Goal: Task Accomplishment & Management: Manage account settings

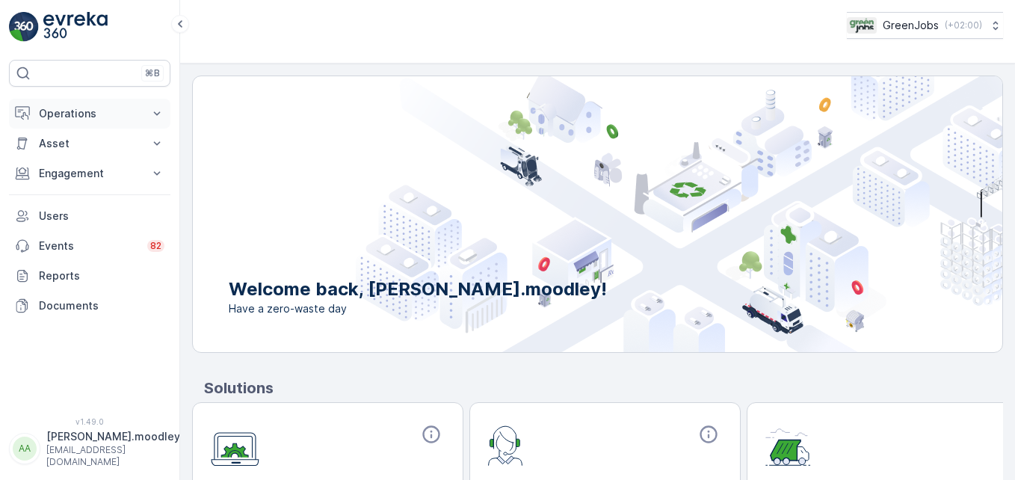
click at [157, 110] on icon at bounding box center [157, 113] width 15 height 15
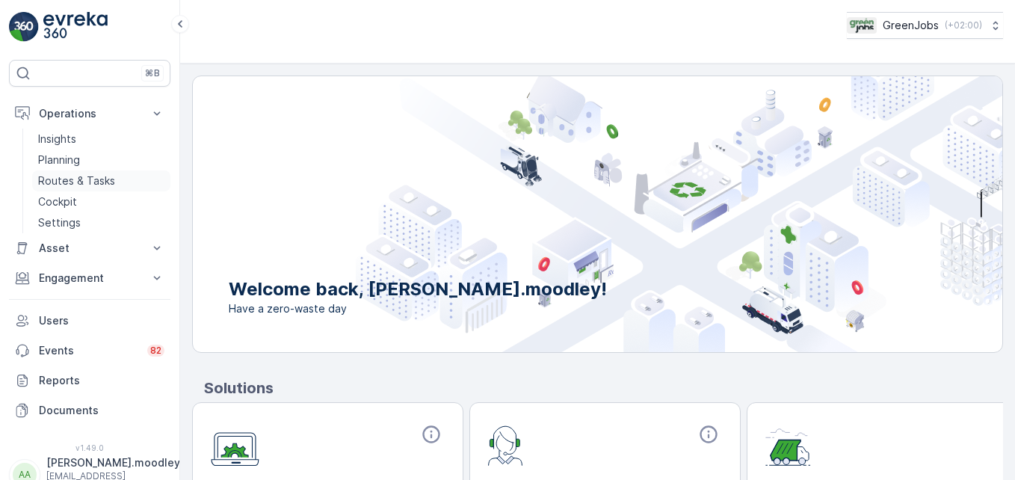
click at [105, 179] on p "Routes & Tasks" at bounding box center [76, 180] width 77 height 15
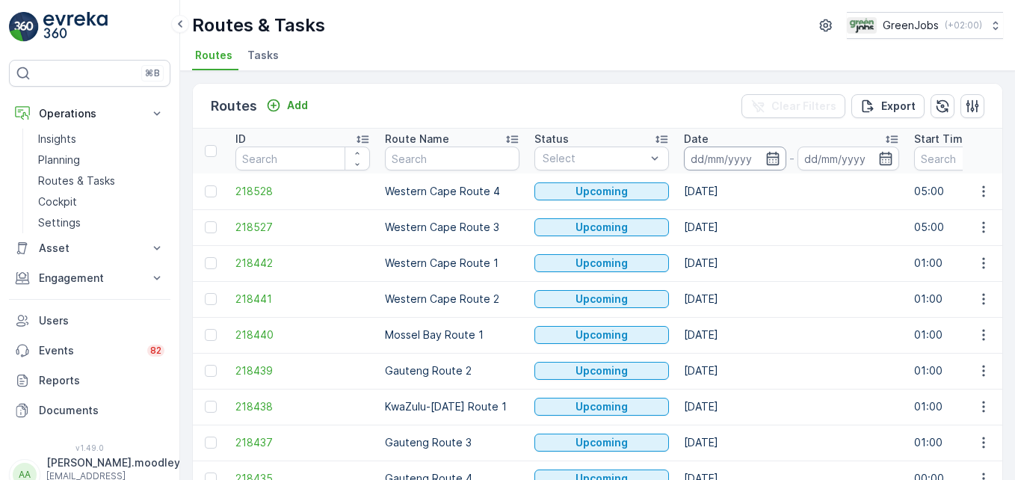
click at [726, 160] on input at bounding box center [735, 159] width 102 height 24
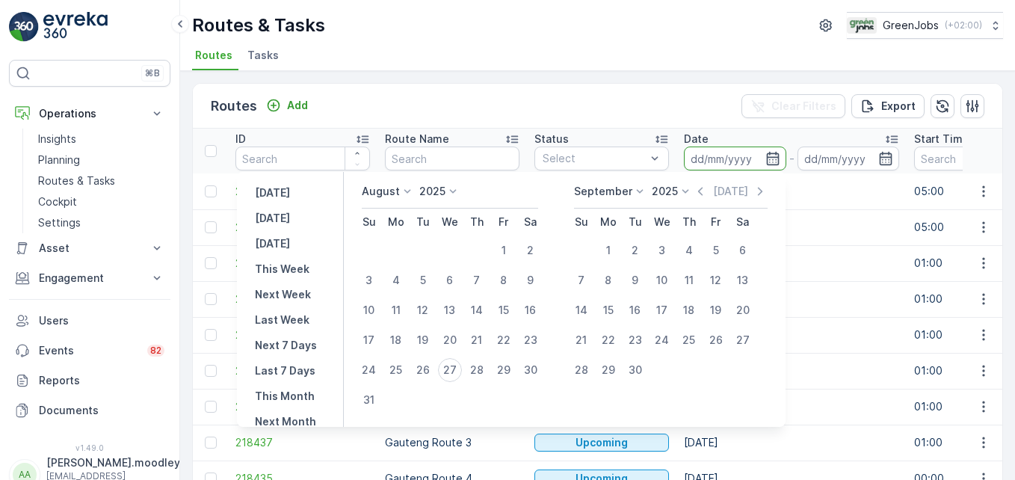
click at [708, 154] on input at bounding box center [735, 159] width 102 height 24
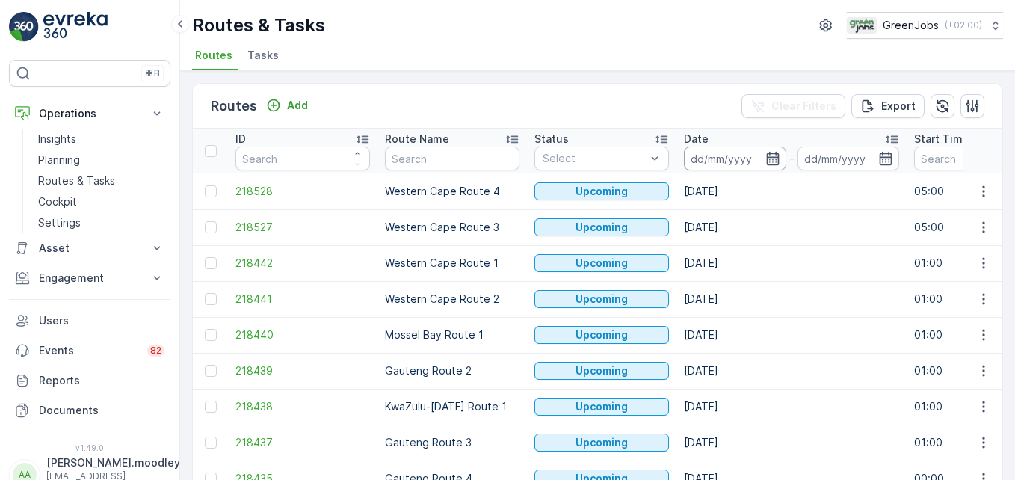
click at [707, 160] on input at bounding box center [735, 159] width 102 height 24
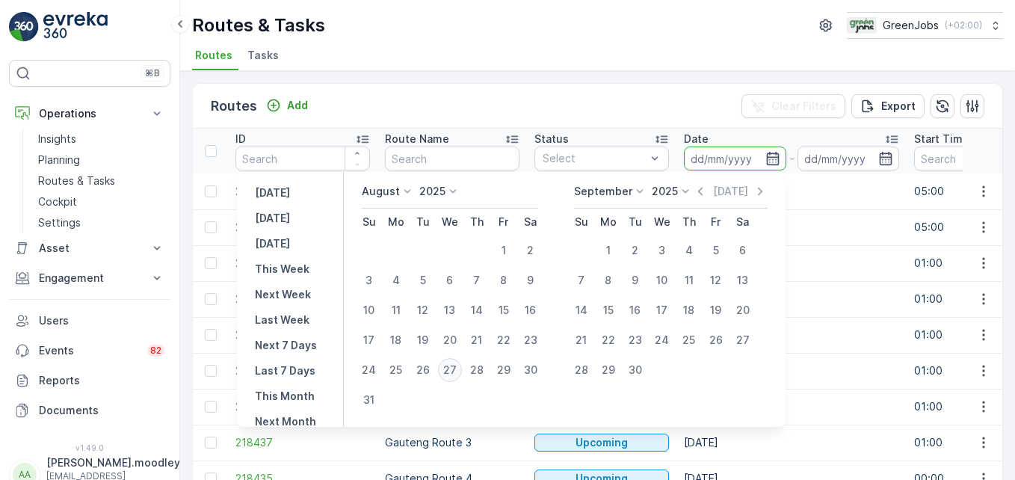
click at [451, 370] on div "27" at bounding box center [450, 370] width 24 height 24
type input "[DATE]"
click at [452, 370] on div "27" at bounding box center [450, 370] width 24 height 24
type input "[DATE]"
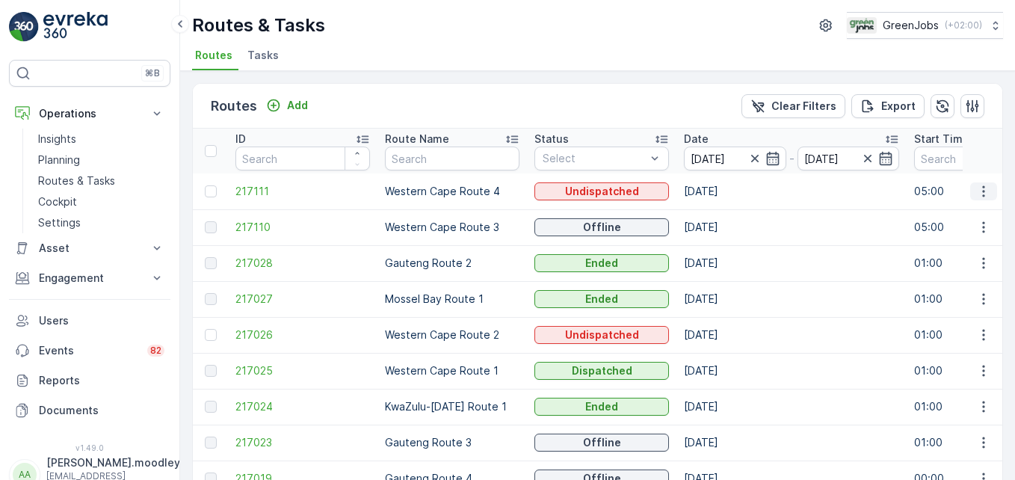
click at [726, 193] on icon "button" at bounding box center [984, 191] width 15 height 15
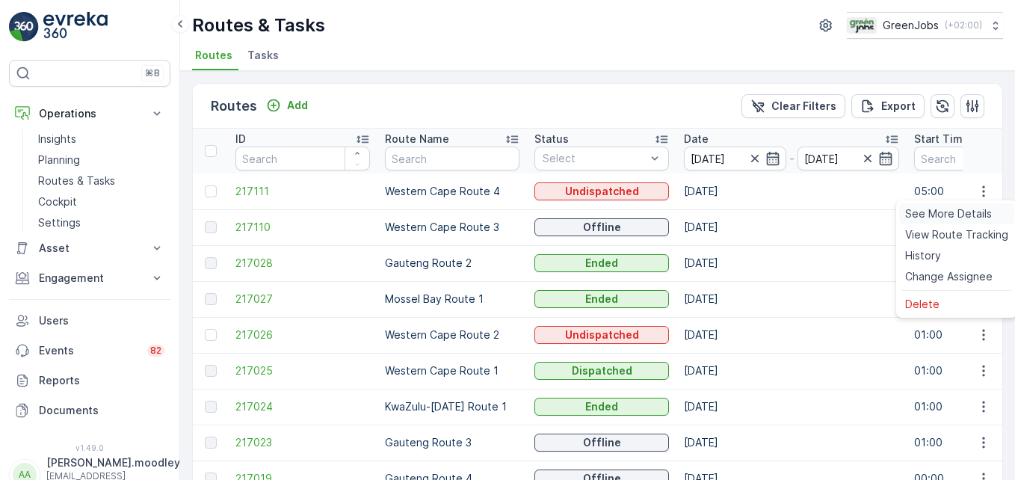
click at [726, 212] on span "See More Details" at bounding box center [949, 213] width 87 height 15
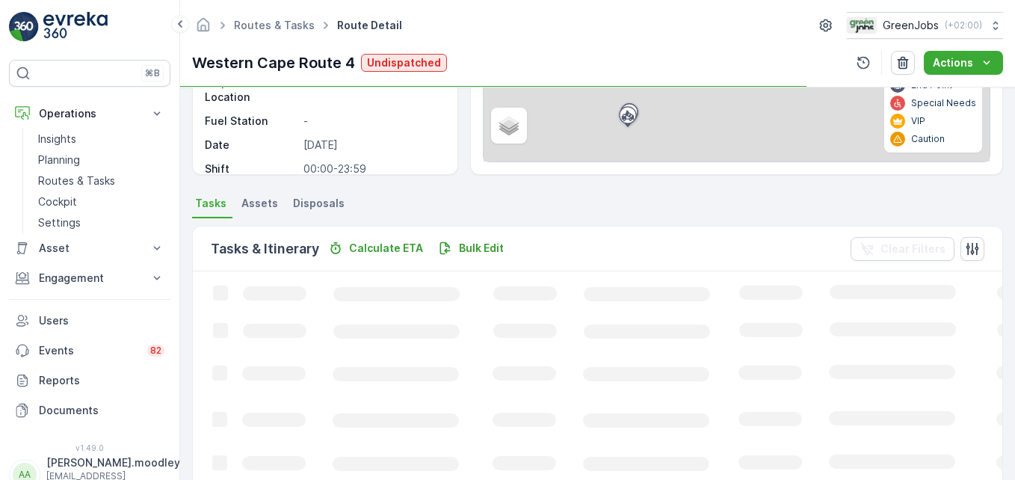
scroll to position [224, 0]
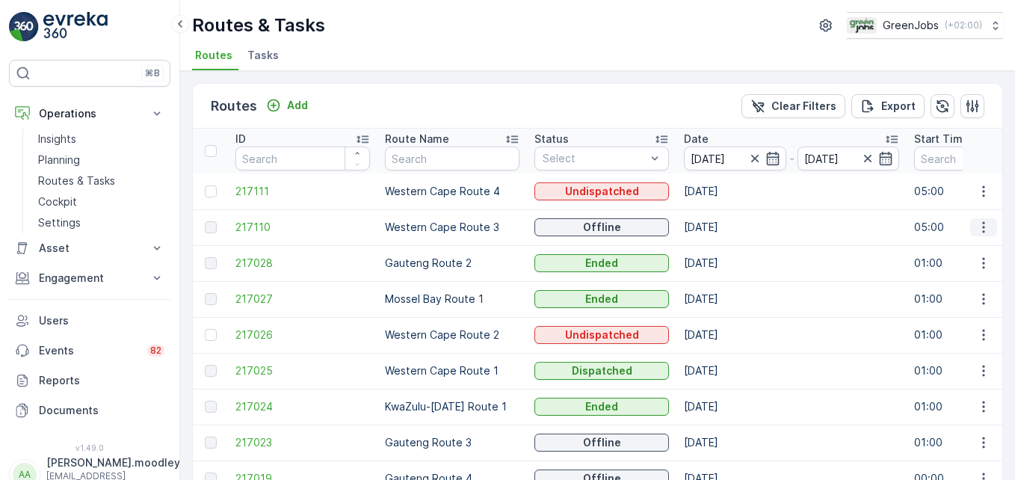
click at [726, 227] on icon "button" at bounding box center [984, 227] width 15 height 15
click at [726, 248] on span "See More Details" at bounding box center [949, 249] width 87 height 15
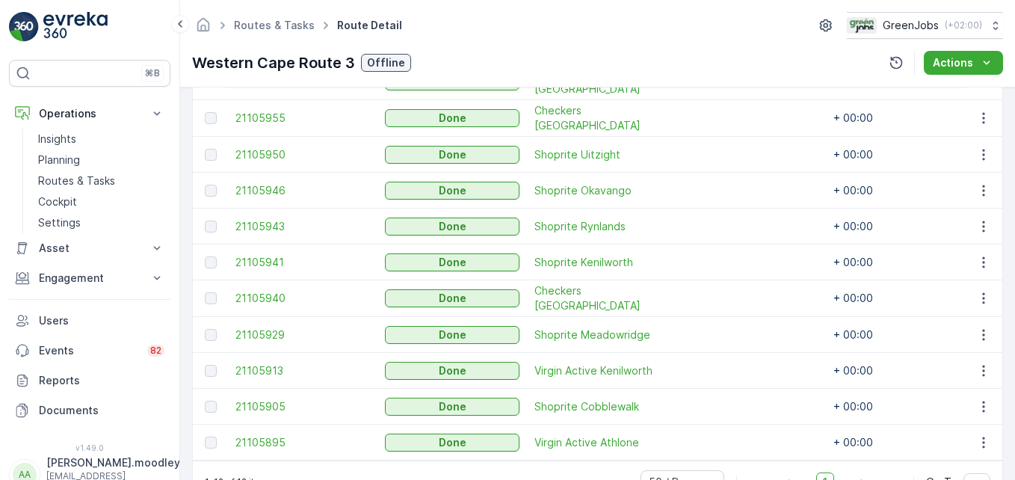
scroll to position [562, 0]
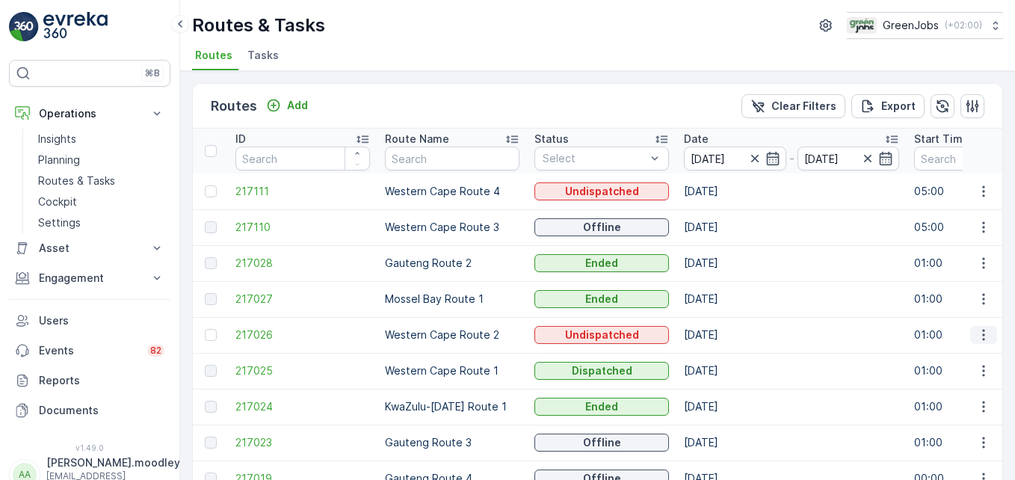
click at [726, 337] on icon "button" at bounding box center [984, 335] width 15 height 15
click at [726, 352] on span "See More Details" at bounding box center [949, 357] width 87 height 15
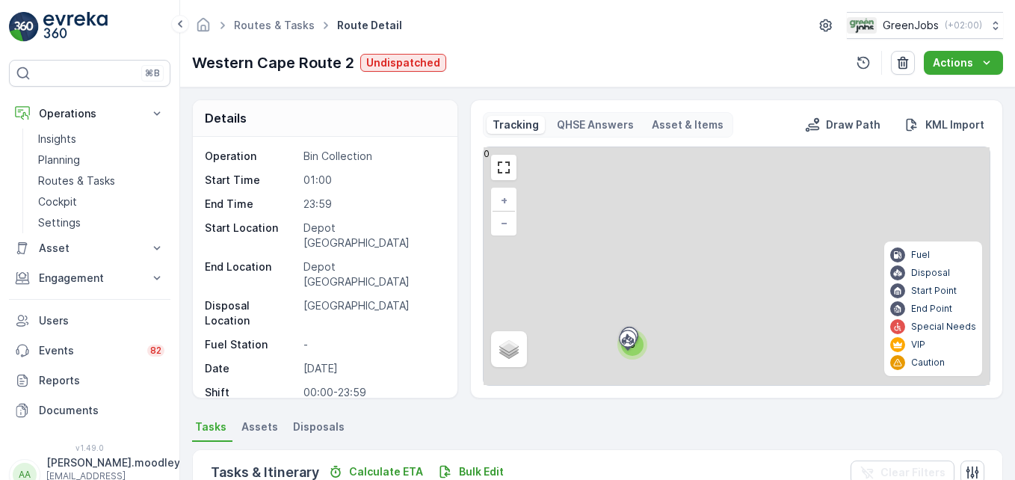
scroll to position [299, 0]
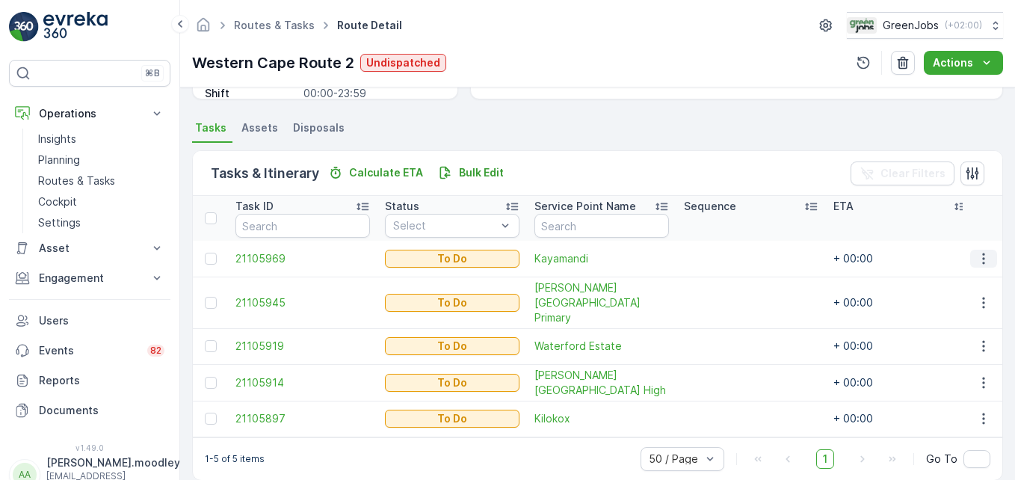
click at [726, 256] on icon "button" at bounding box center [984, 258] width 15 height 15
click at [726, 323] on span "Change Route" at bounding box center [945, 323] width 73 height 15
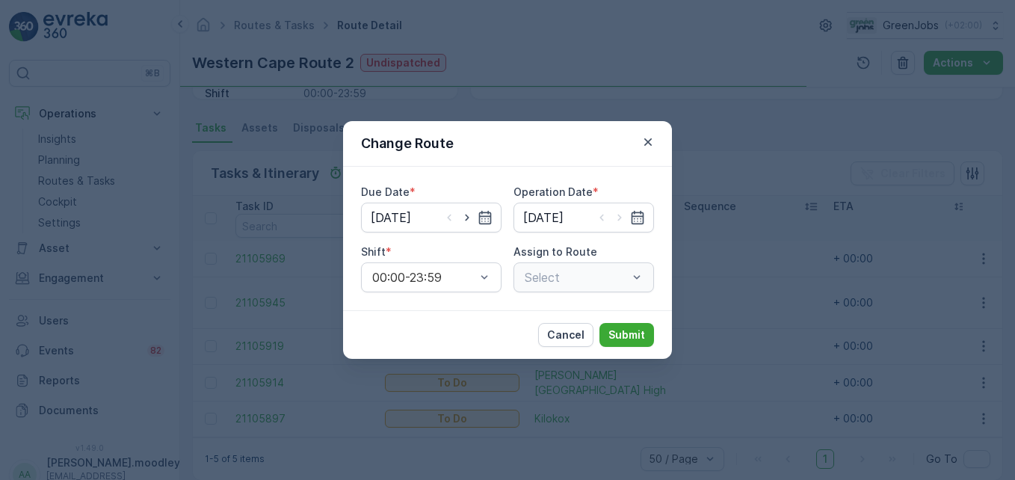
type input "[DATE]"
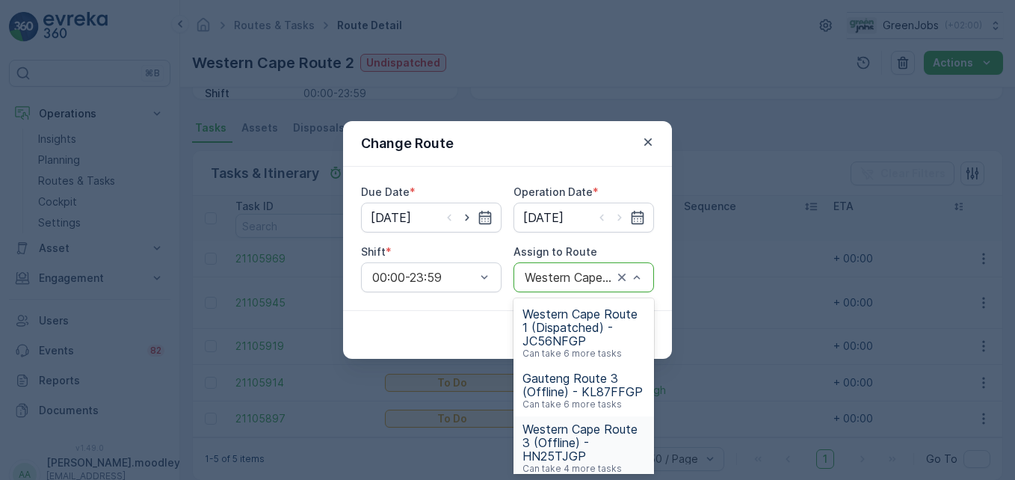
scroll to position [375, 0]
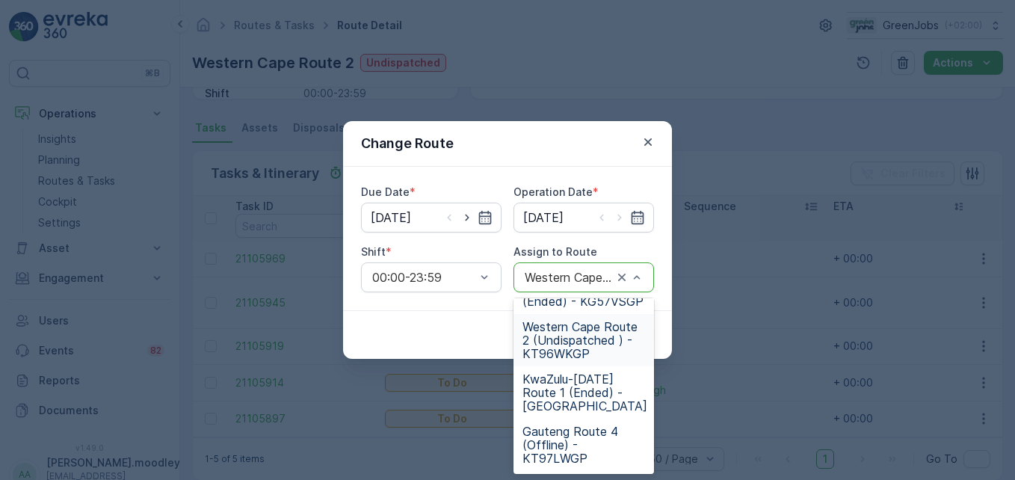
click at [574, 336] on span "Western Cape Route 2 (Undispatched ) - KT96WKGP" at bounding box center [584, 340] width 123 height 40
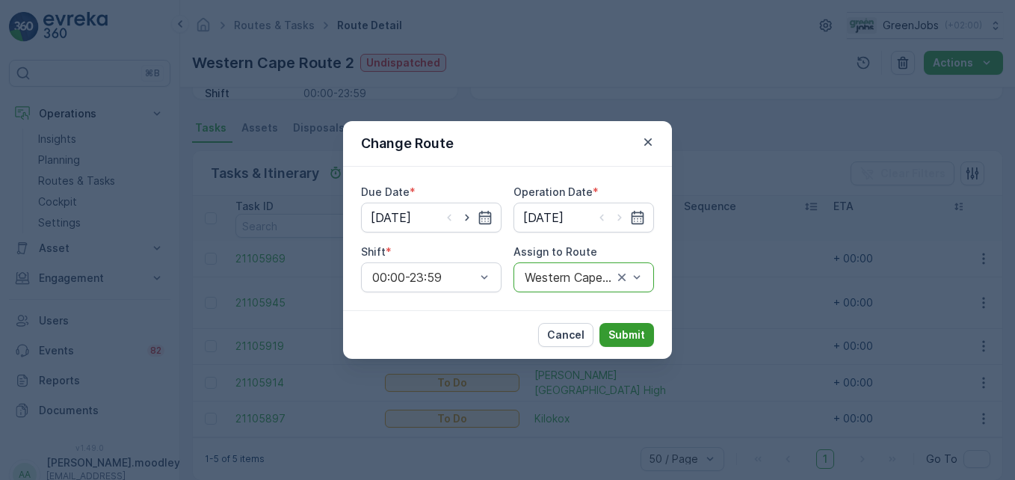
click at [618, 333] on p "Submit" at bounding box center [627, 335] width 37 height 15
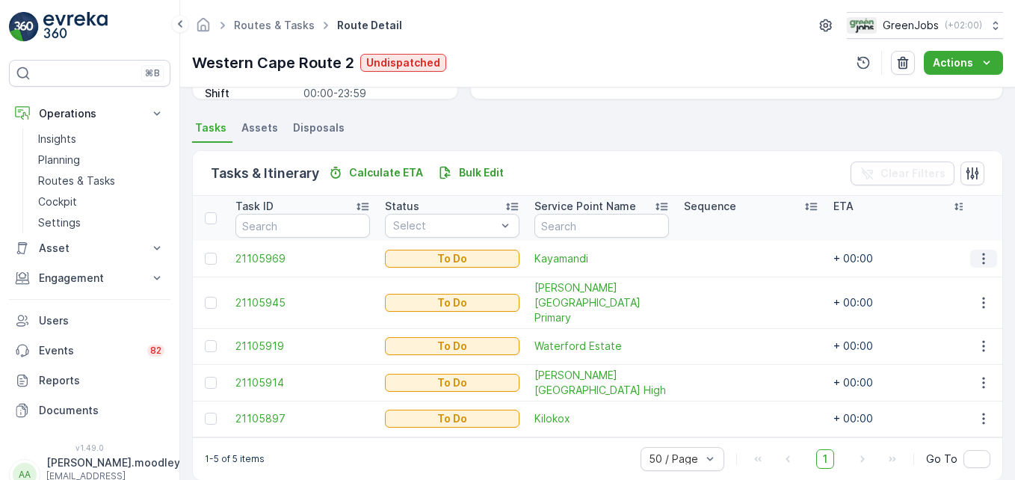
click at [726, 256] on icon "button" at bounding box center [984, 258] width 15 height 15
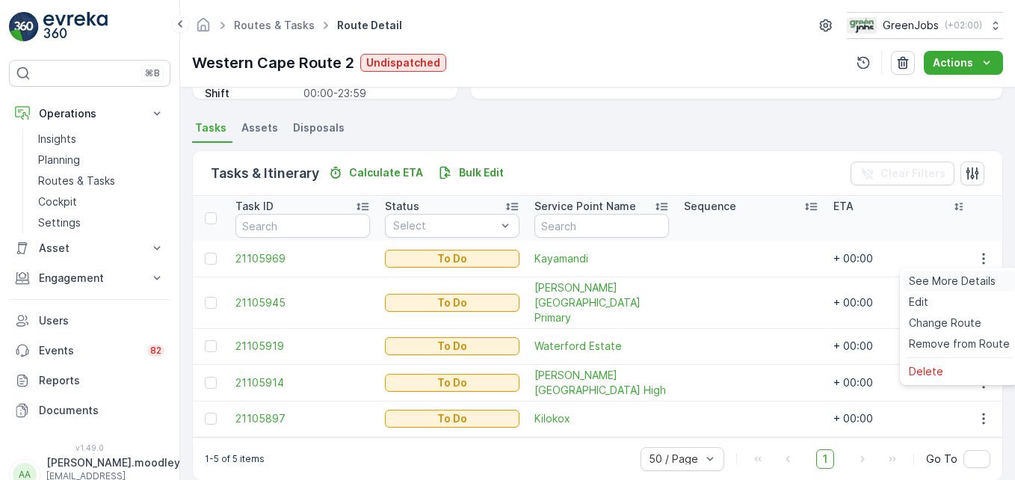
click at [726, 281] on span "See More Details" at bounding box center [952, 281] width 87 height 15
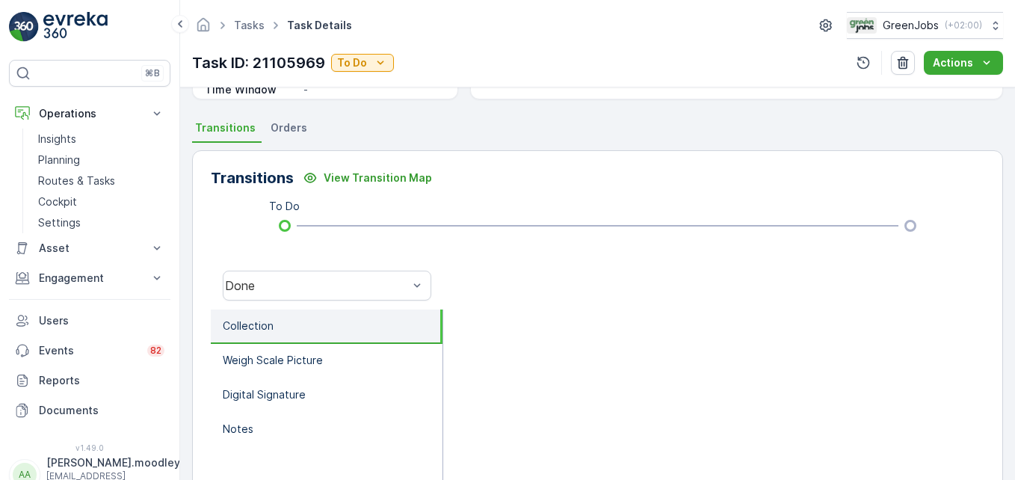
scroll to position [463, 0]
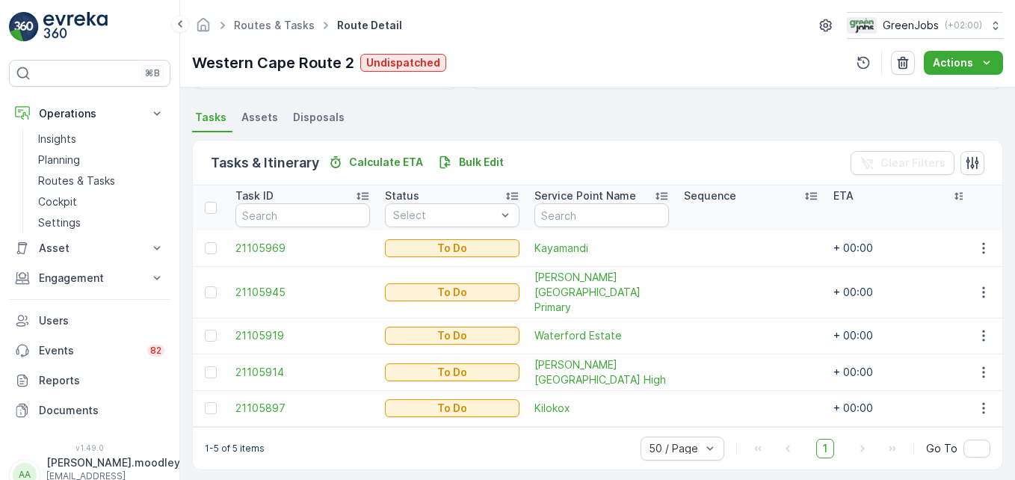
scroll to position [310, 0]
click at [726, 252] on icon "button" at bounding box center [984, 247] width 15 height 15
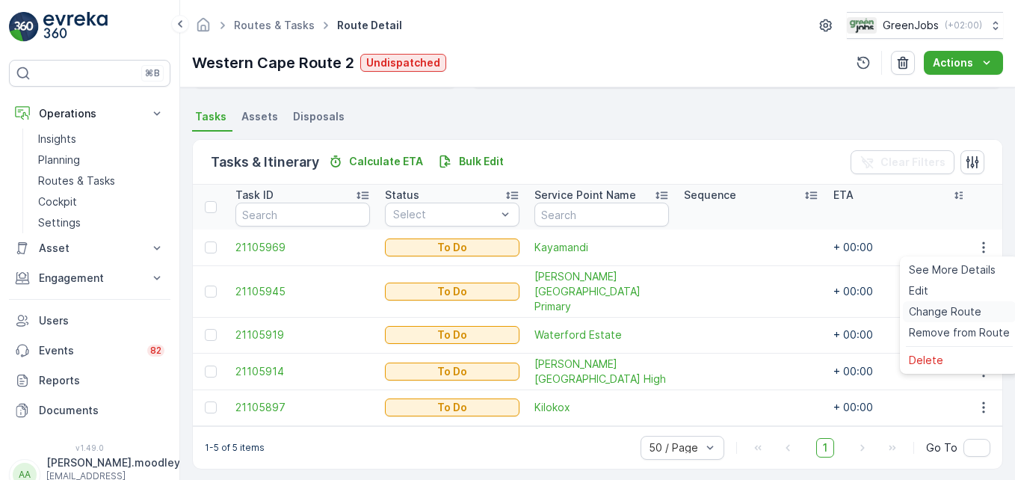
click at [726, 313] on span "Change Route" at bounding box center [945, 311] width 73 height 15
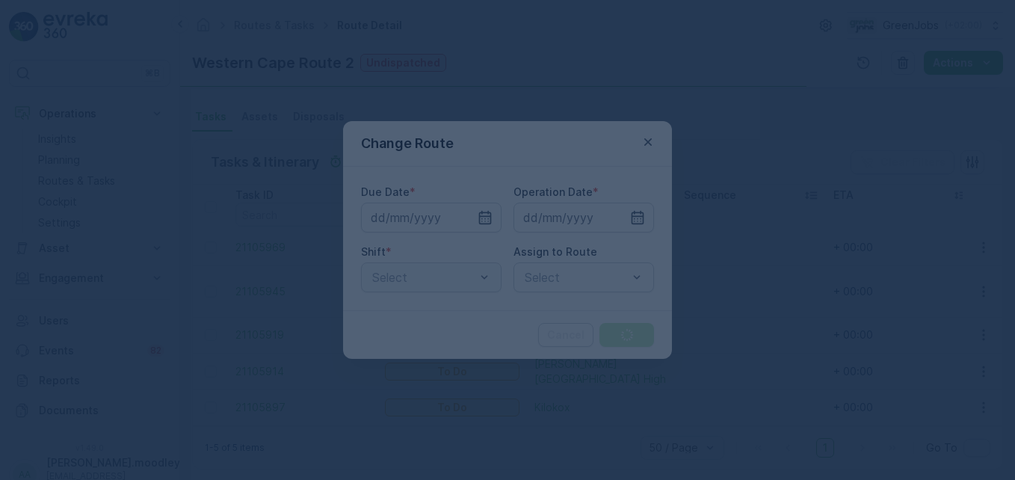
type input "[DATE]"
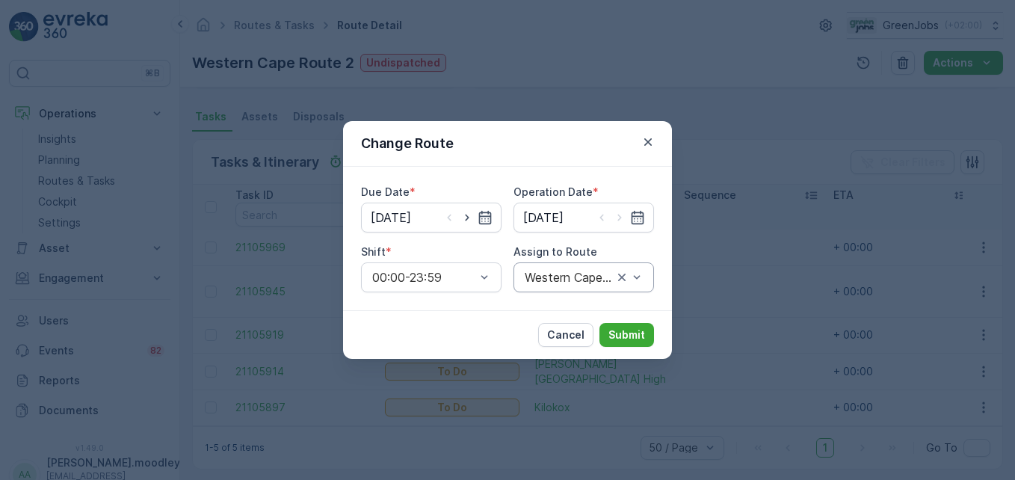
click at [647, 274] on div "Western Cape Route 2 (Undispatched ) - KT96WKGP" at bounding box center [584, 277] width 141 height 30
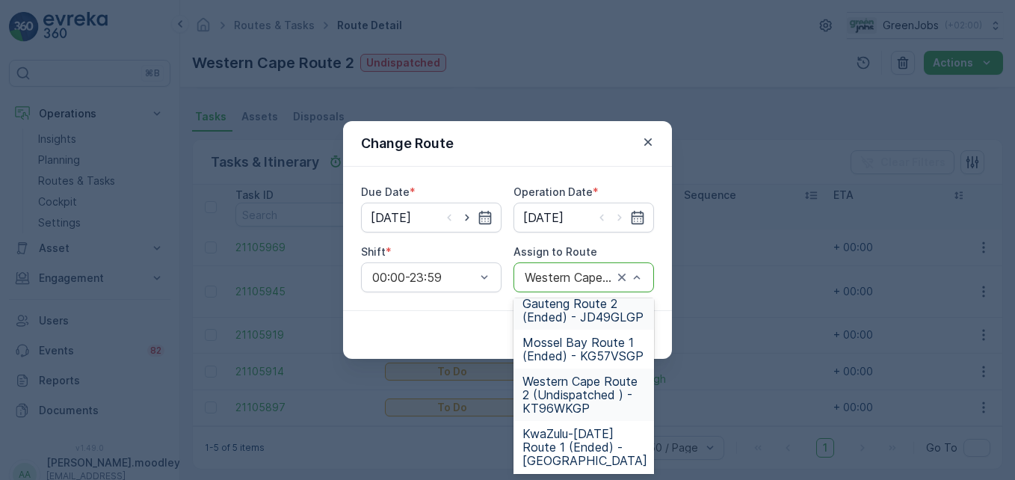
scroll to position [374, 0]
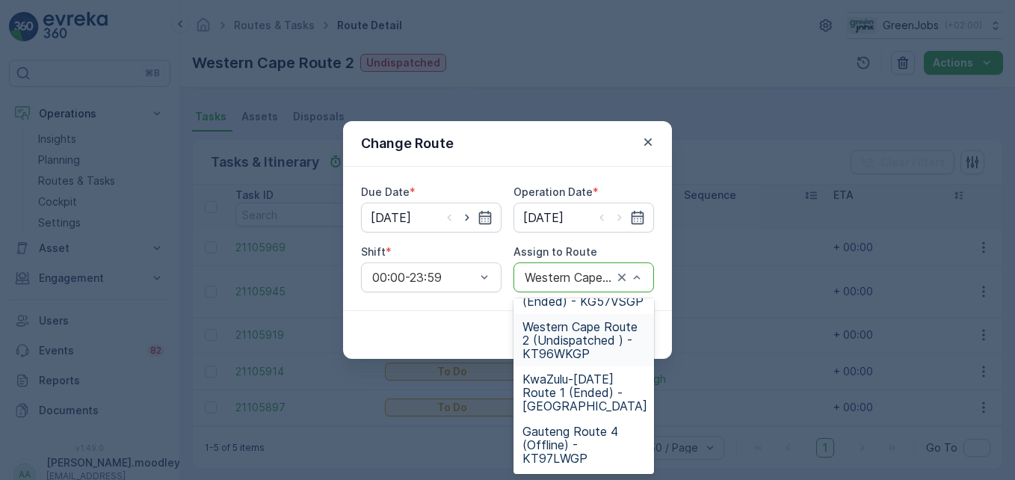
click at [579, 342] on span "Western Cape Route 2 (Undispatched ) - KT96WKGP" at bounding box center [584, 340] width 123 height 40
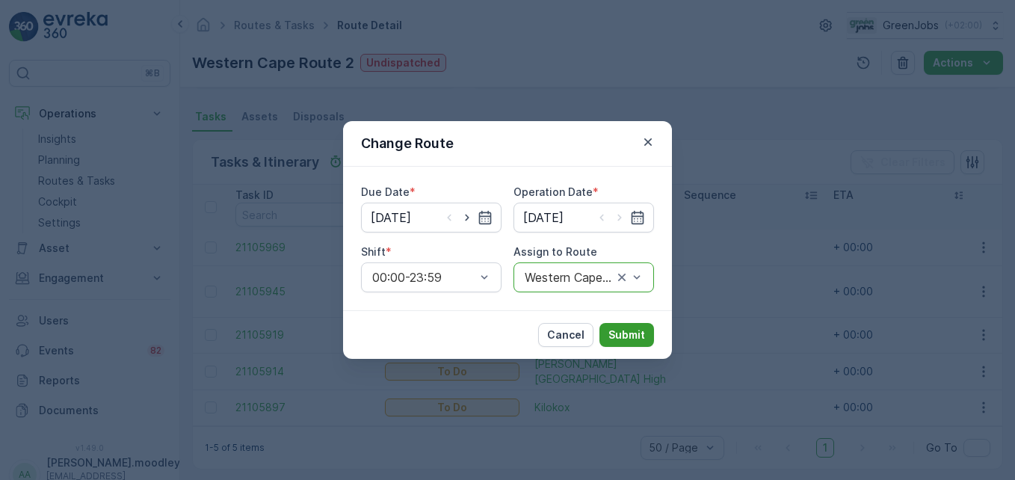
click at [629, 340] on p "Submit" at bounding box center [627, 335] width 37 height 15
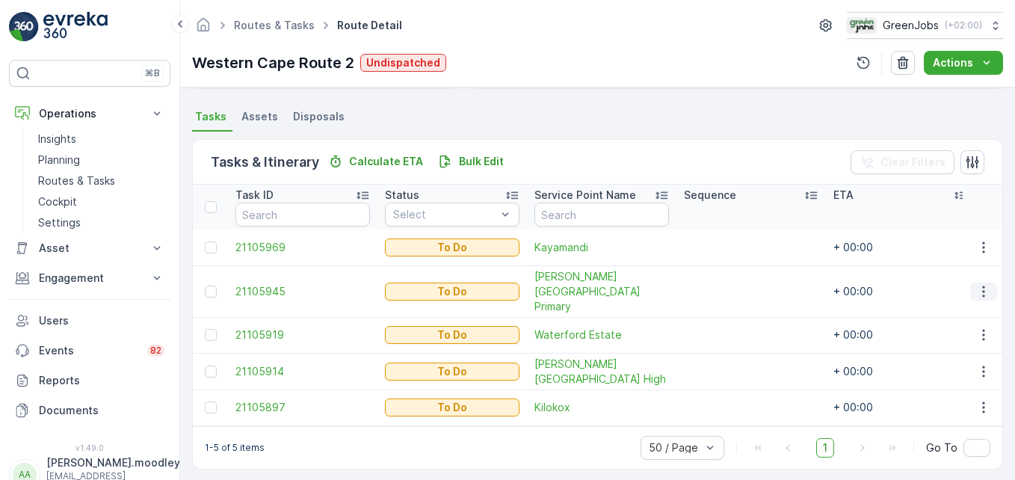
click at [726, 284] on icon "button" at bounding box center [984, 291] width 15 height 15
click at [726, 348] on span "Change Route" at bounding box center [945, 347] width 73 height 15
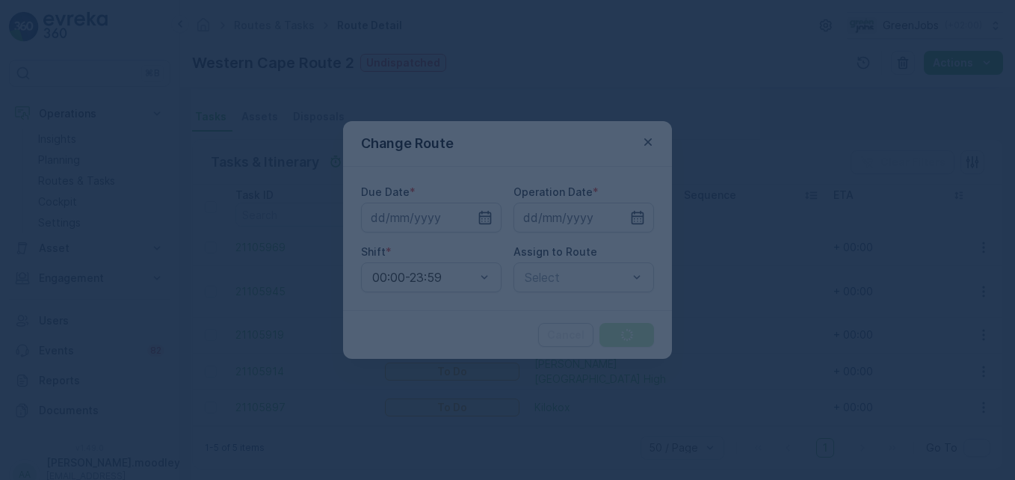
type input "[DATE]"
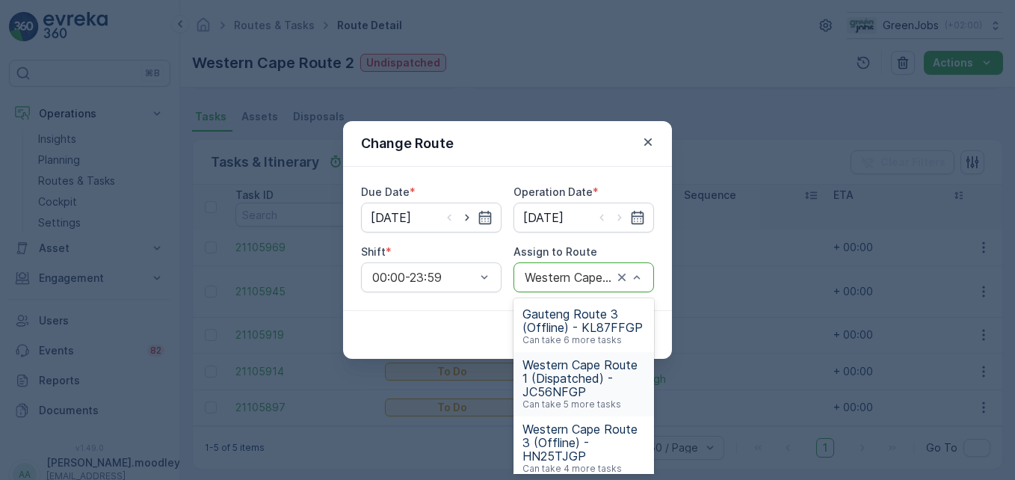
scroll to position [375, 0]
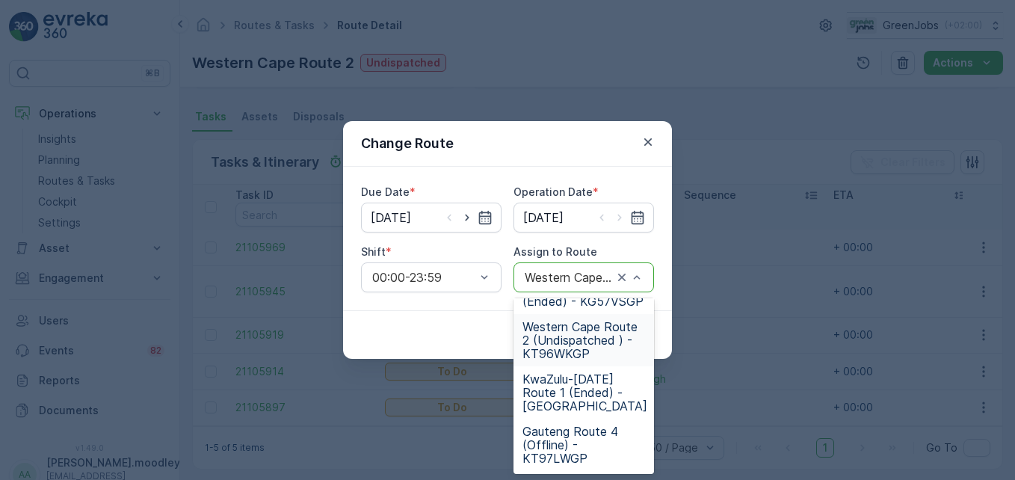
click at [574, 337] on span "Western Cape Route 2 (Undispatched ) - KT96WKGP" at bounding box center [584, 340] width 123 height 40
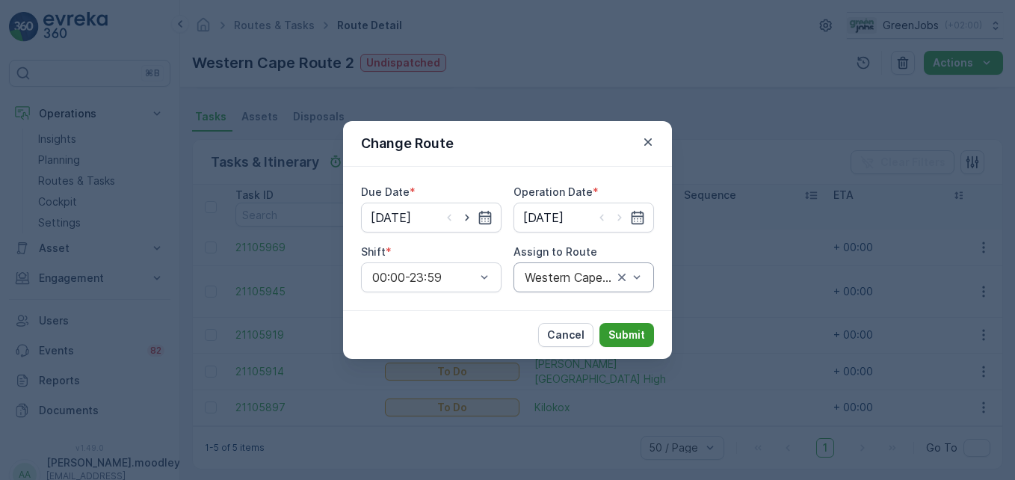
click at [641, 337] on p "Submit" at bounding box center [627, 335] width 37 height 15
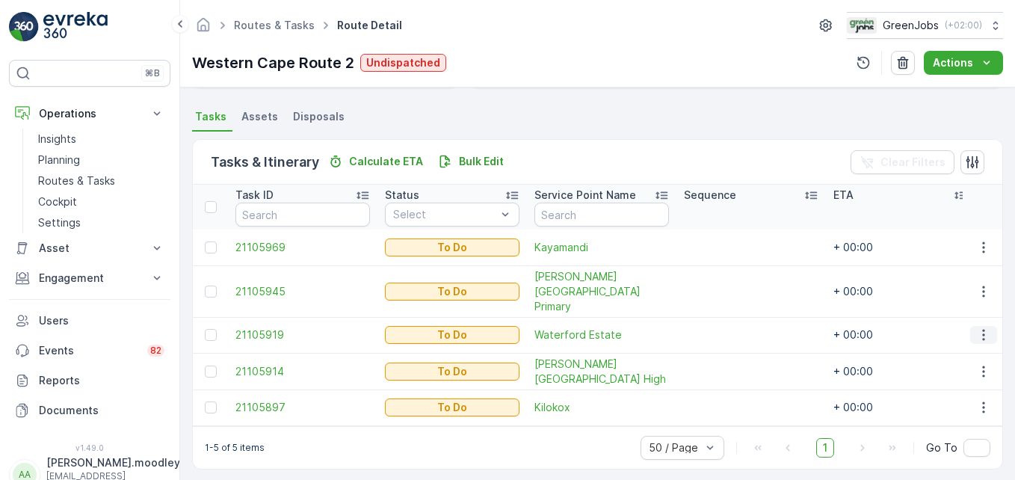
click at [726, 330] on icon "button" at bounding box center [984, 335] width 2 height 11
click at [726, 382] on span "Change Route" at bounding box center [945, 383] width 73 height 15
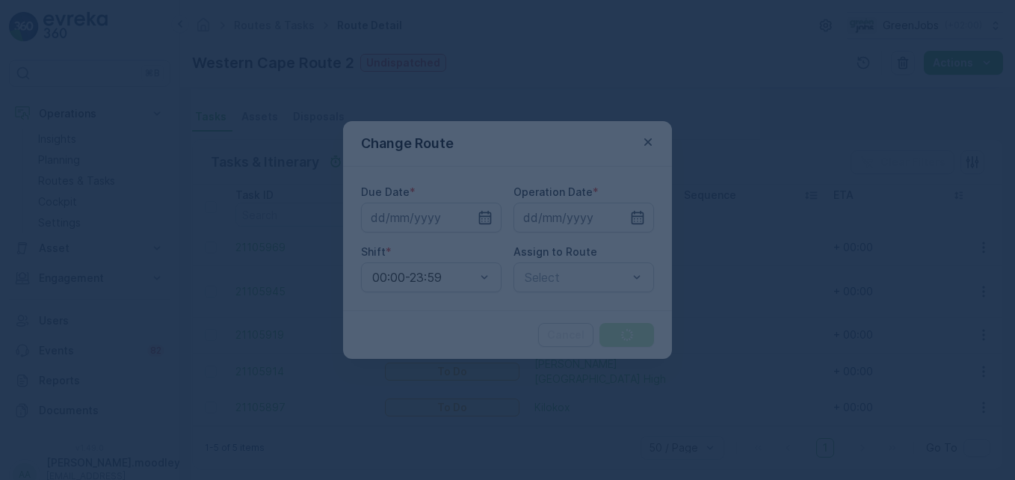
type input "[DATE]"
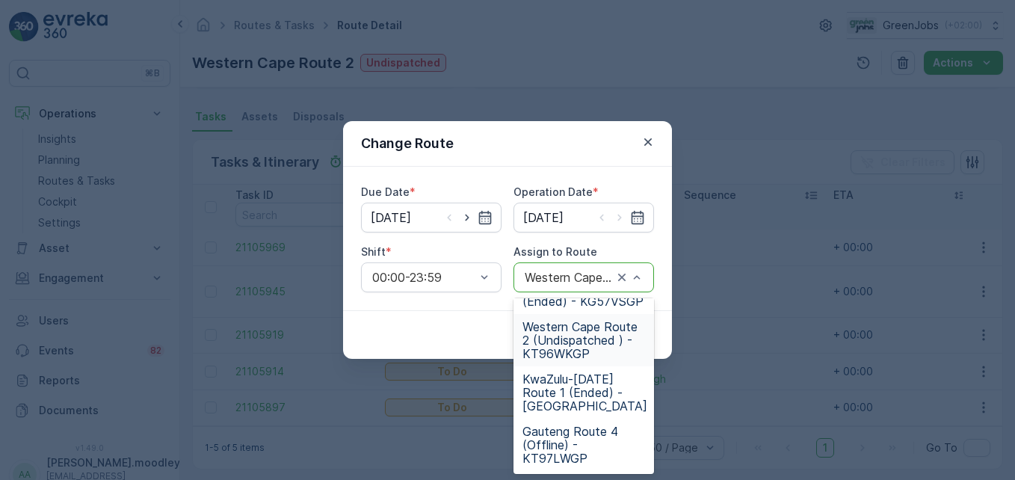
click at [571, 344] on span "Western Cape Route 2 (Undispatched ) - KT96WKGP" at bounding box center [584, 340] width 123 height 40
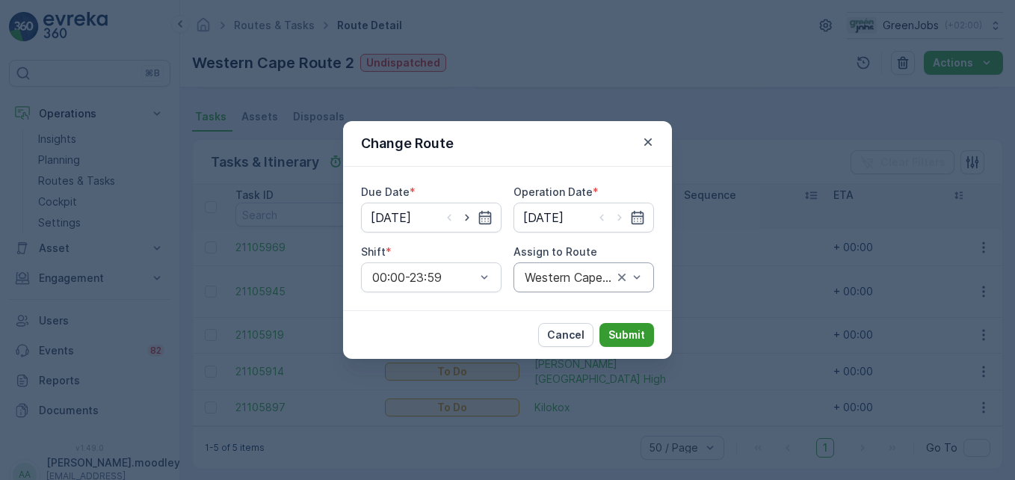
click at [629, 332] on p "Submit" at bounding box center [627, 335] width 37 height 15
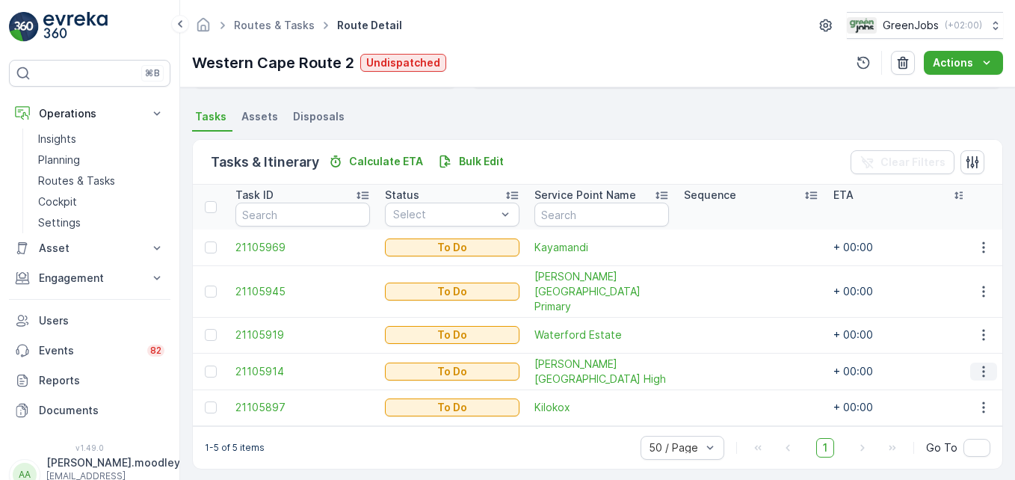
click at [726, 364] on icon "button" at bounding box center [984, 371] width 15 height 15
click at [726, 280] on span "Change Route" at bounding box center [945, 284] width 73 height 15
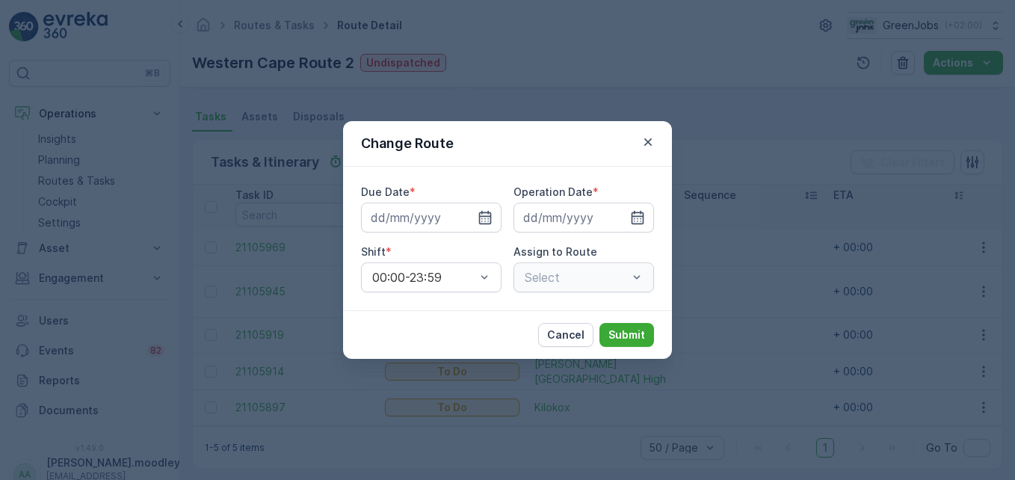
type input "[DATE]"
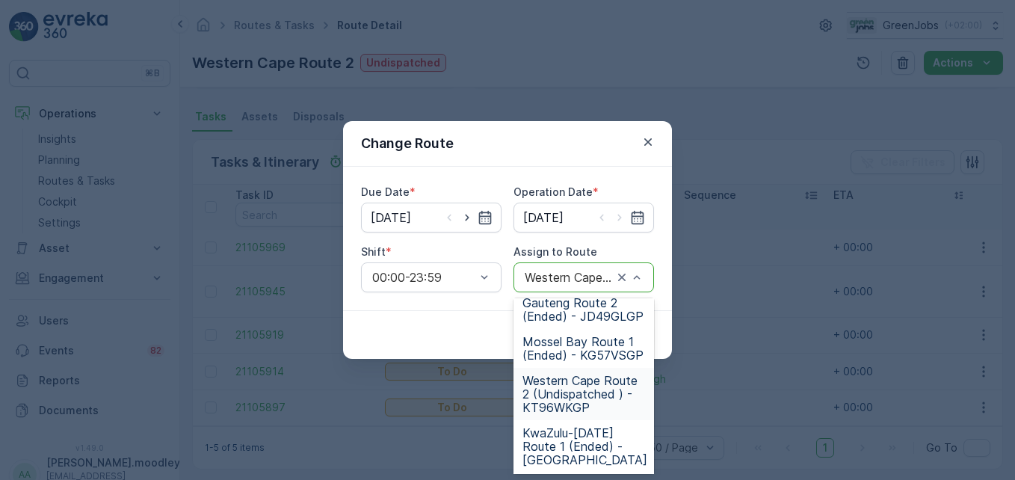
scroll to position [299, 0]
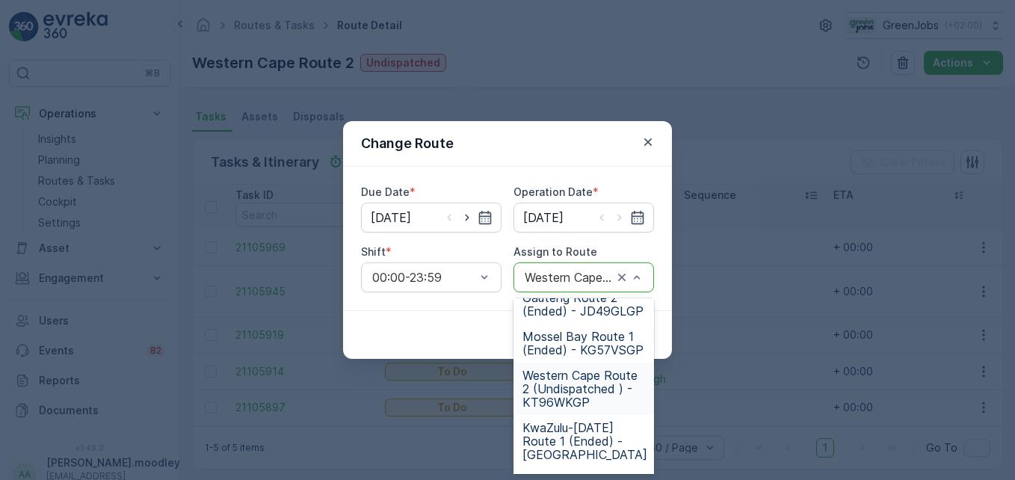
click at [582, 409] on span "Western Cape Route 2 (Undispatched ) - KT96WKGP" at bounding box center [584, 389] width 123 height 40
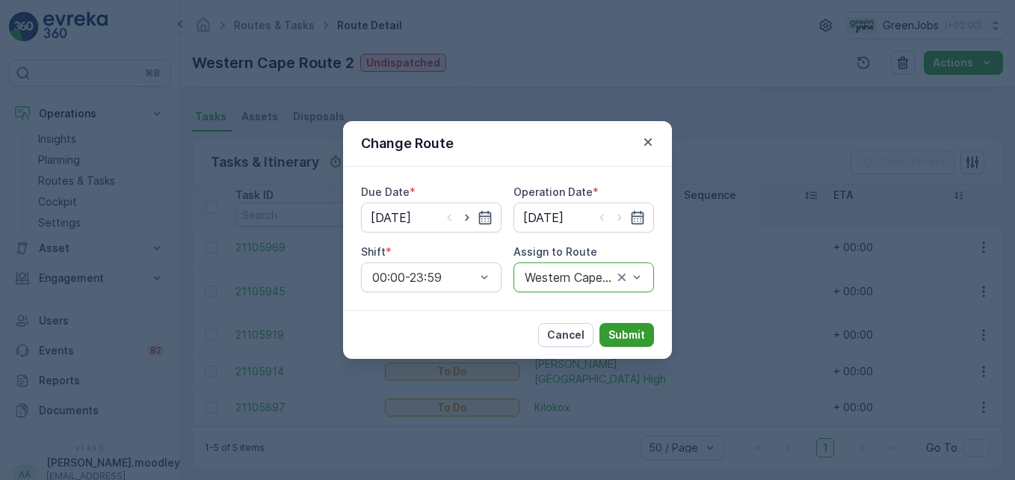
click at [642, 339] on p "Submit" at bounding box center [627, 335] width 37 height 15
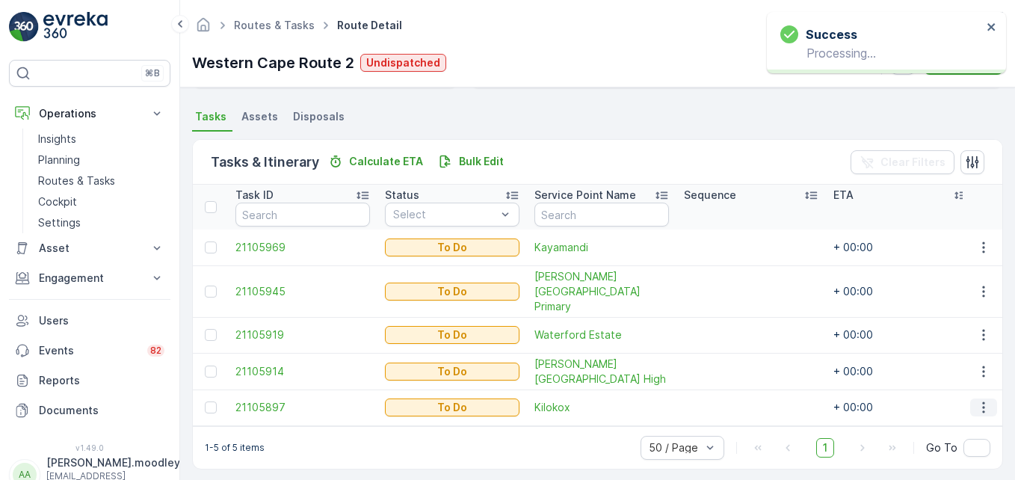
click at [726, 400] on icon "button" at bounding box center [984, 407] width 15 height 15
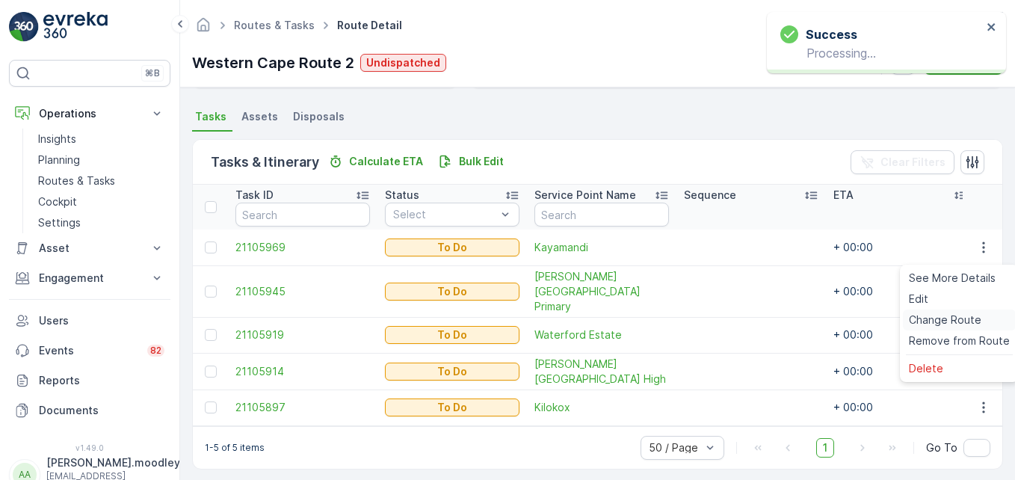
click at [726, 314] on span "Change Route" at bounding box center [945, 320] width 73 height 15
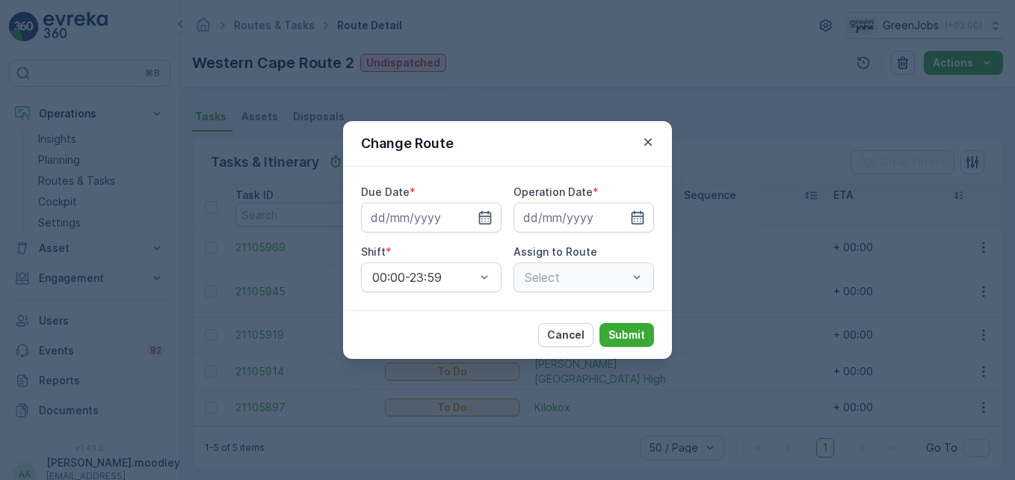
type input "[DATE]"
click at [642, 215] on icon "button" at bounding box center [637, 217] width 15 height 15
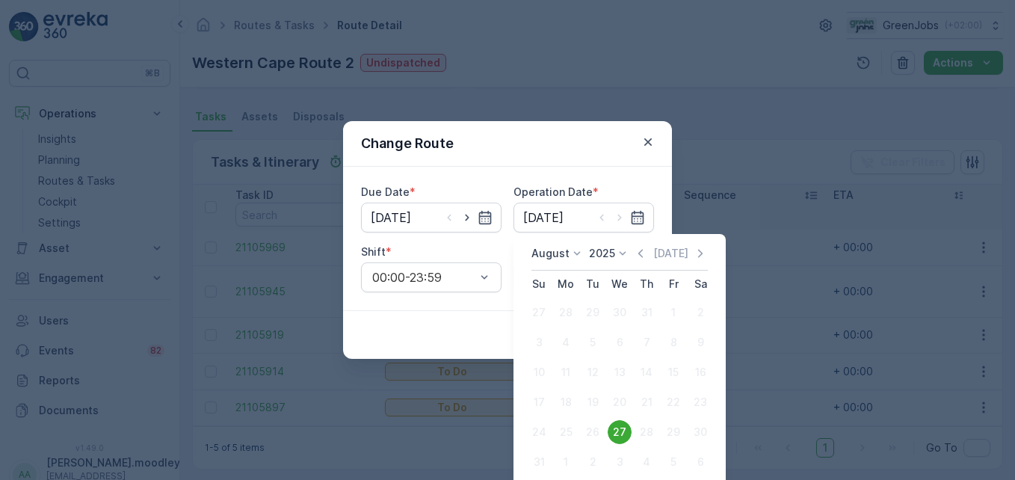
click at [471, 246] on div "Shift *" at bounding box center [431, 252] width 141 height 15
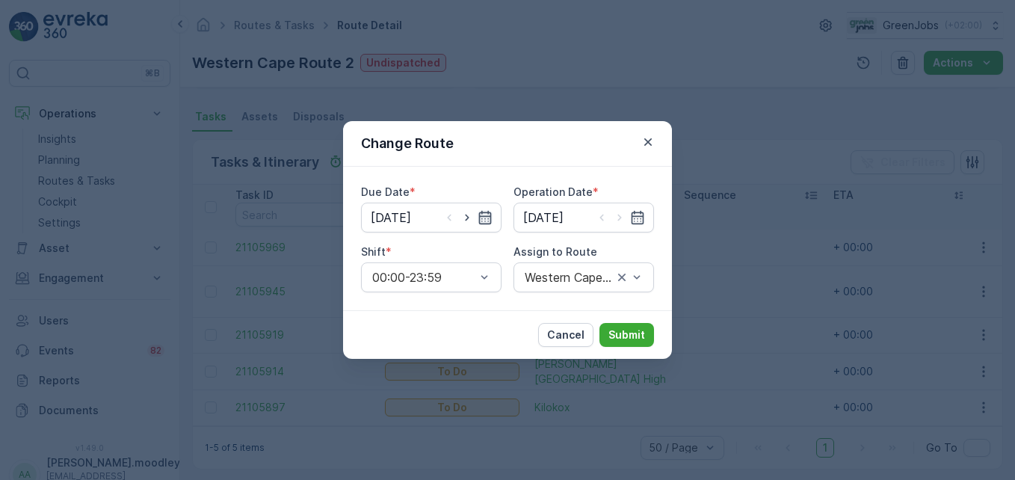
click at [487, 212] on icon "button" at bounding box center [485, 217] width 15 height 15
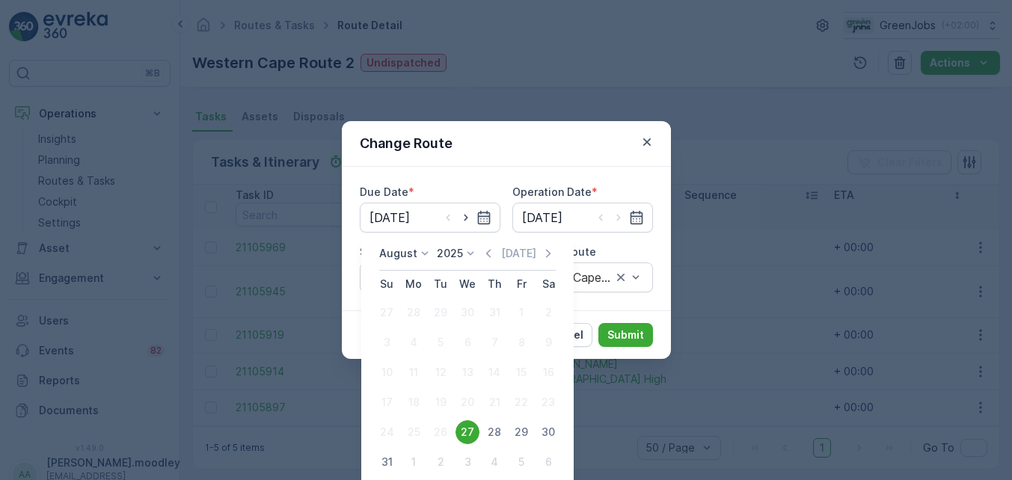
click at [493, 434] on div "28" at bounding box center [494, 432] width 24 height 24
type input "[DATE]"
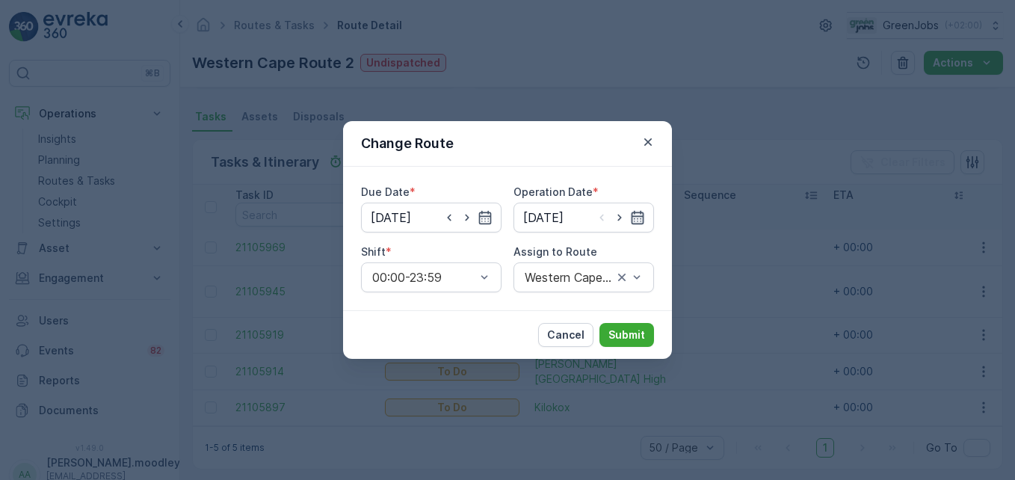
click at [635, 216] on icon "button" at bounding box center [638, 217] width 13 height 13
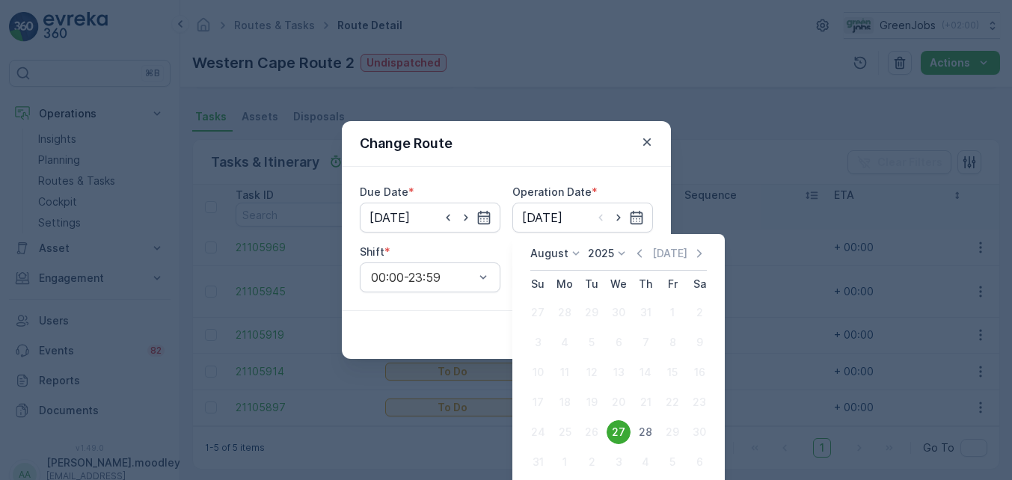
click at [643, 435] on div "28" at bounding box center [645, 432] width 24 height 24
type input "[DATE]"
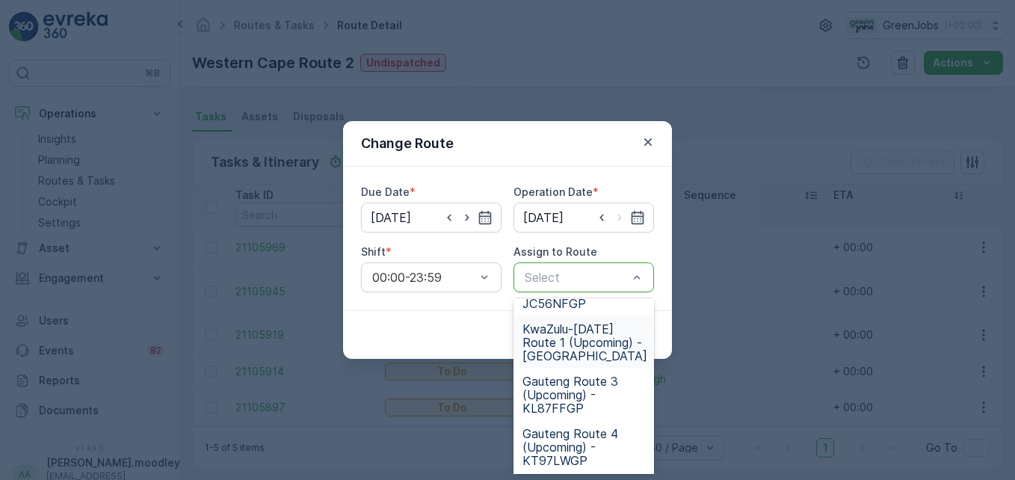
scroll to position [224, 0]
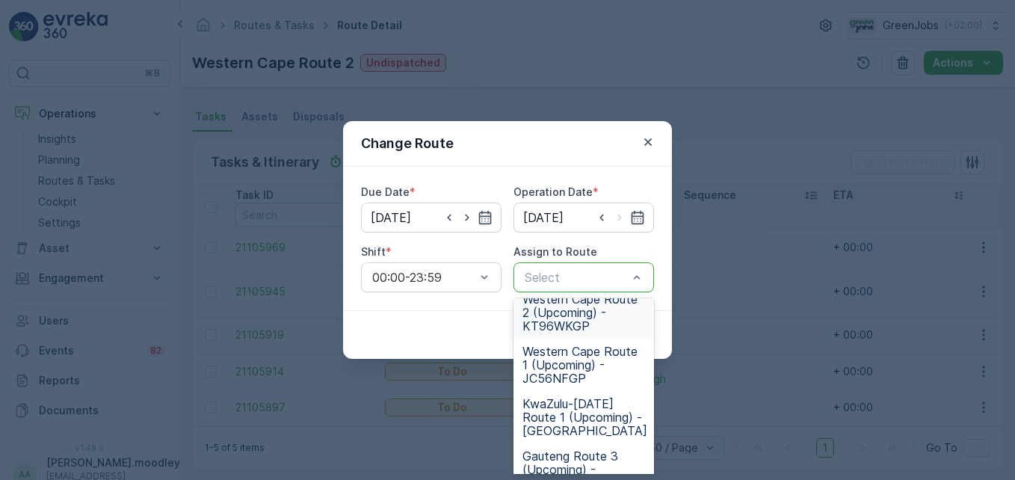
click at [569, 313] on span "Western Cape Route 2 (Upcoming) - KT96WKGP" at bounding box center [584, 312] width 123 height 40
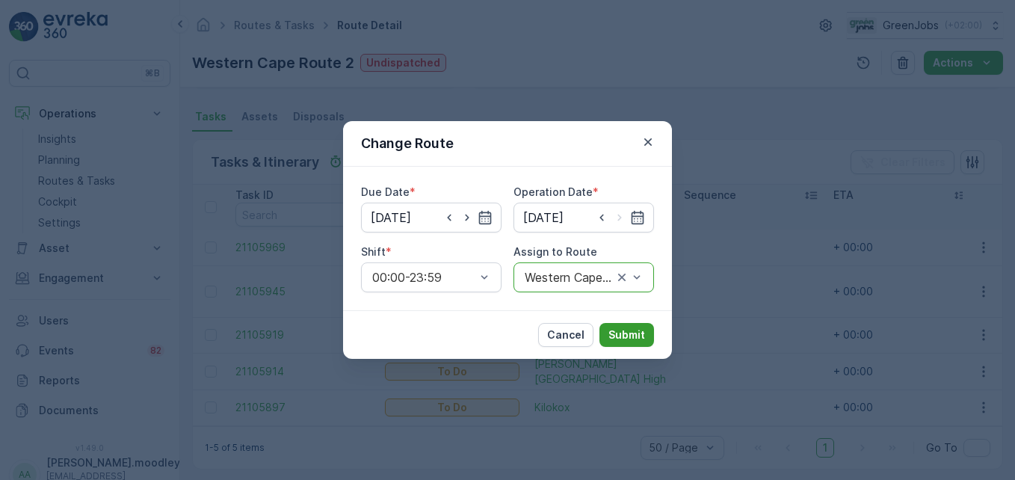
click at [633, 334] on p "Submit" at bounding box center [627, 335] width 37 height 15
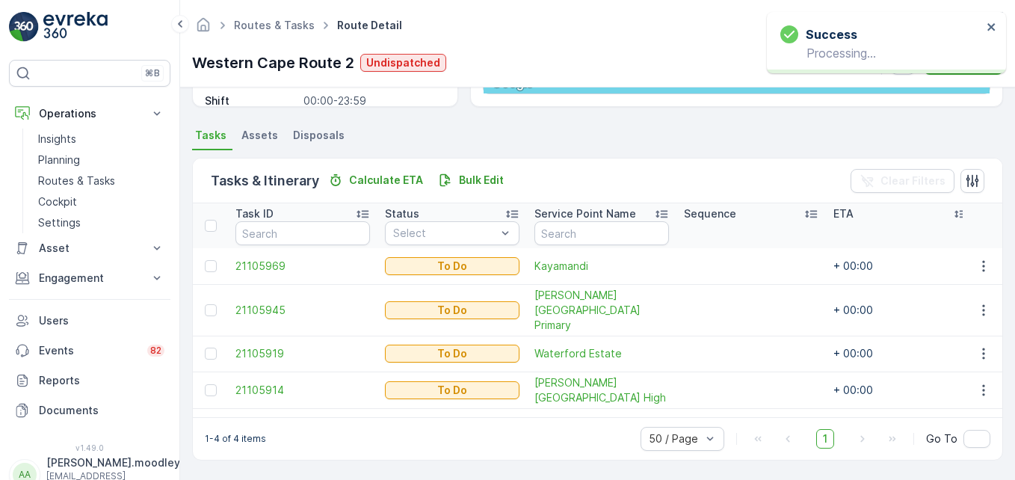
scroll to position [292, 0]
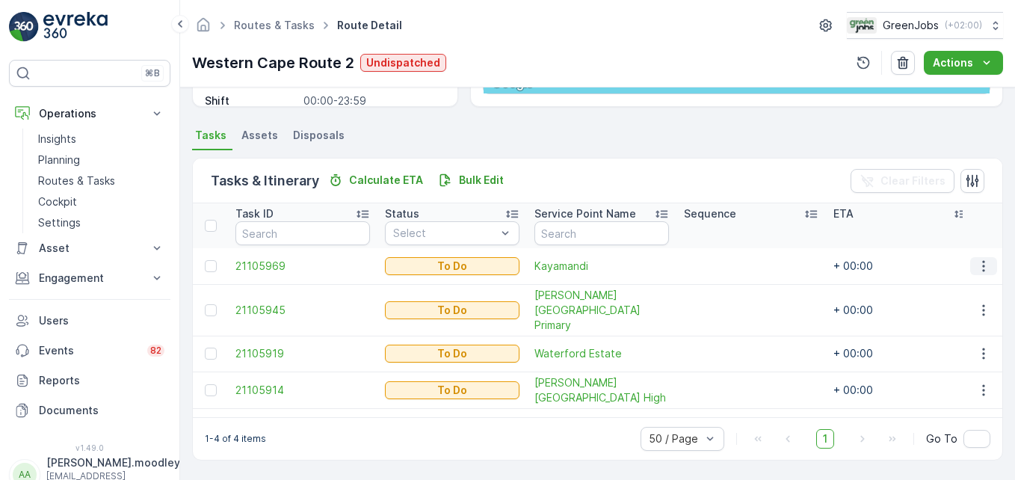
click at [726, 265] on icon "button" at bounding box center [984, 266] width 15 height 15
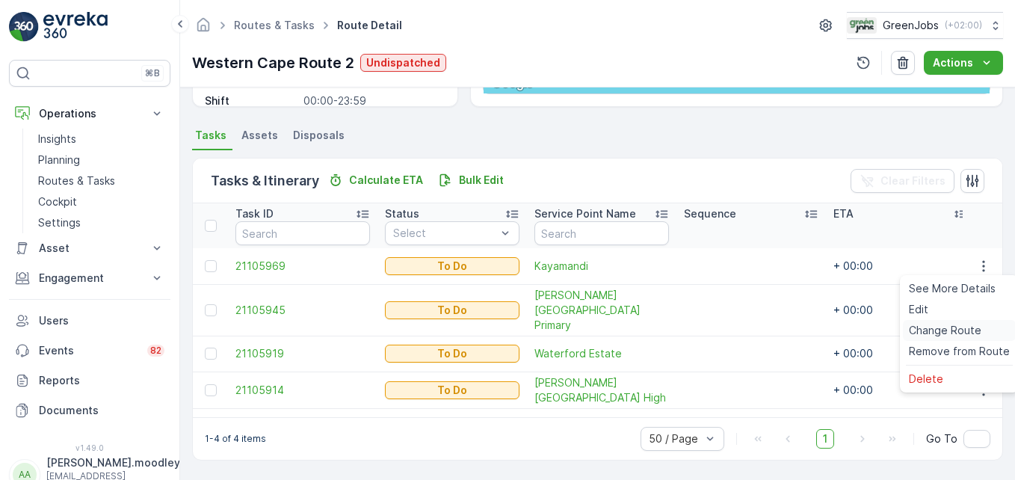
click at [726, 332] on span "Change Route" at bounding box center [945, 330] width 73 height 15
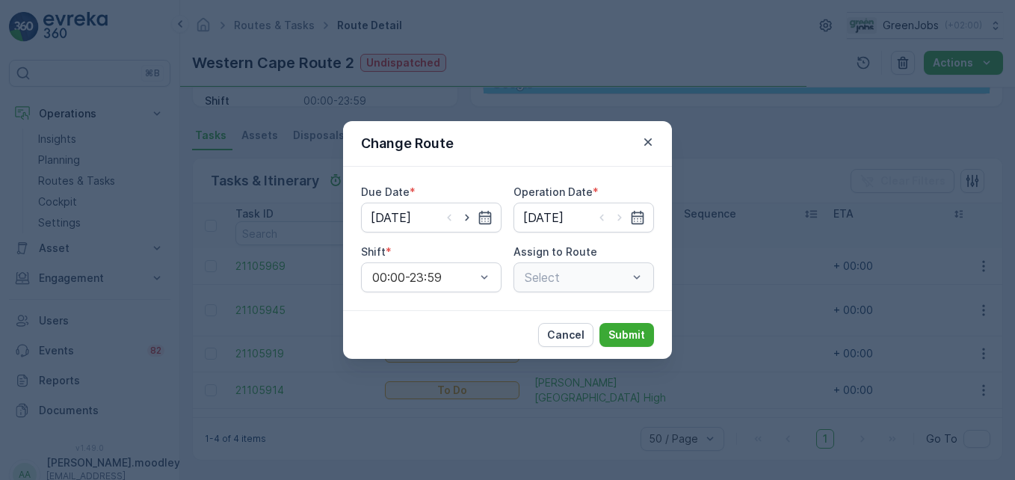
type input "[DATE]"
click at [488, 215] on icon "button" at bounding box center [485, 217] width 15 height 15
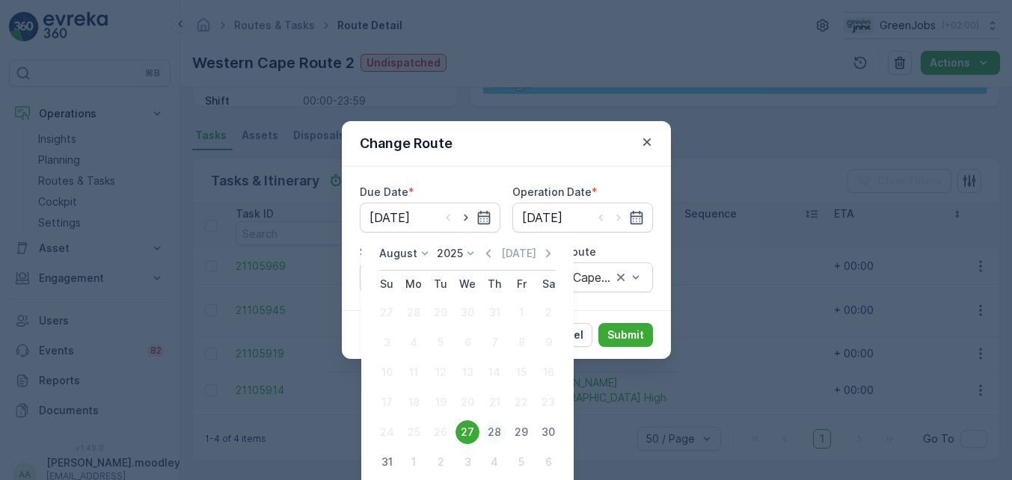
click at [491, 431] on div "28" at bounding box center [494, 432] width 24 height 24
type input "[DATE]"
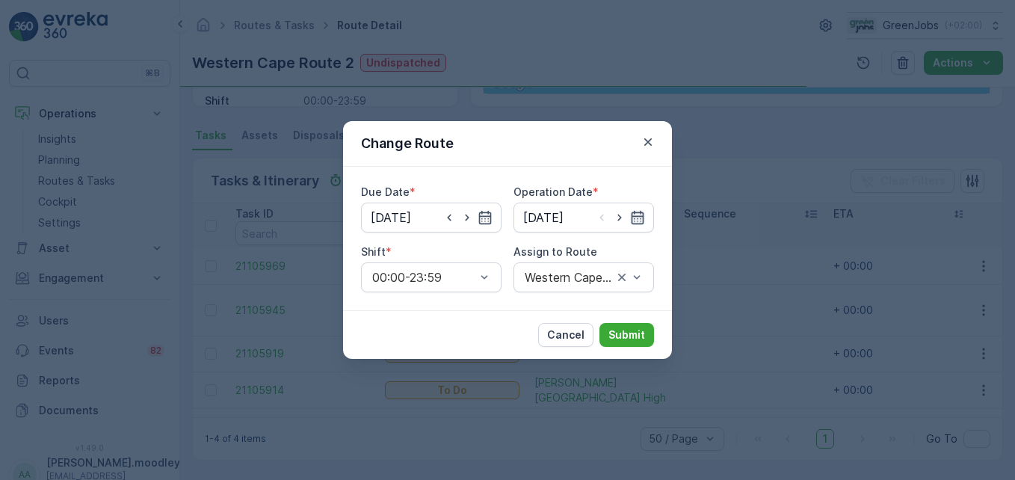
click at [636, 216] on icon "button" at bounding box center [638, 217] width 13 height 13
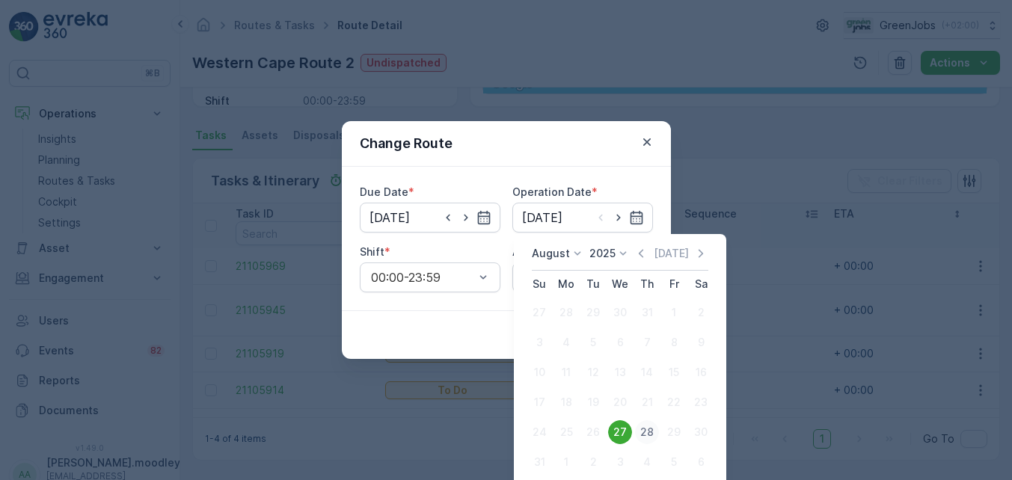
click at [649, 434] on div "28" at bounding box center [647, 432] width 24 height 24
type input "[DATE]"
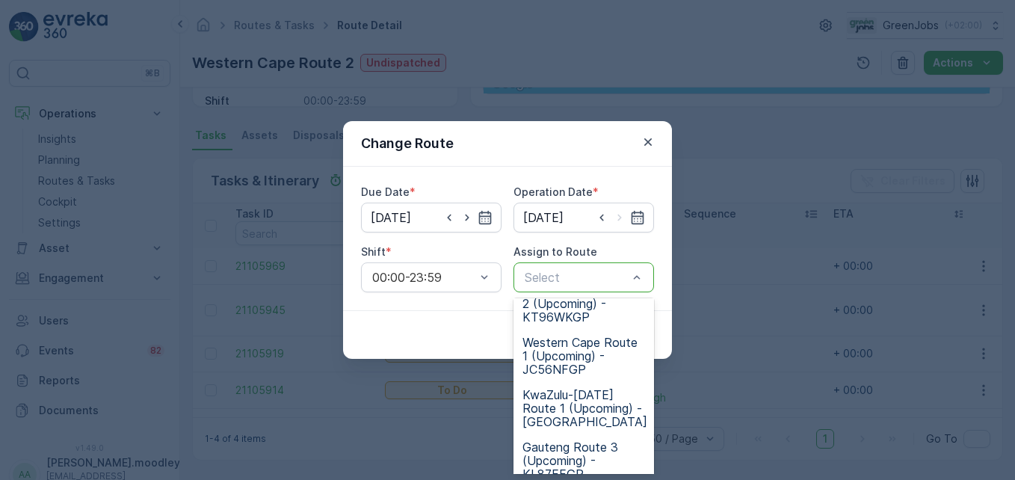
scroll to position [204, 0]
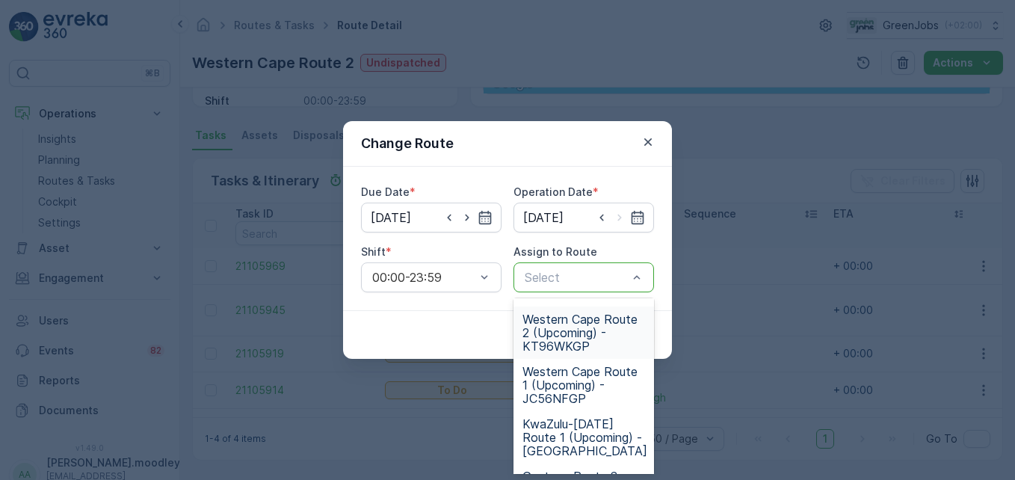
click at [568, 338] on span "Western Cape Route 2 (Upcoming) - KT96WKGP" at bounding box center [584, 333] width 123 height 40
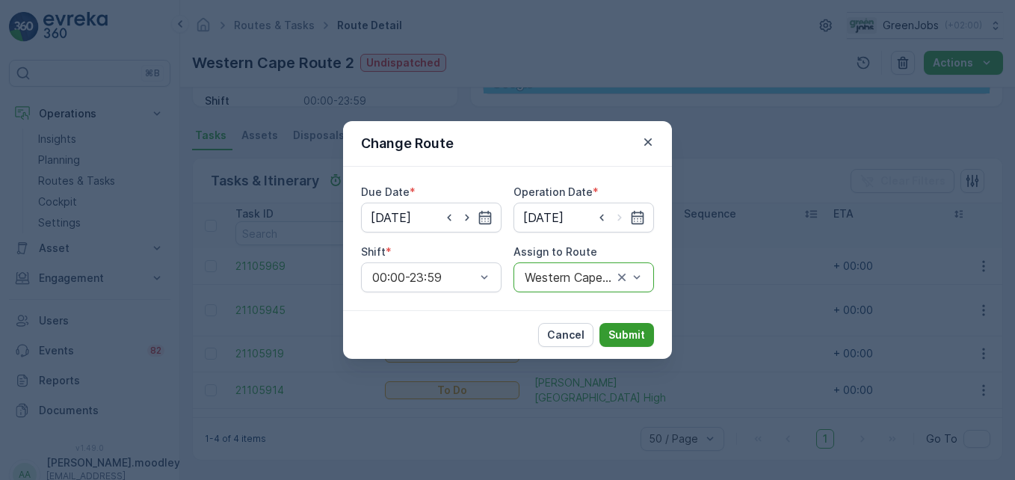
click at [621, 331] on p "Submit" at bounding box center [627, 335] width 37 height 15
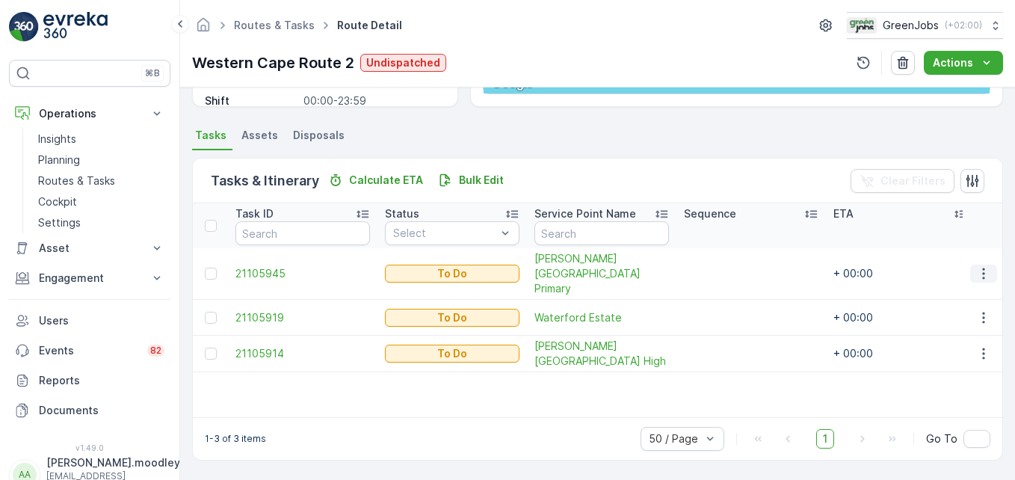
click at [726, 268] on icon "button" at bounding box center [984, 273] width 15 height 15
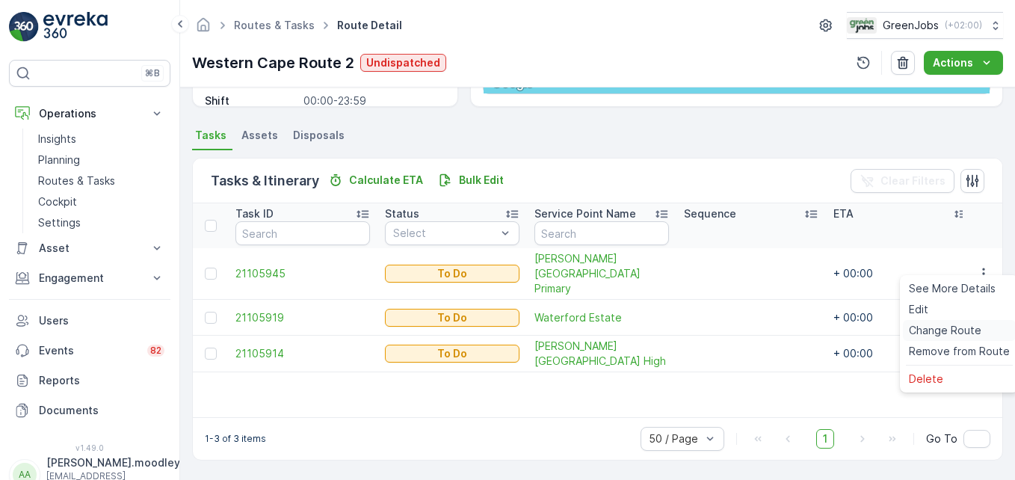
click at [726, 325] on span "Change Route" at bounding box center [945, 330] width 73 height 15
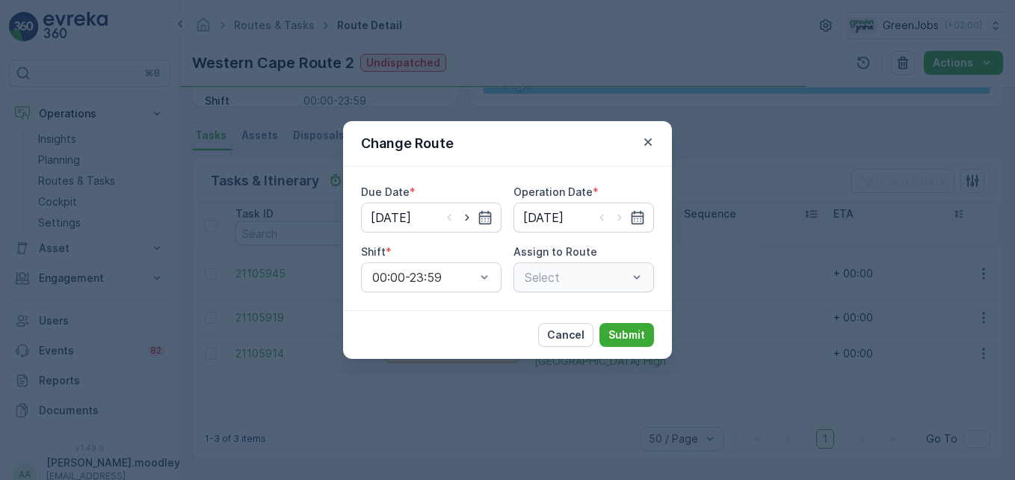
type input "[DATE]"
click at [482, 218] on icon "button" at bounding box center [485, 217] width 13 height 13
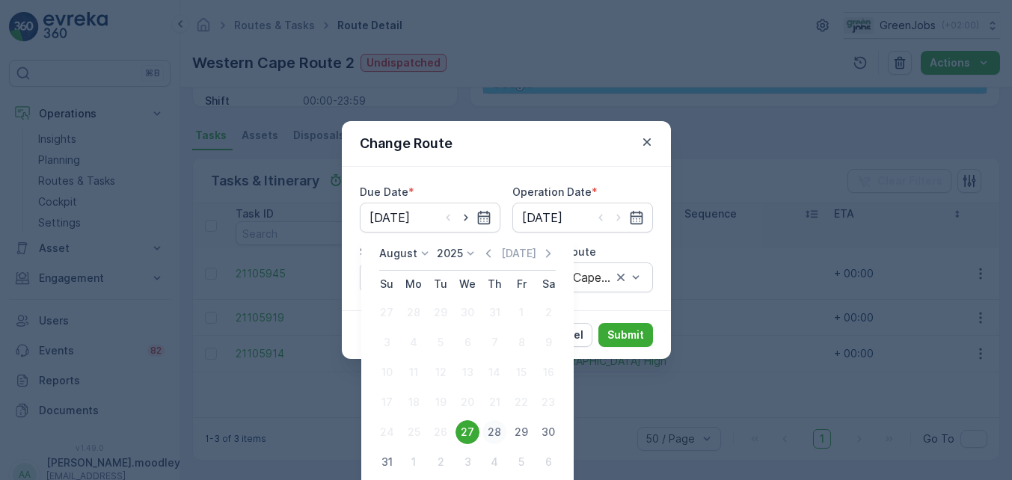
click at [495, 435] on div "28" at bounding box center [494, 432] width 24 height 24
type input "[DATE]"
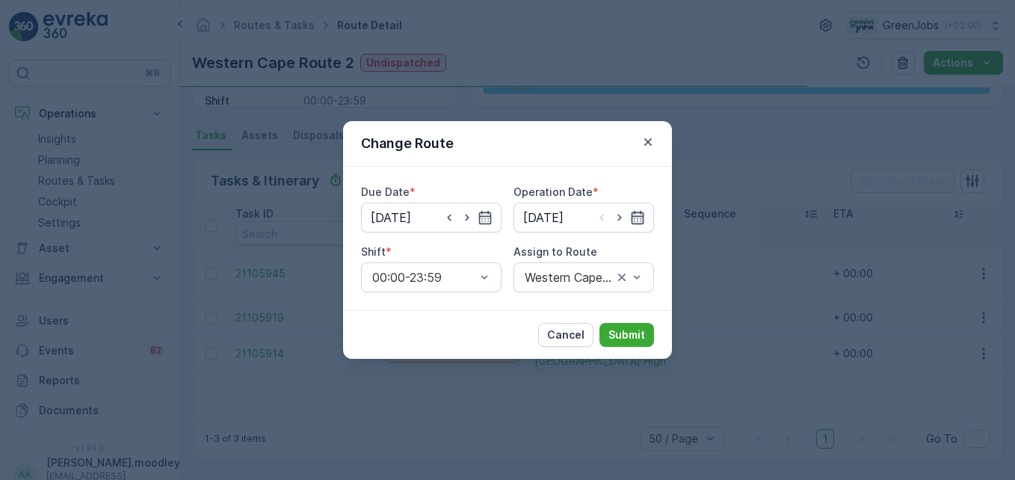
click at [644, 212] on icon "button" at bounding box center [637, 217] width 15 height 15
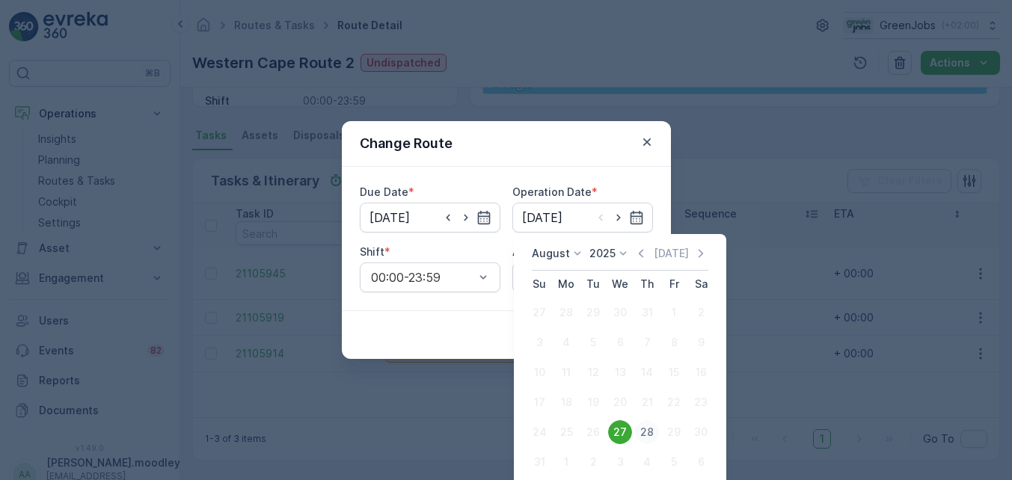
click at [654, 431] on div "28" at bounding box center [647, 432] width 24 height 24
type input "[DATE]"
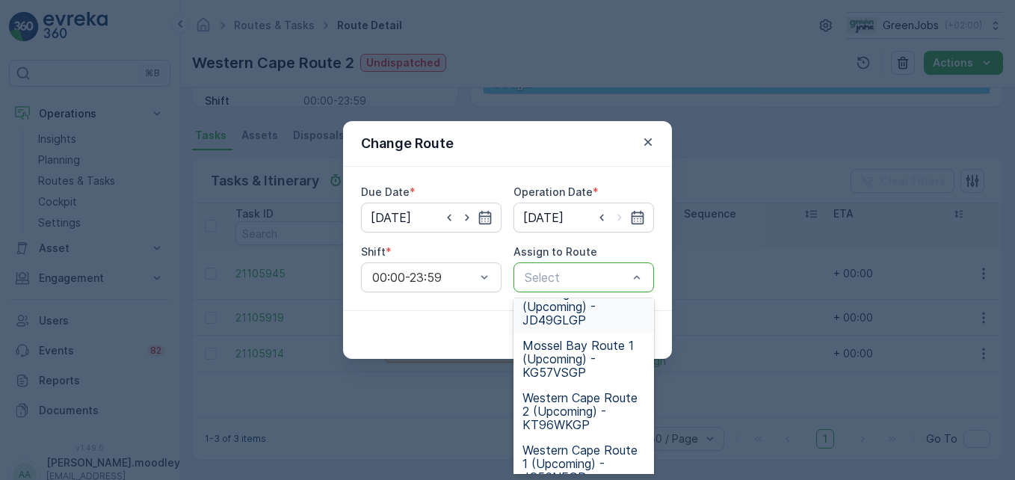
scroll to position [150, 0]
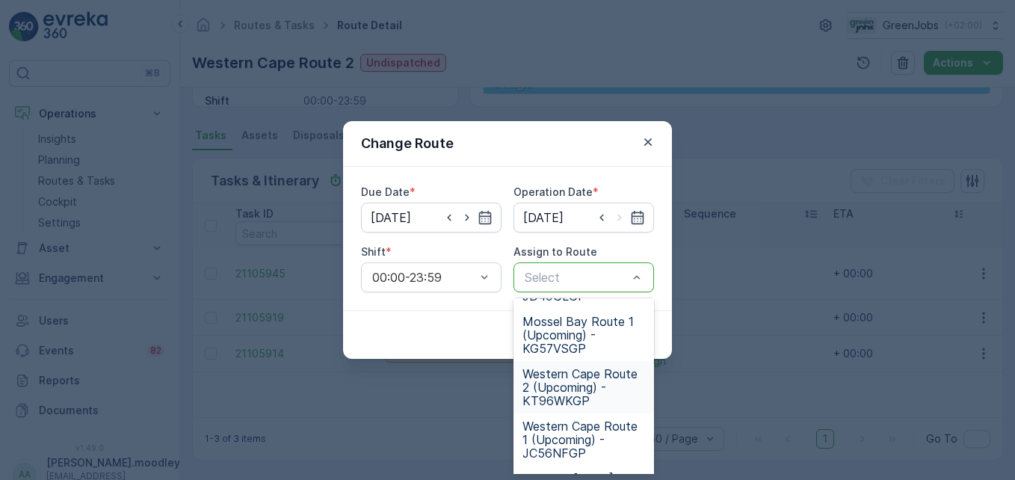
click at [565, 387] on span "Western Cape Route 2 (Upcoming) - KT96WKGP" at bounding box center [584, 387] width 123 height 40
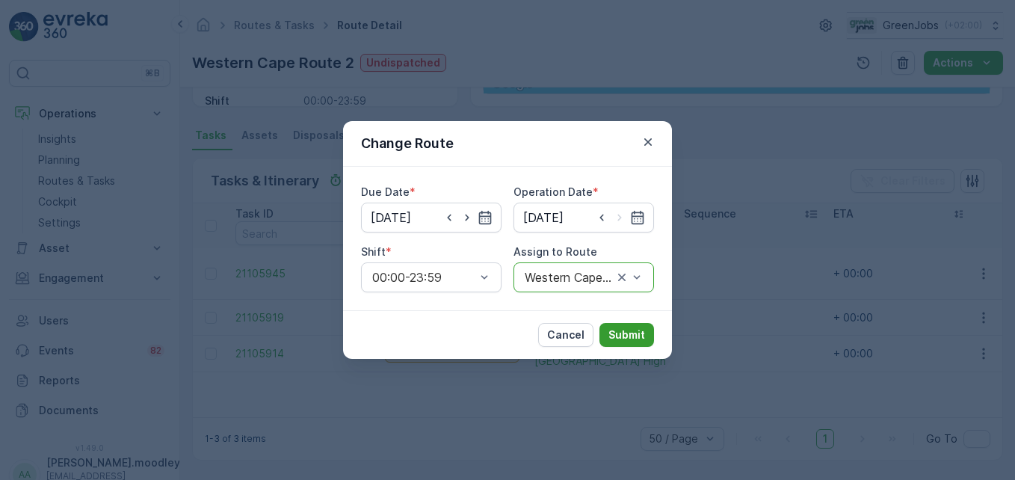
click at [627, 334] on p "Submit" at bounding box center [627, 335] width 37 height 15
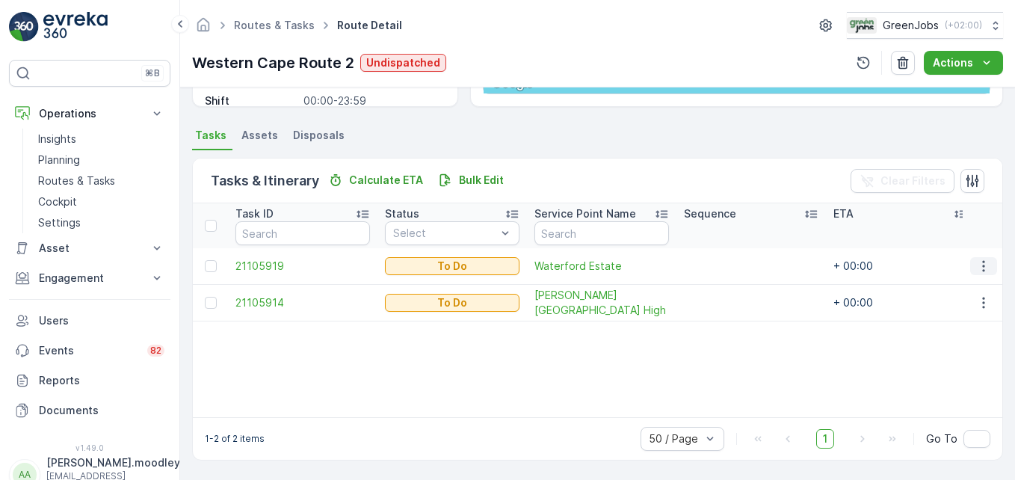
click at [726, 268] on icon "button" at bounding box center [984, 266] width 15 height 15
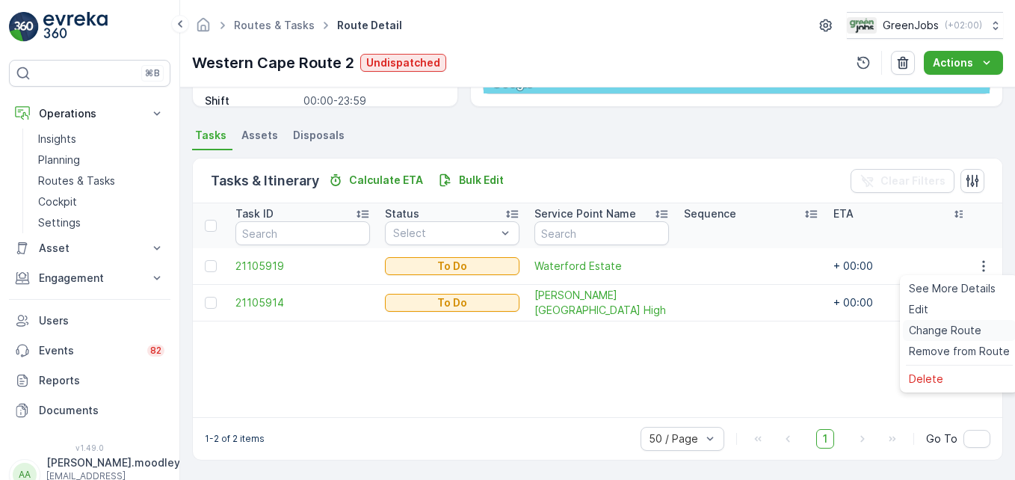
click at [726, 331] on span "Change Route" at bounding box center [945, 330] width 73 height 15
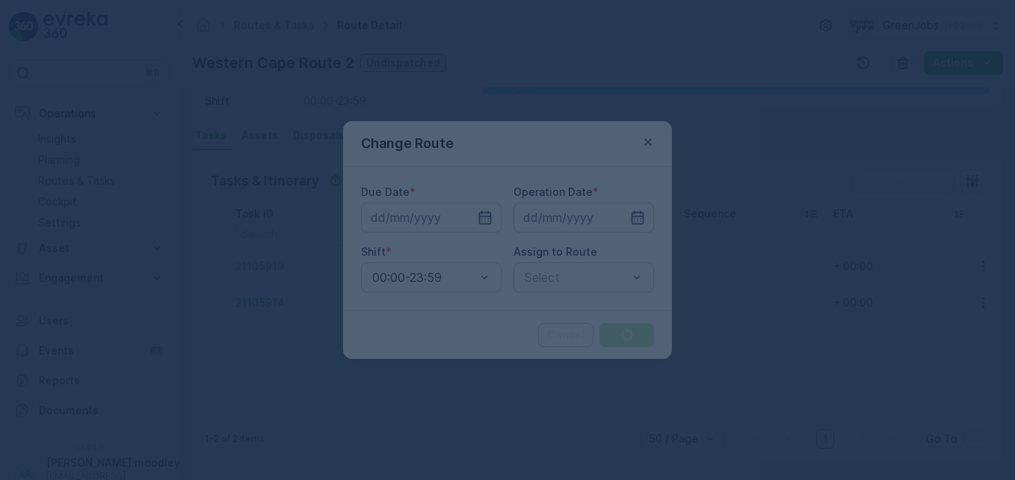
type input "[DATE]"
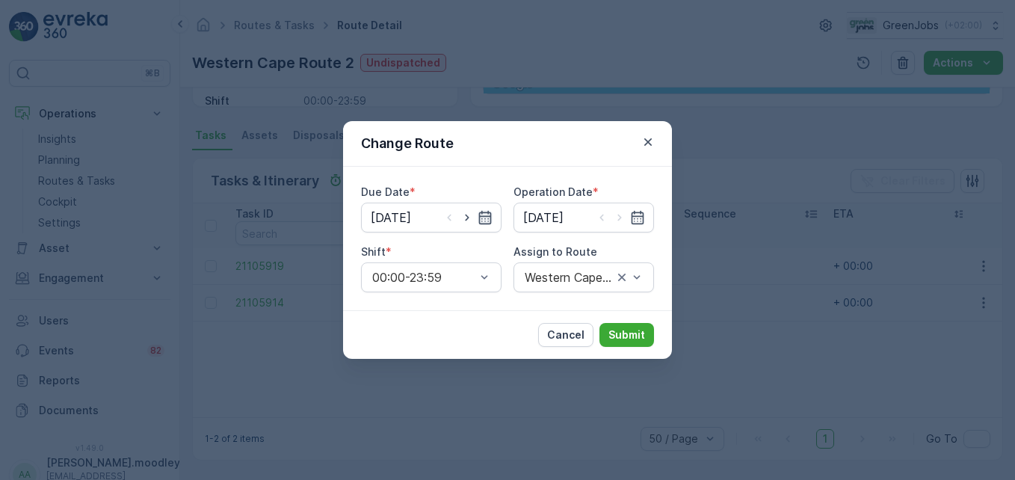
click at [483, 212] on icon "button" at bounding box center [485, 217] width 15 height 15
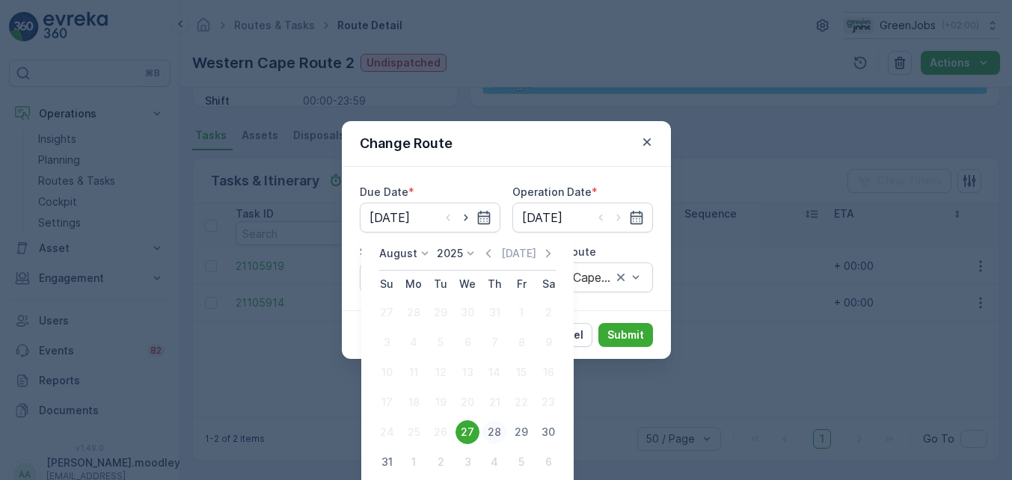
click at [498, 434] on div "28" at bounding box center [494, 432] width 24 height 24
type input "[DATE]"
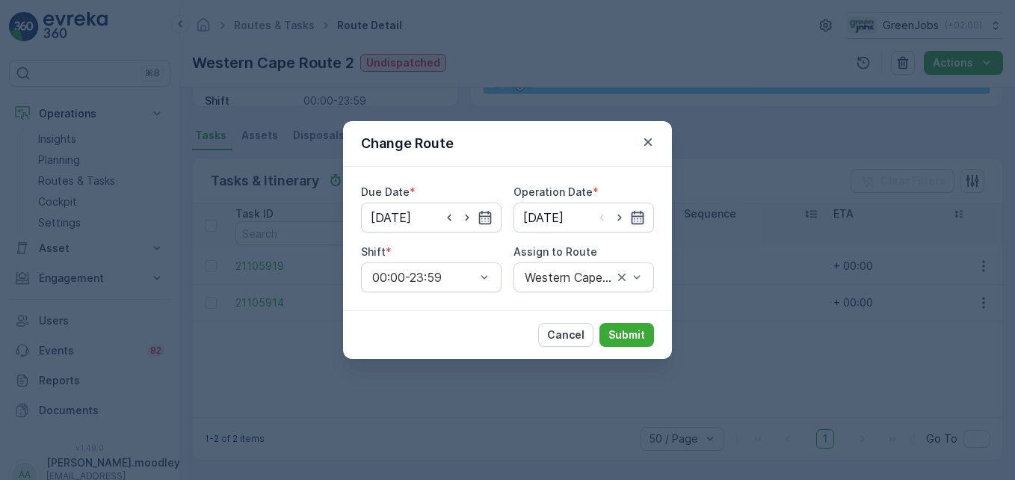
click at [641, 218] on icon "button" at bounding box center [638, 217] width 13 height 13
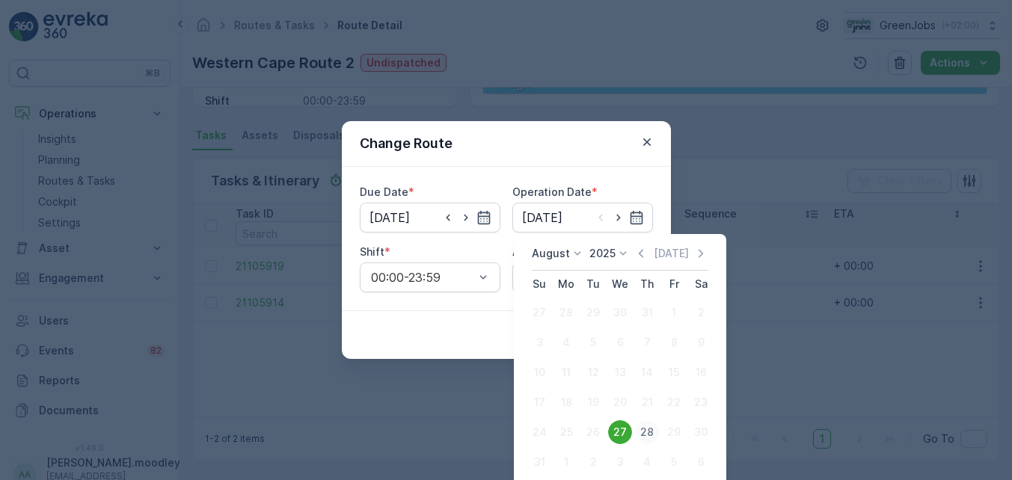
click at [646, 436] on div "28" at bounding box center [647, 432] width 24 height 24
type input "[DATE]"
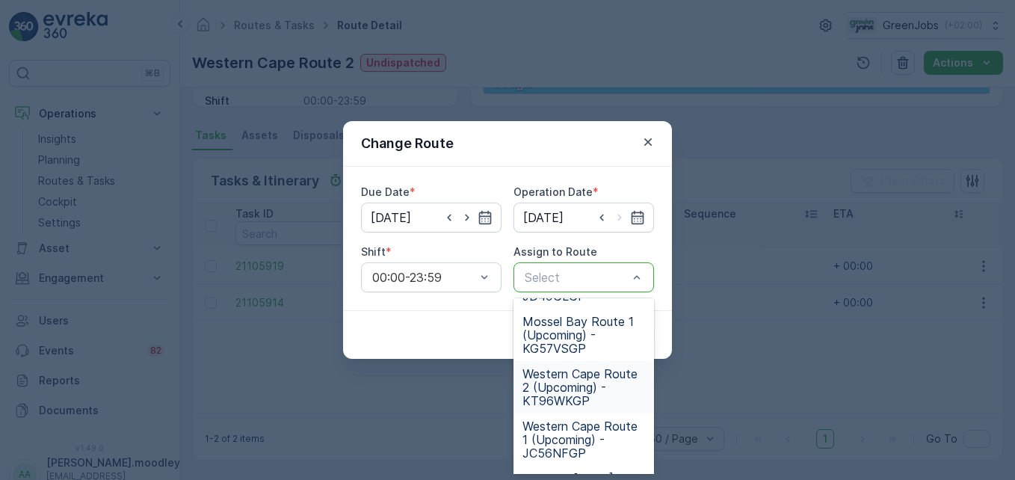
click at [565, 385] on span "Western Cape Route 2 (Upcoming) - KT96WKGP" at bounding box center [584, 387] width 123 height 40
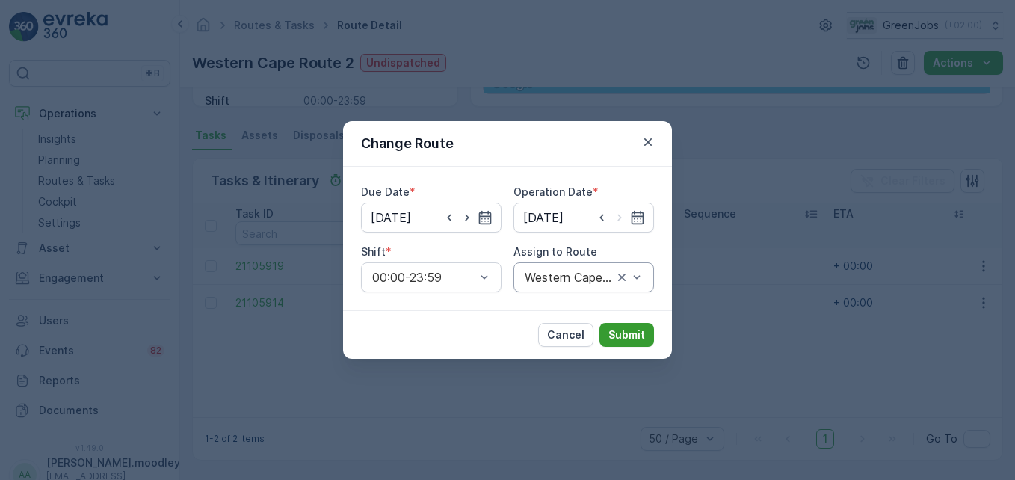
click at [625, 332] on p "Submit" at bounding box center [627, 335] width 37 height 15
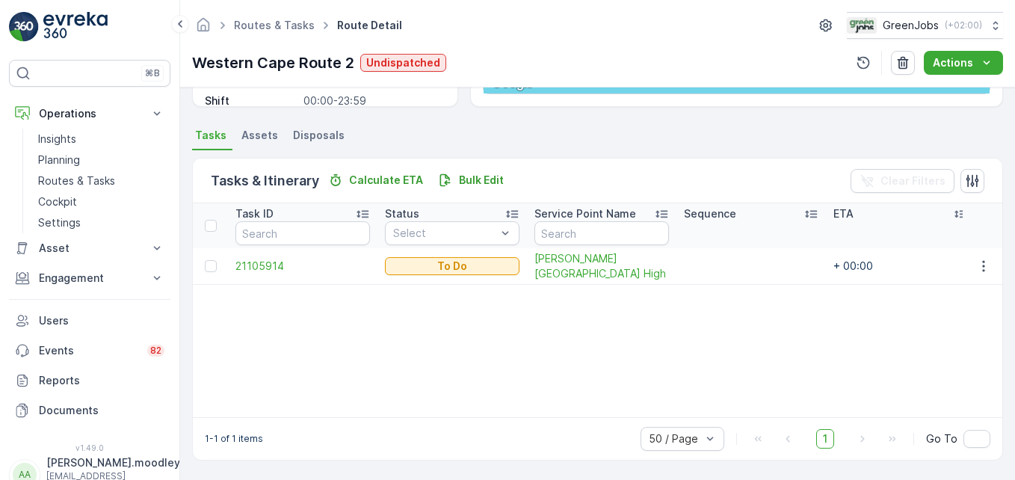
click at [726, 276] on td at bounding box center [983, 266] width 40 height 37
click at [726, 265] on icon "button" at bounding box center [984, 266] width 15 height 15
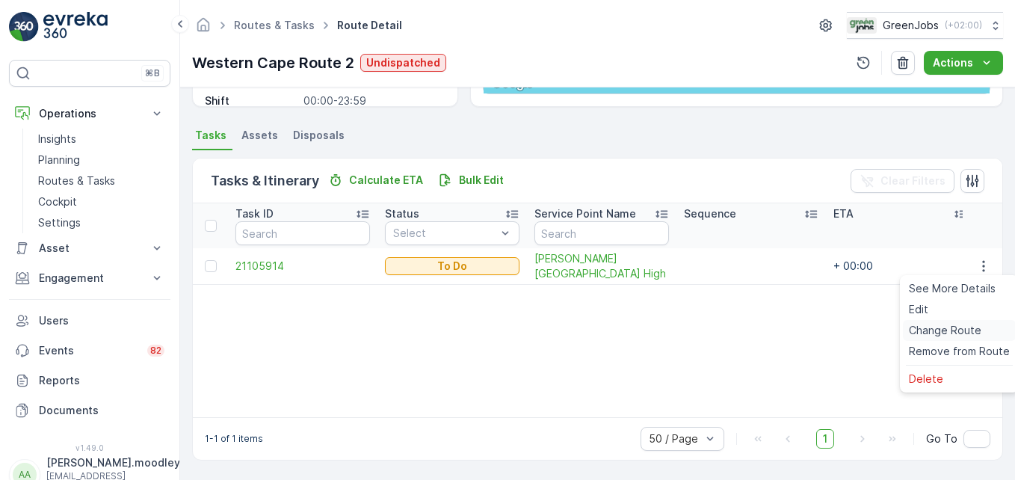
click at [726, 330] on span "Change Route" at bounding box center [945, 330] width 73 height 15
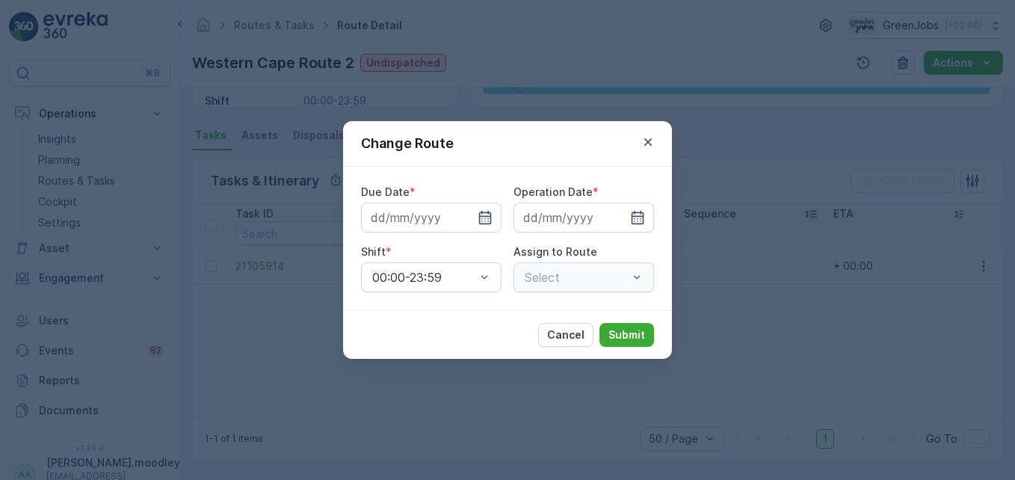
type input "[DATE]"
click at [491, 217] on icon "button" at bounding box center [485, 217] width 13 height 13
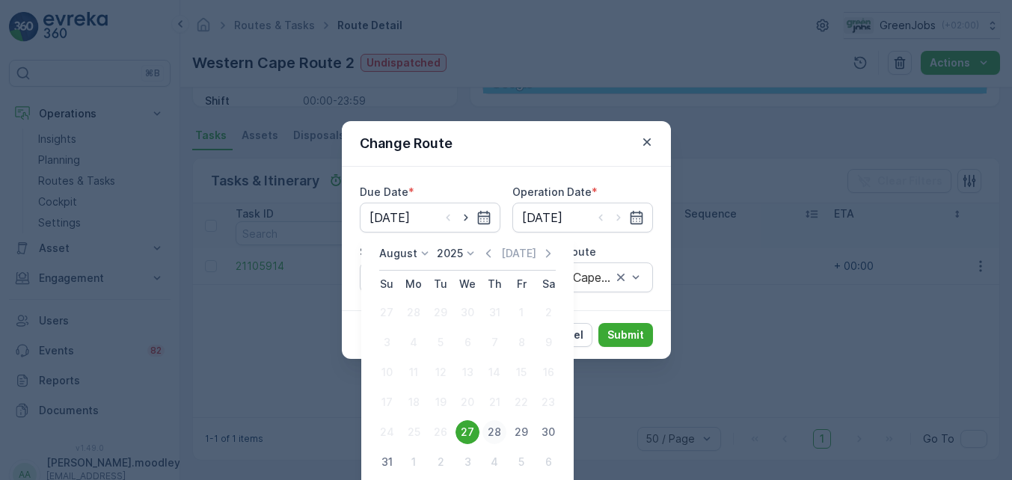
click at [491, 436] on div "28" at bounding box center [494, 432] width 24 height 24
type input "[DATE]"
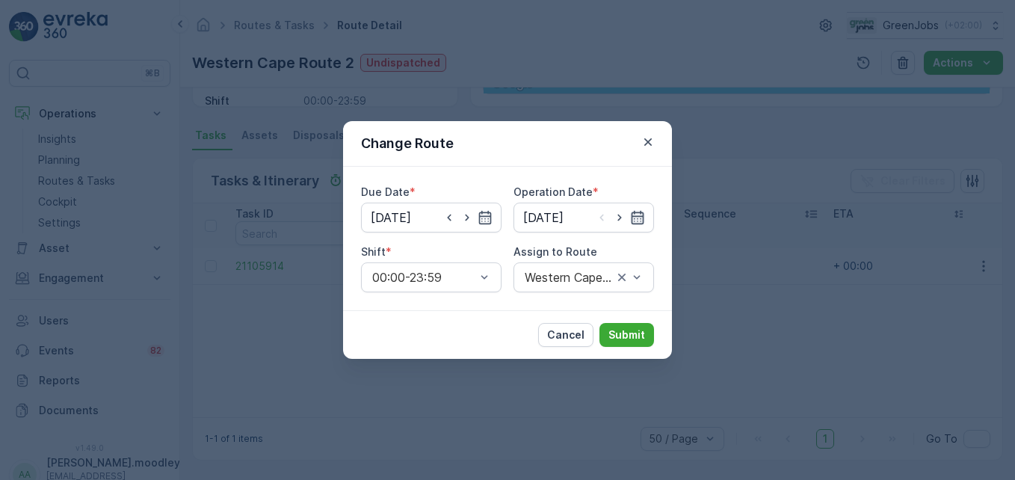
click at [638, 221] on icon "button" at bounding box center [637, 217] width 15 height 15
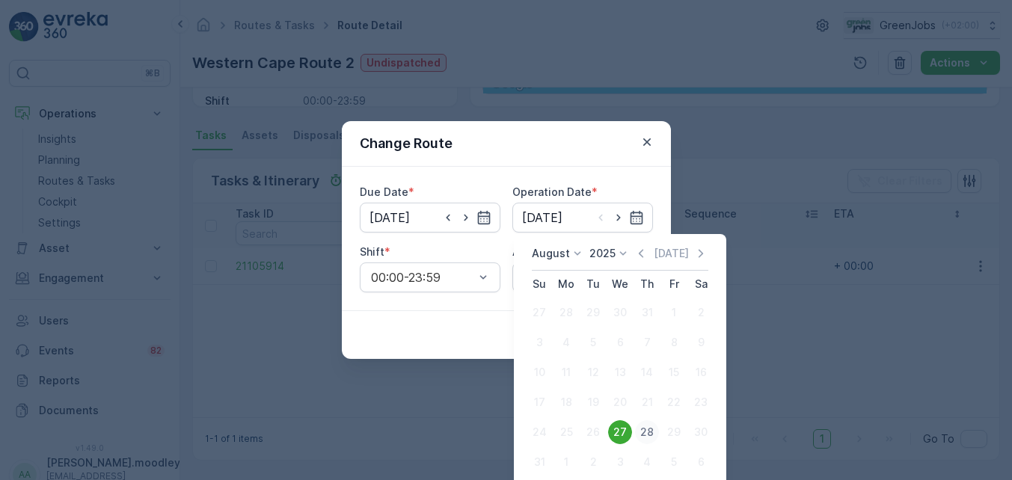
click at [653, 433] on div "28" at bounding box center [647, 432] width 24 height 24
type input "[DATE]"
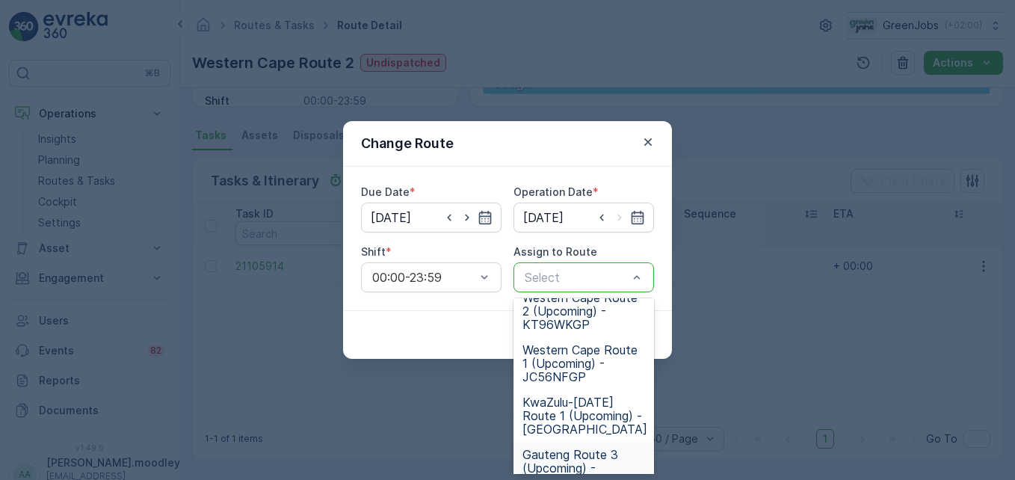
scroll to position [204, 0]
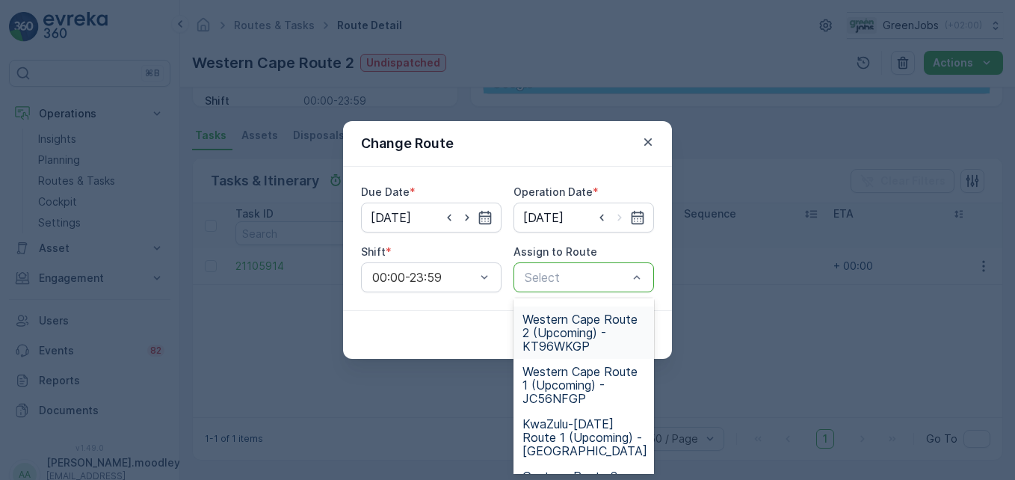
click at [572, 345] on span "Western Cape Route 2 (Upcoming) - KT96WKGP" at bounding box center [584, 333] width 123 height 40
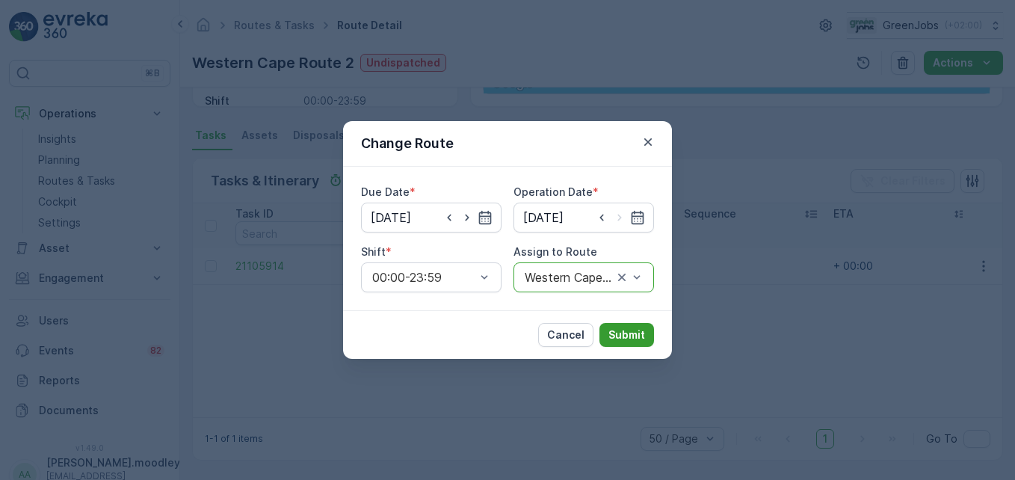
click at [631, 334] on p "Submit" at bounding box center [627, 335] width 37 height 15
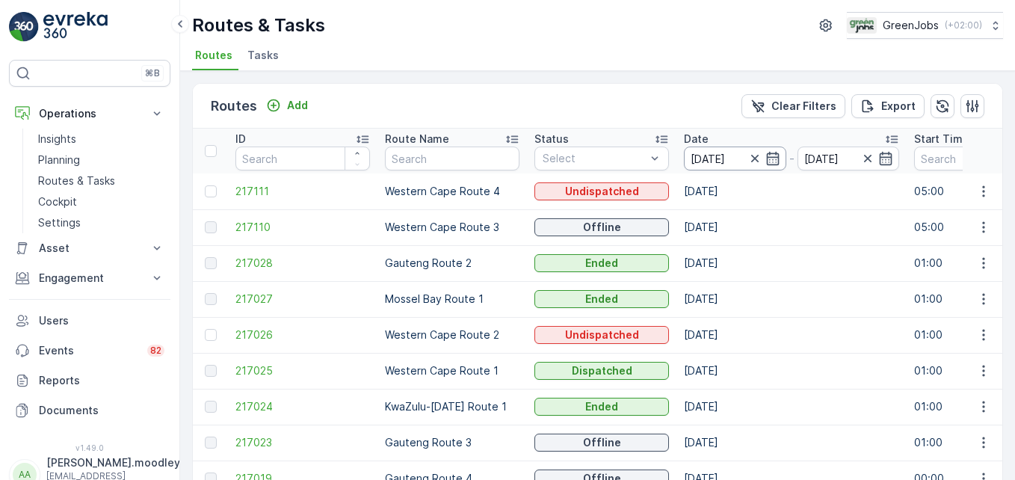
click at [726, 157] on input "[DATE]" at bounding box center [735, 159] width 102 height 24
drag, startPoint x: 746, startPoint y: 157, endPoint x: 766, endPoint y: 156, distance: 20.2
click at [726, 154] on icon "button" at bounding box center [773, 158] width 15 height 15
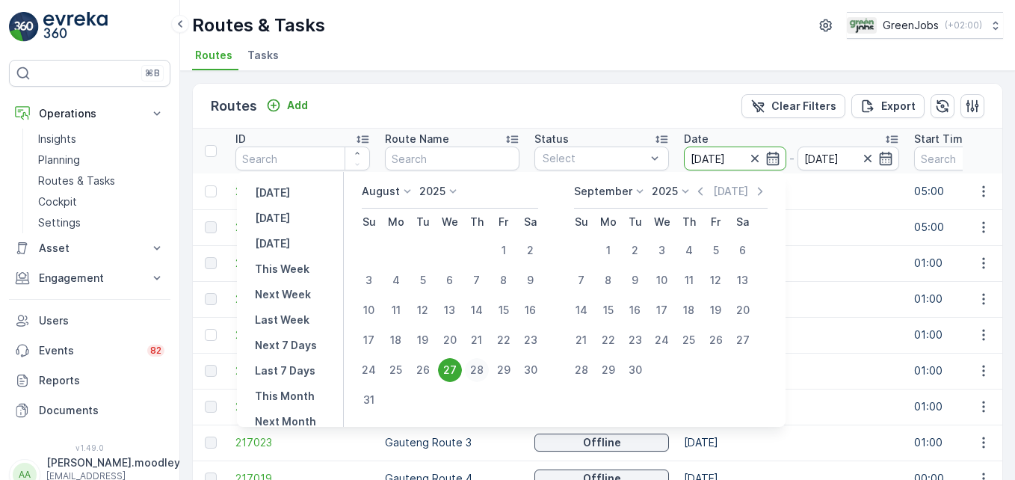
click at [489, 365] on div "28" at bounding box center [477, 370] width 24 height 24
type input "[DATE]"
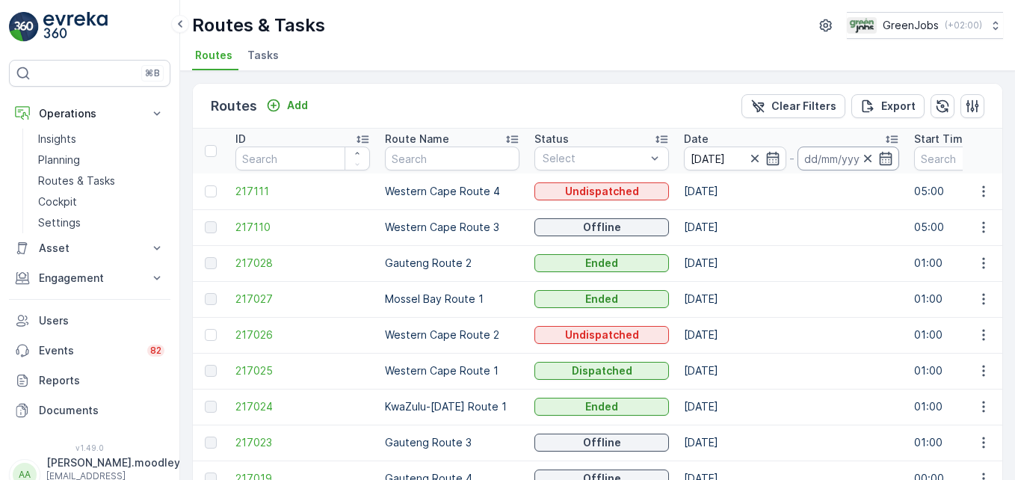
type input "[DATE]"
click at [726, 153] on input "[DATE]" at bounding box center [849, 159] width 102 height 24
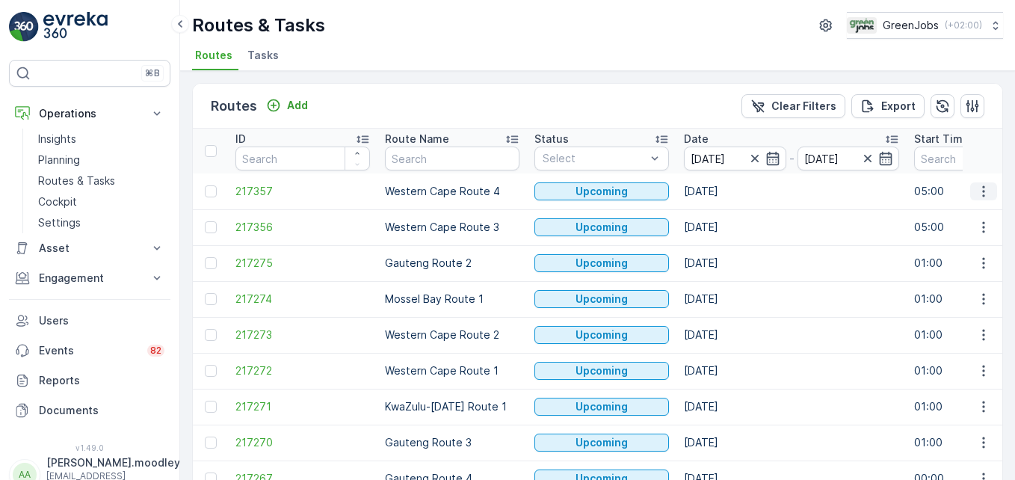
click at [726, 186] on icon "button" at bounding box center [984, 191] width 15 height 15
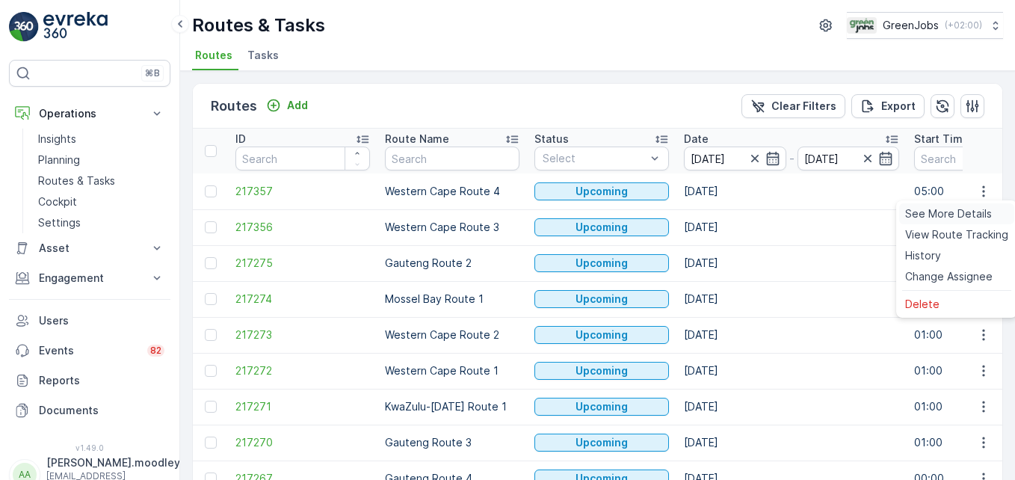
click at [726, 206] on span "See More Details" at bounding box center [949, 213] width 87 height 15
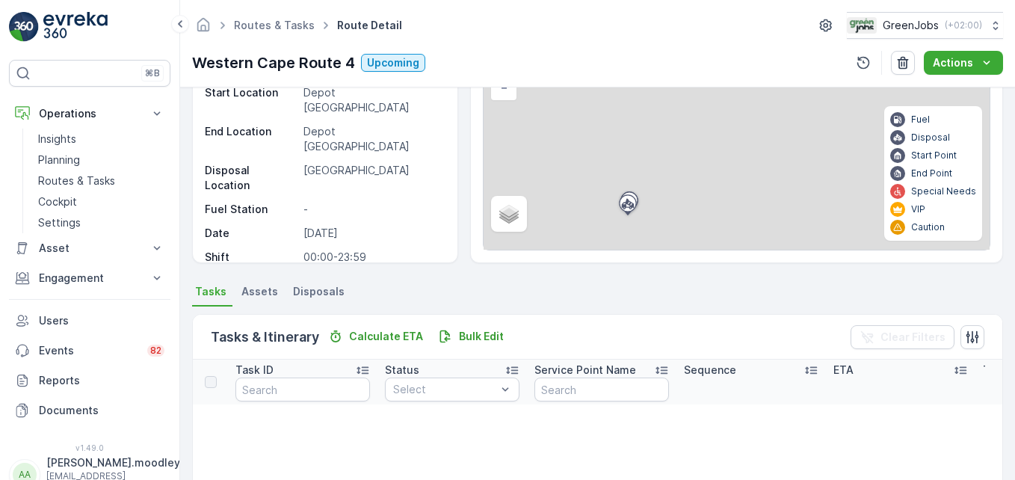
scroll to position [150, 0]
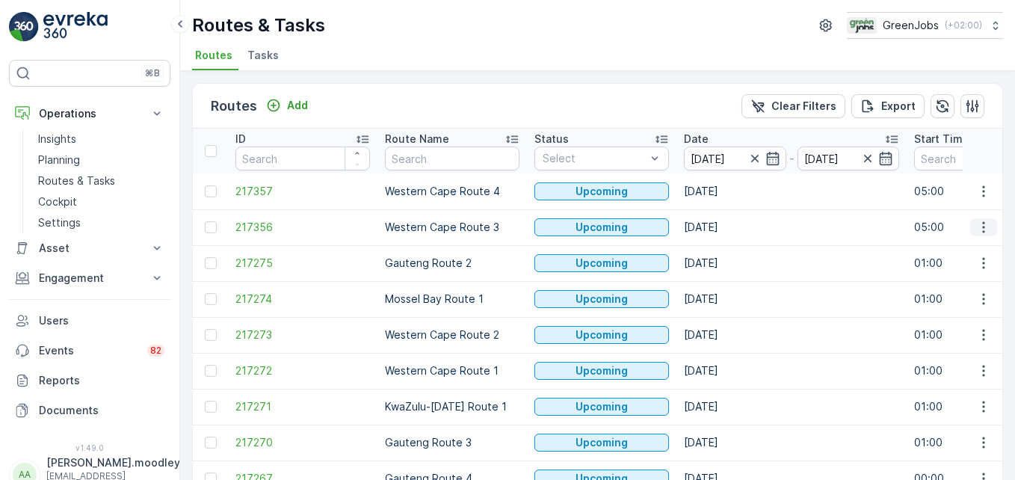
click at [726, 229] on icon "button" at bounding box center [984, 227] width 15 height 15
click at [726, 248] on span "See More Details" at bounding box center [949, 249] width 87 height 15
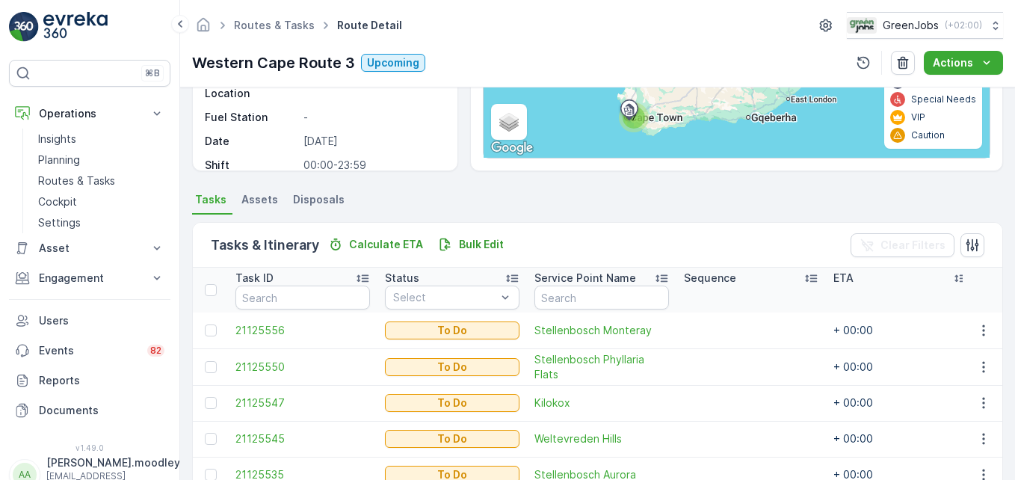
scroll to position [384, 0]
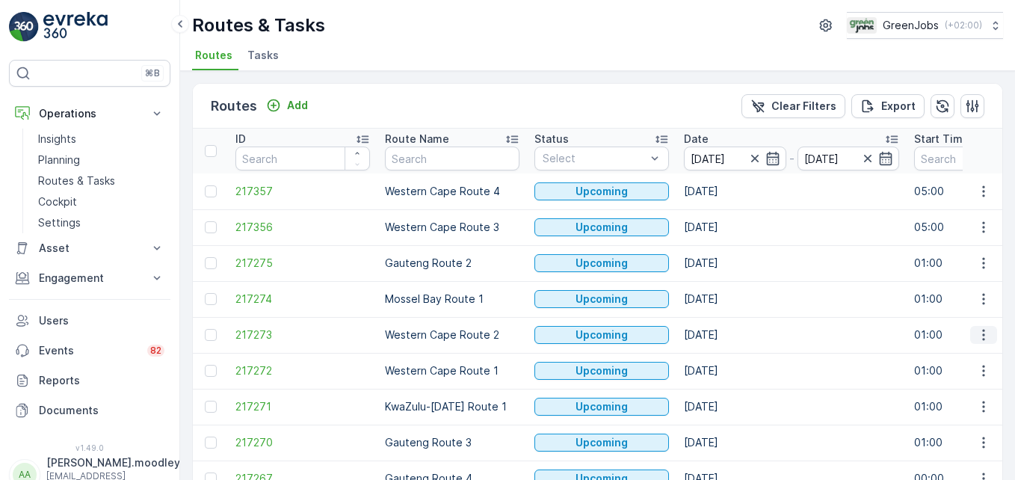
click at [726, 339] on button "button" at bounding box center [984, 335] width 27 height 18
click at [726, 358] on span "See More Details" at bounding box center [949, 357] width 87 height 15
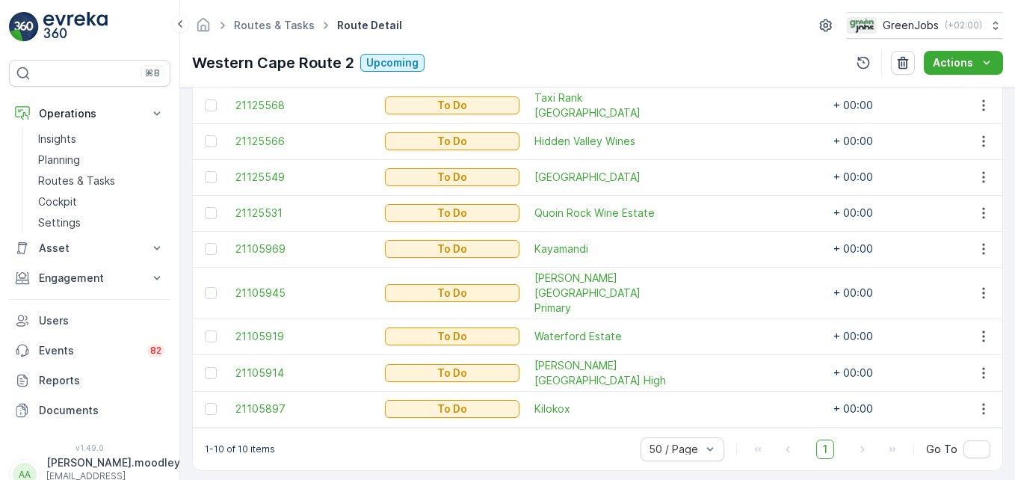
scroll to position [490, 0]
click at [726, 248] on icon "button" at bounding box center [984, 248] width 15 height 15
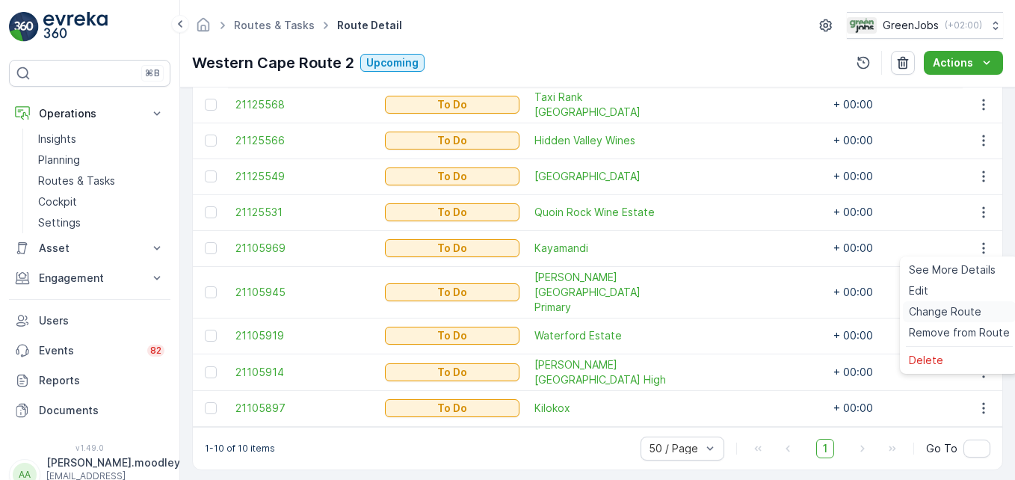
click at [726, 311] on span "Change Route" at bounding box center [945, 311] width 73 height 15
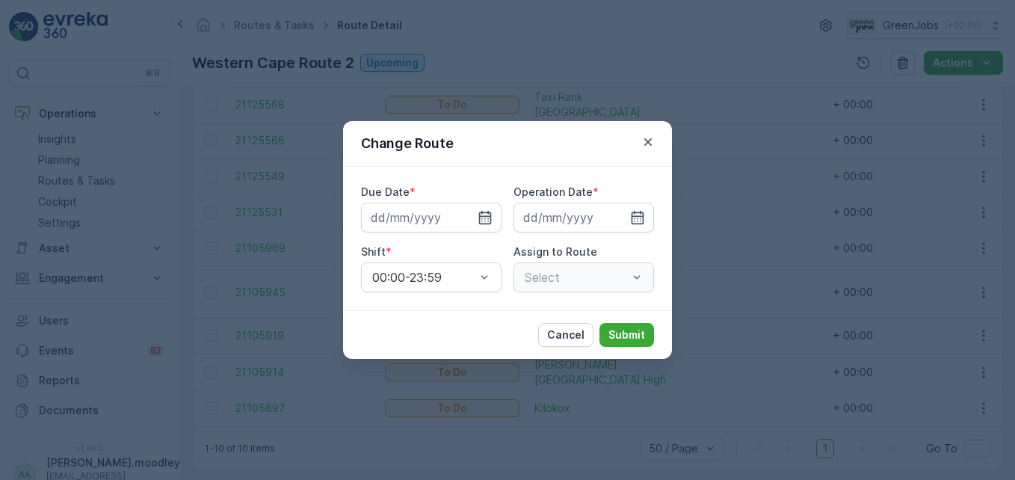
type input "[DATE]"
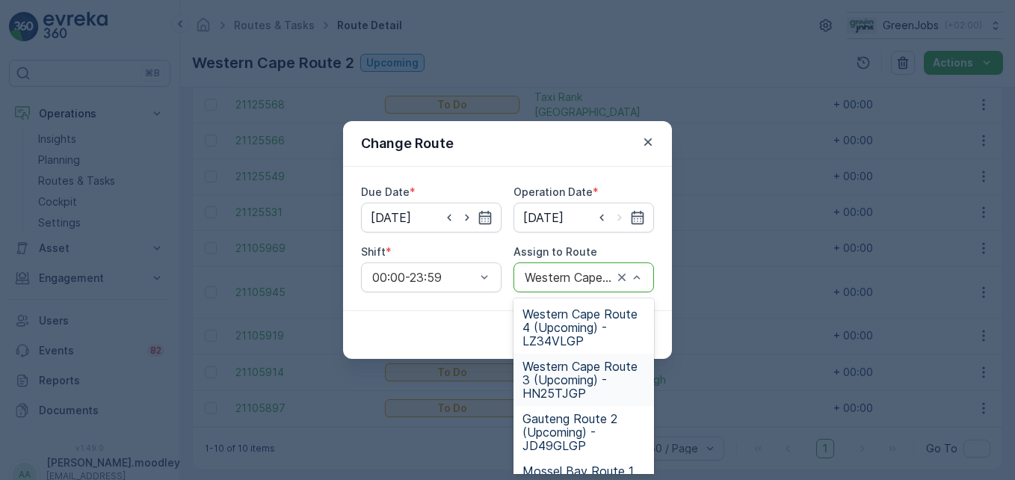
click at [559, 385] on span "Western Cape Route 3 (Upcoming) - HN25TJGP" at bounding box center [584, 380] width 123 height 40
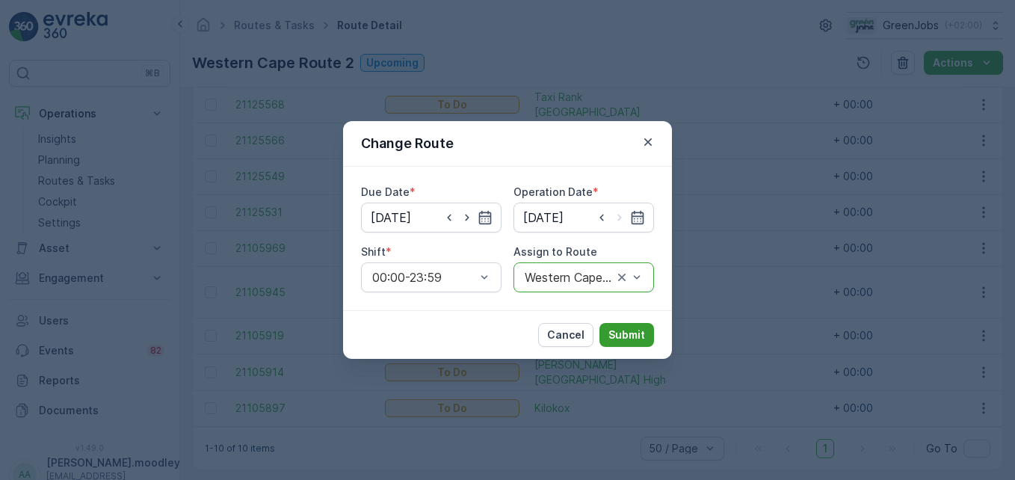
click at [641, 335] on p "Submit" at bounding box center [627, 335] width 37 height 15
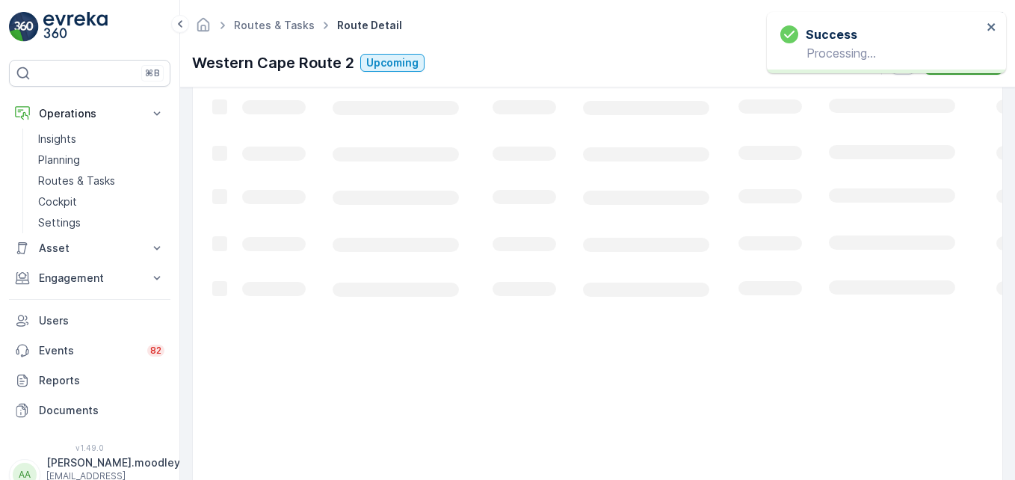
scroll to position [454, 0]
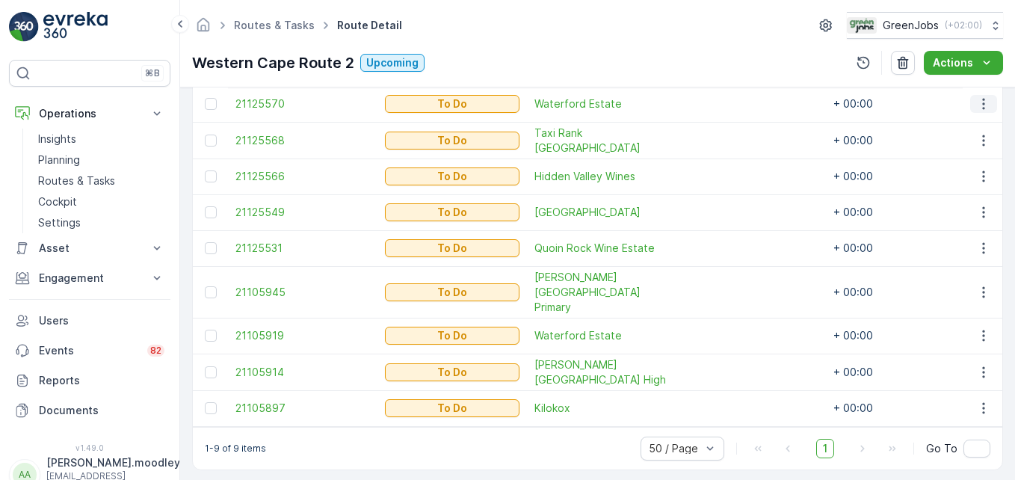
click at [726, 103] on icon "button" at bounding box center [984, 103] width 2 height 11
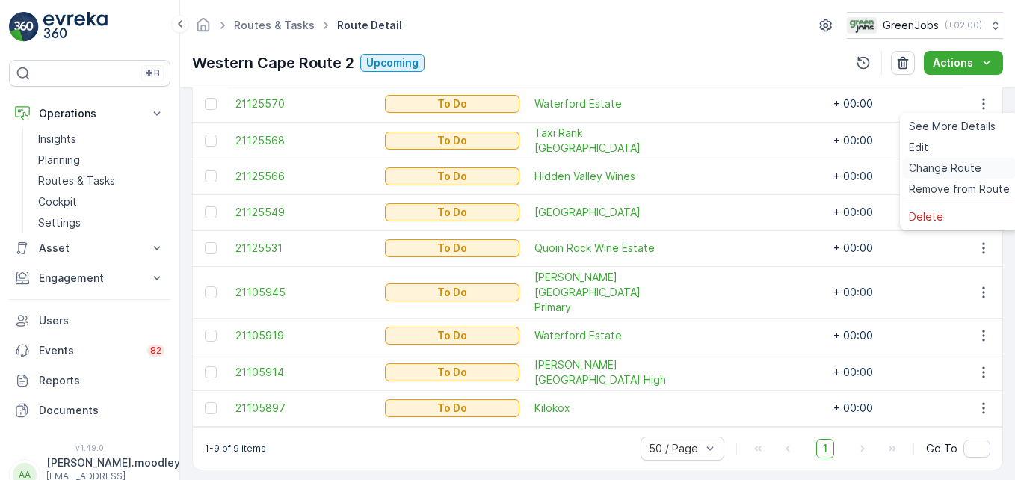
click at [726, 170] on span "Change Route" at bounding box center [945, 168] width 73 height 15
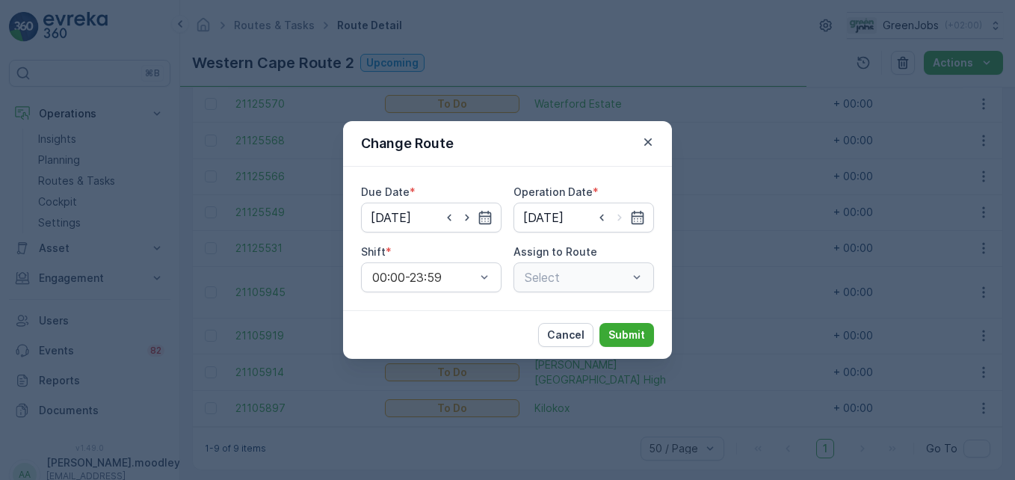
type input "[DATE]"
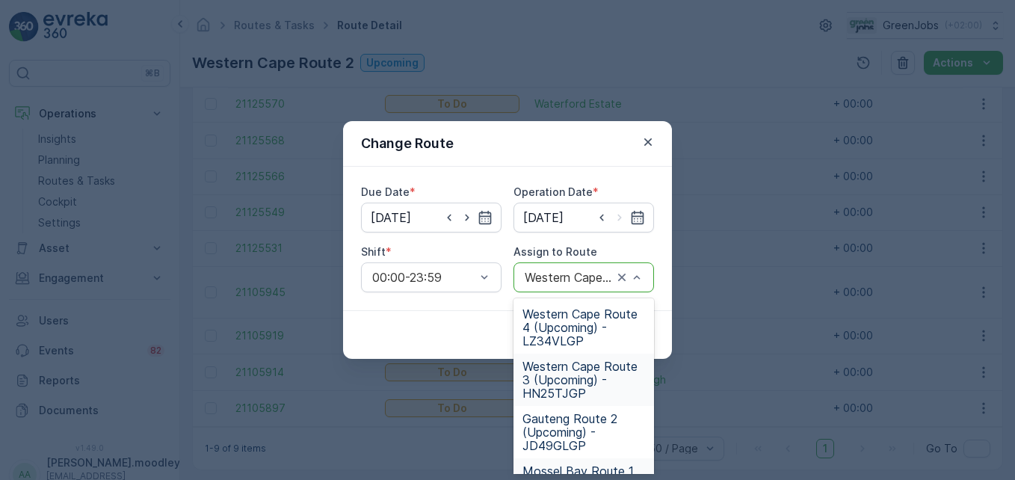
scroll to position [0, 0]
click at [557, 383] on span "Western Cape Route 3 (Upcoming) - HN25TJGP" at bounding box center [584, 380] width 123 height 40
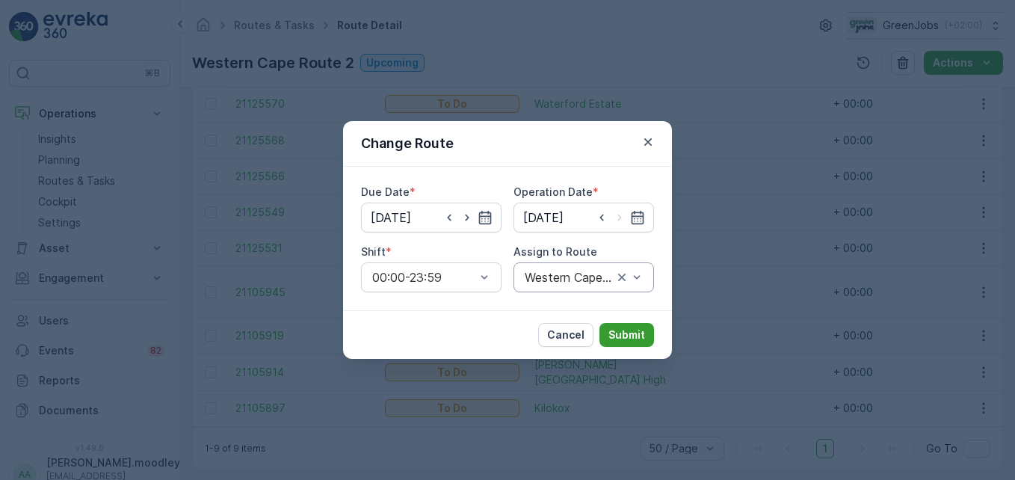
click at [647, 331] on button "Submit" at bounding box center [627, 335] width 55 height 24
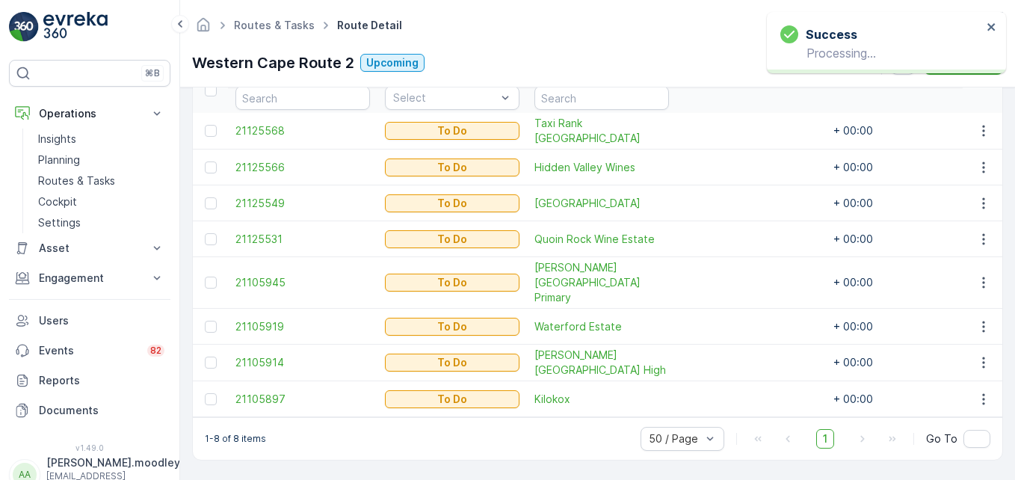
scroll to position [418, 0]
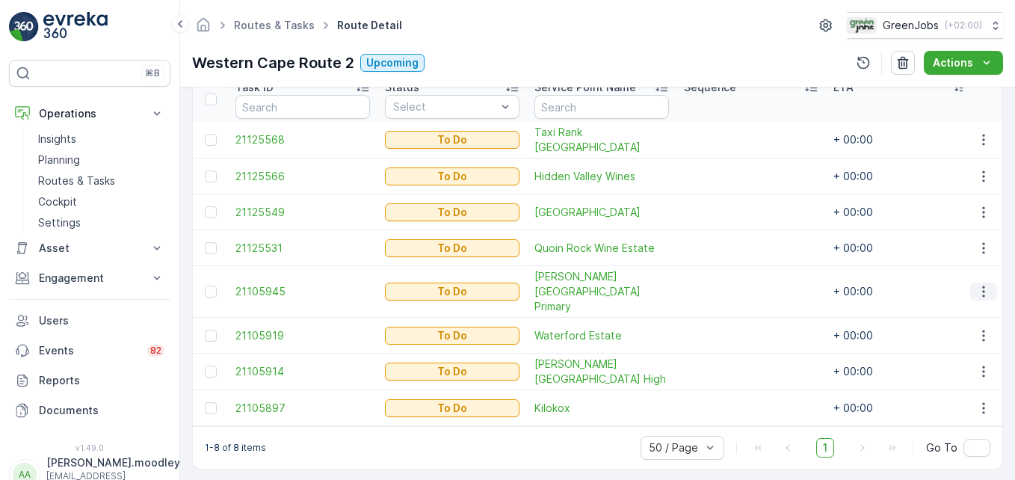
click at [726, 286] on icon "button" at bounding box center [984, 291] width 2 height 11
click at [726, 345] on span "Change Route" at bounding box center [945, 347] width 73 height 15
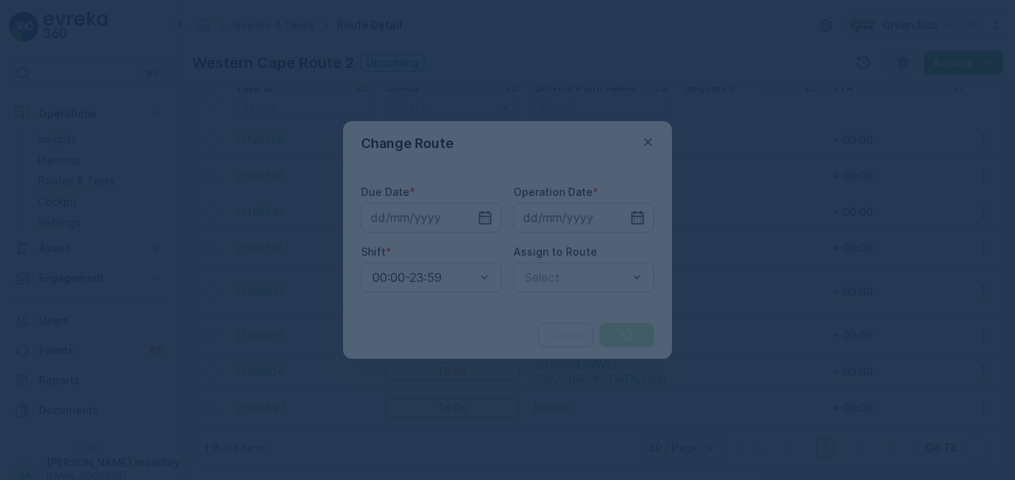
type input "[DATE]"
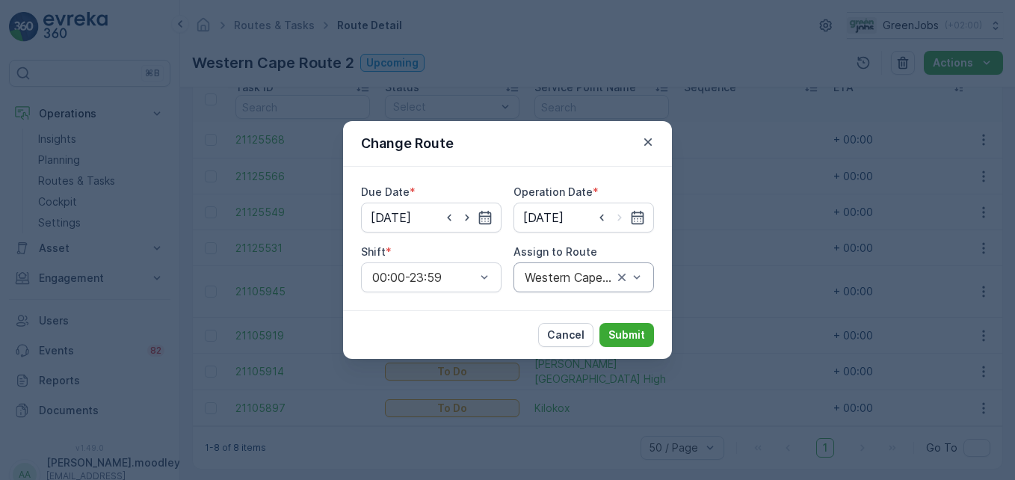
click at [645, 281] on div "Western Cape Route 2 (Upcoming) - KT96WKGP" at bounding box center [584, 277] width 141 height 30
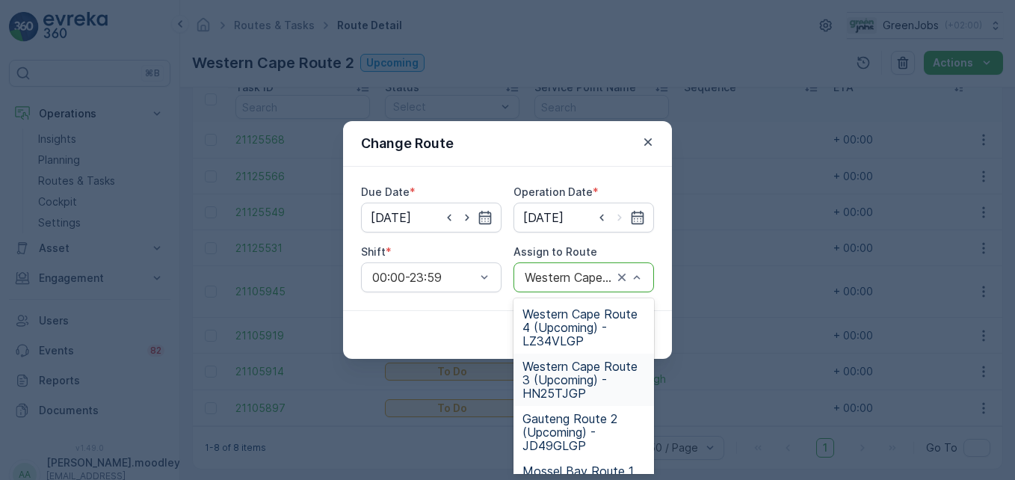
click at [563, 392] on span "Western Cape Route 3 (Upcoming) - HN25TJGP" at bounding box center [584, 380] width 123 height 40
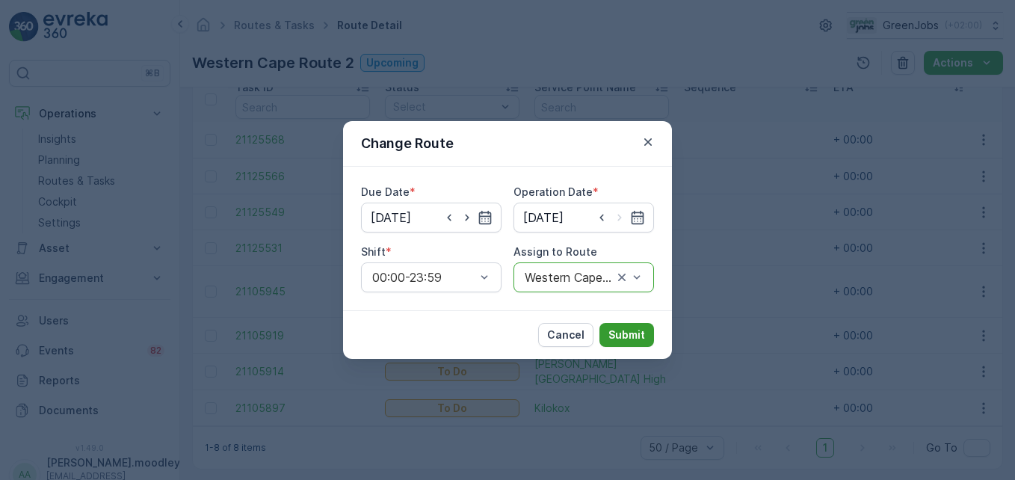
click at [630, 323] on button "Submit" at bounding box center [627, 335] width 55 height 24
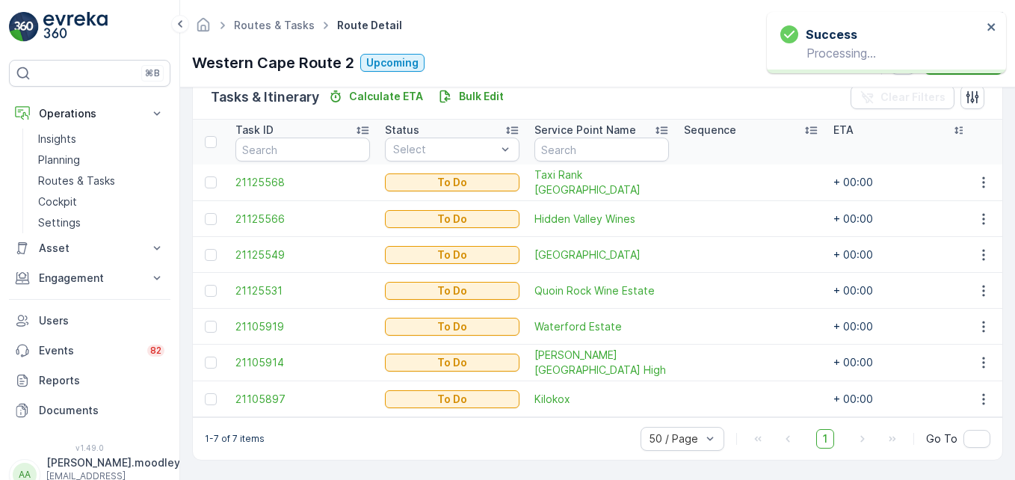
scroll to position [382, 0]
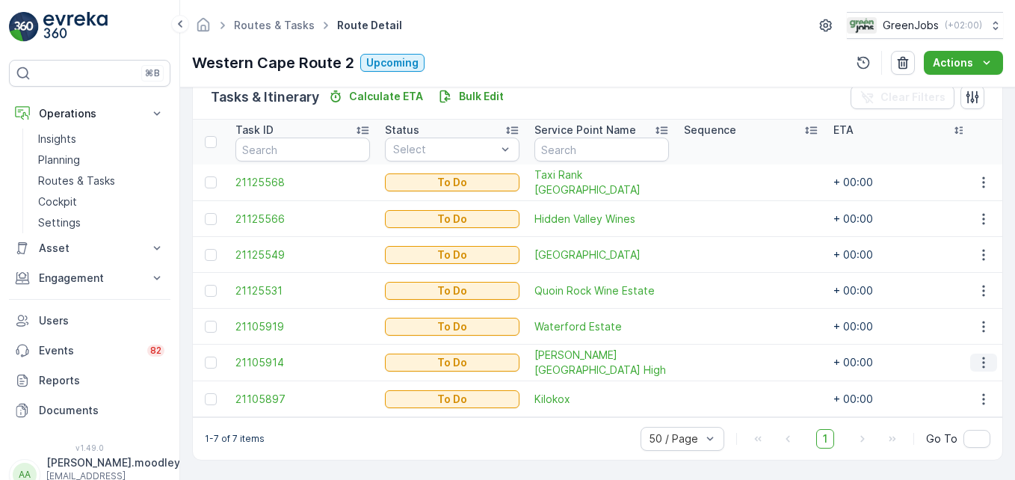
click at [726, 358] on icon "button" at bounding box center [984, 362] width 15 height 15
click at [726, 287] on span "Change Route" at bounding box center [945, 284] width 73 height 15
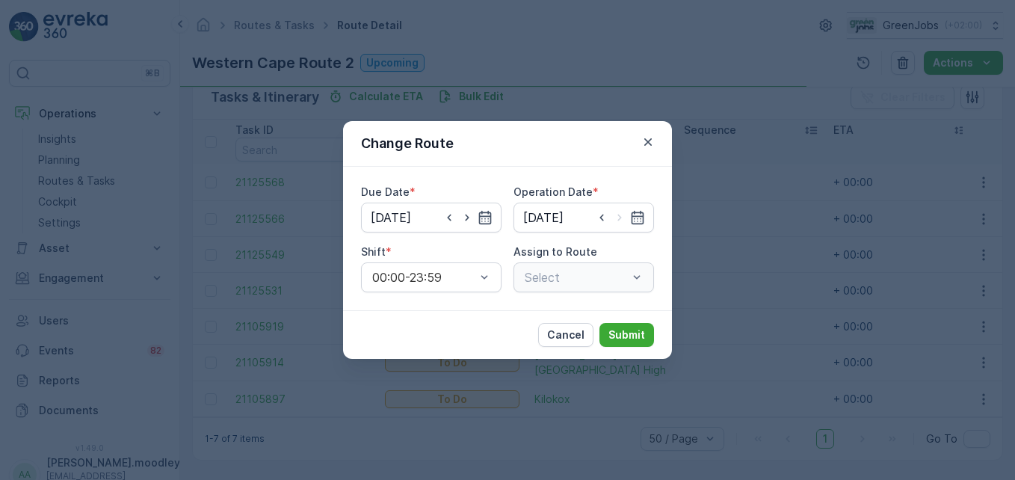
type input "[DATE]"
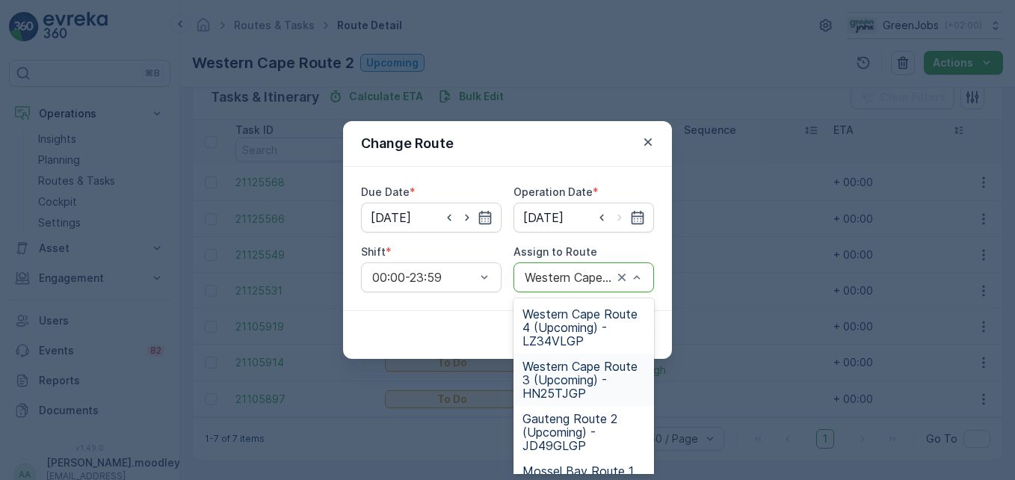
click at [575, 392] on span "Western Cape Route 3 (Upcoming) - HN25TJGP" at bounding box center [584, 380] width 123 height 40
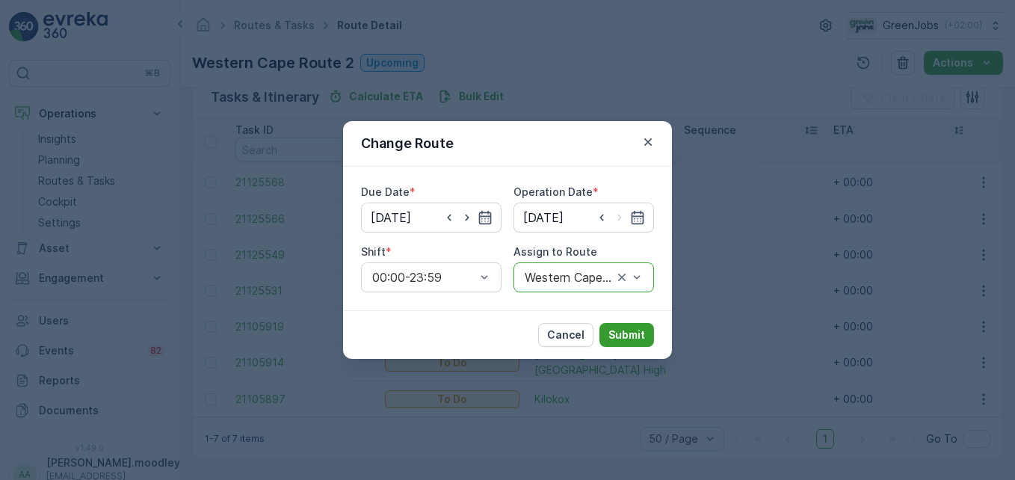
click at [645, 337] on p "Submit" at bounding box center [627, 335] width 37 height 15
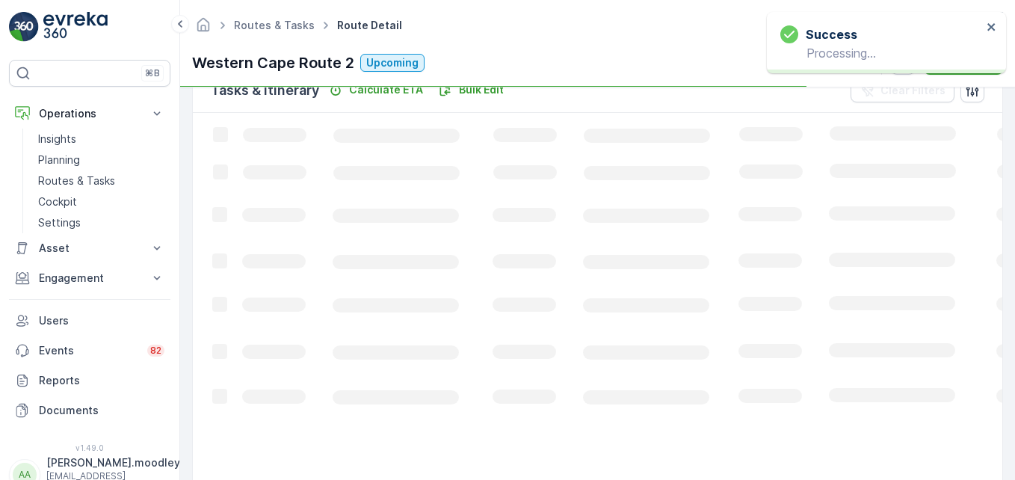
scroll to position [346, 0]
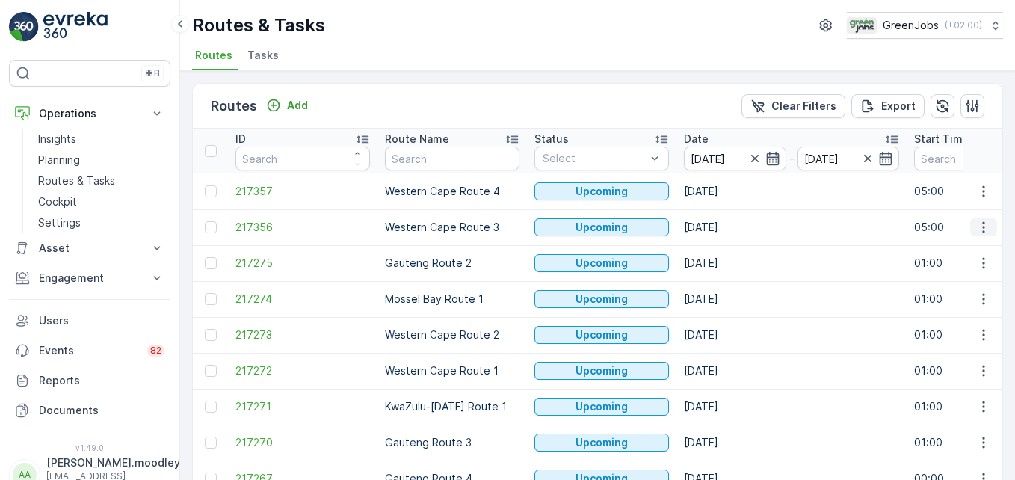
click at [726, 229] on icon "button" at bounding box center [984, 227] width 15 height 15
click at [726, 251] on span "See More Details" at bounding box center [949, 249] width 87 height 15
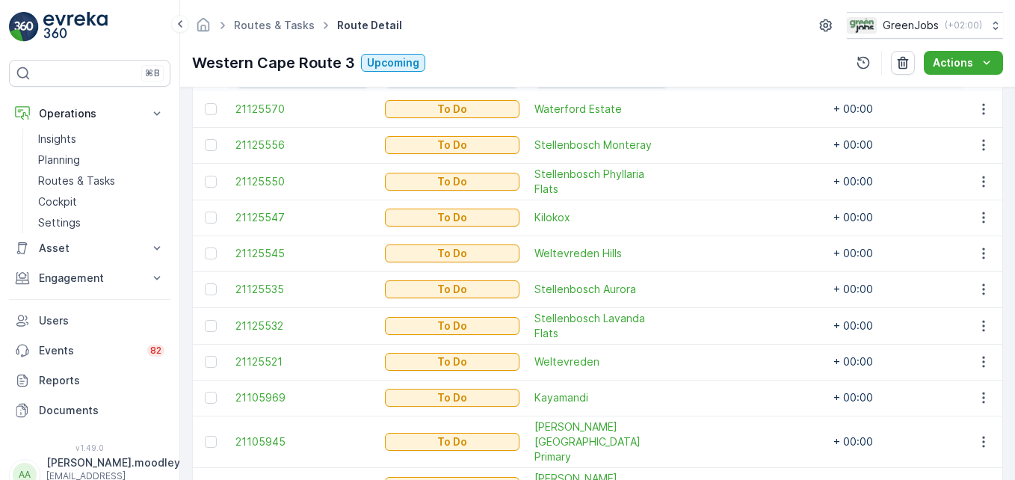
scroll to position [527, 0]
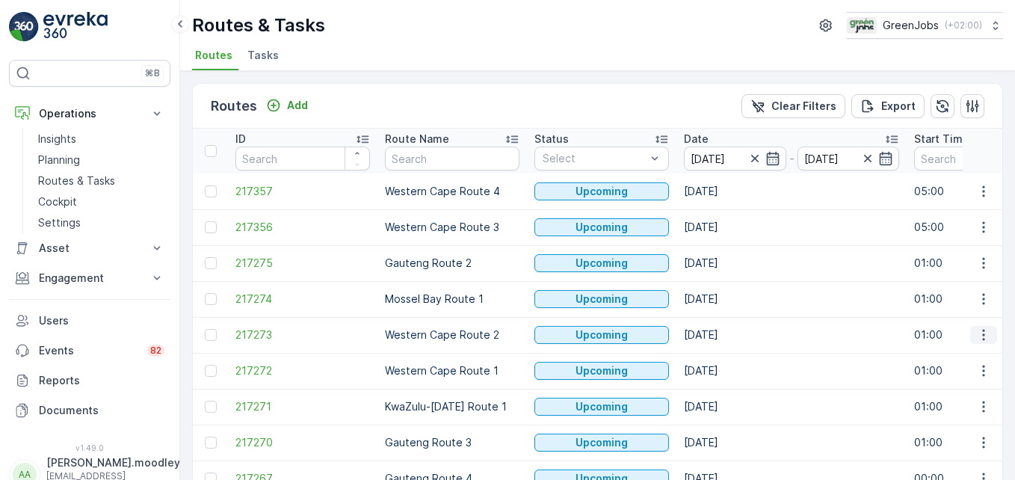
click at [726, 334] on icon "button" at bounding box center [984, 335] width 15 height 15
click at [726, 357] on span "See More Details" at bounding box center [949, 357] width 87 height 15
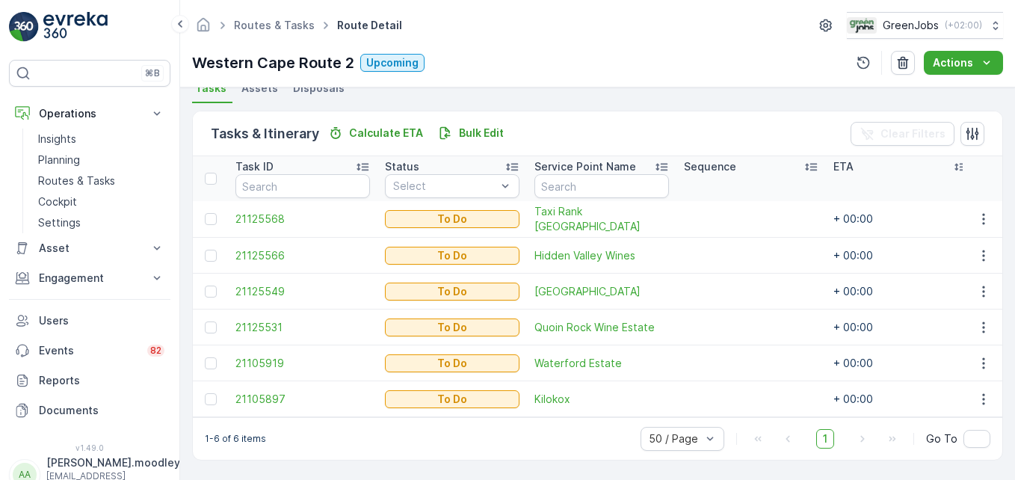
scroll to position [346, 0]
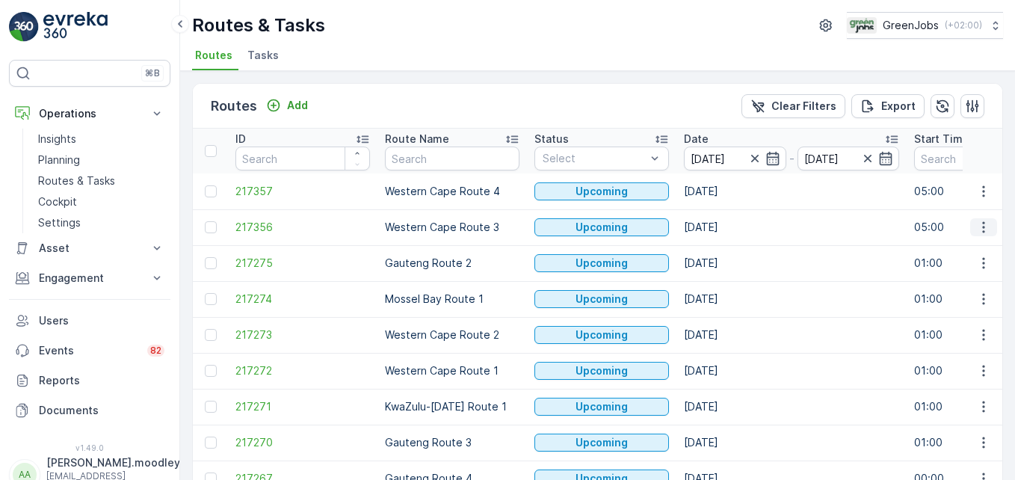
click at [726, 227] on button "button" at bounding box center [984, 227] width 27 height 18
click at [726, 251] on span "See More Details" at bounding box center [949, 249] width 87 height 15
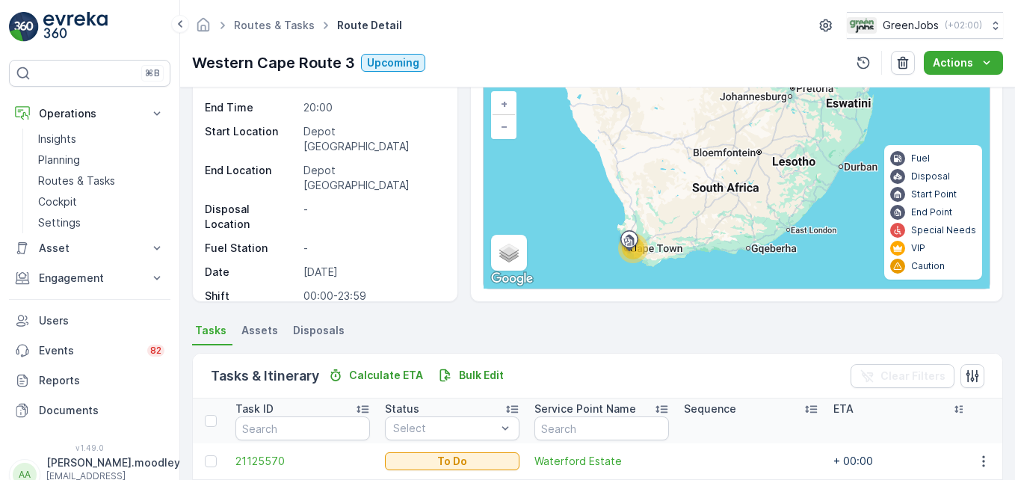
scroll to position [449, 0]
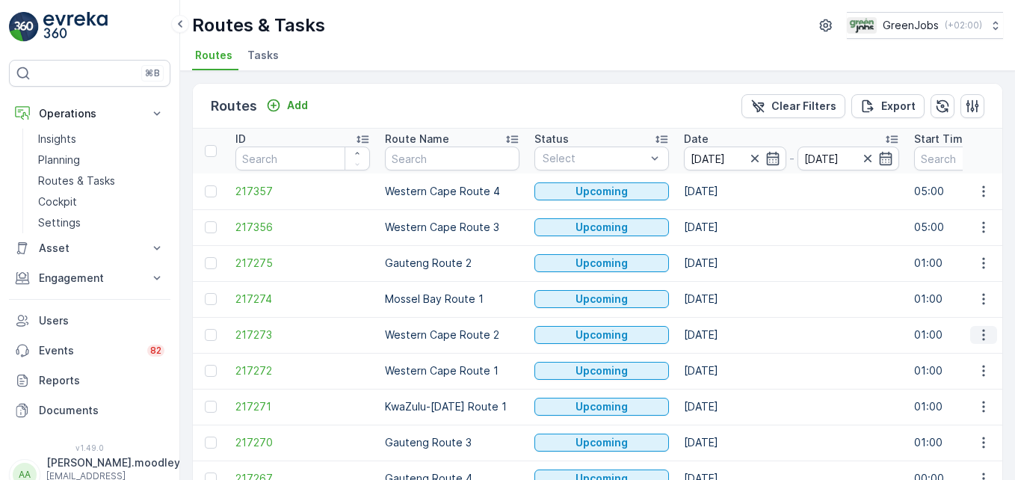
click at [726, 334] on icon "button" at bounding box center [984, 335] width 15 height 15
click at [726, 357] on span "See More Details" at bounding box center [949, 357] width 87 height 15
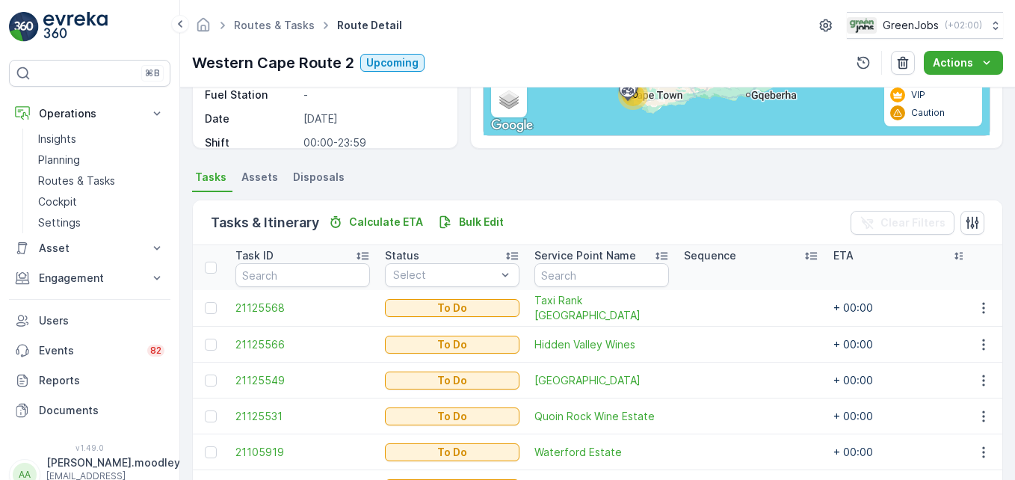
scroll to position [299, 0]
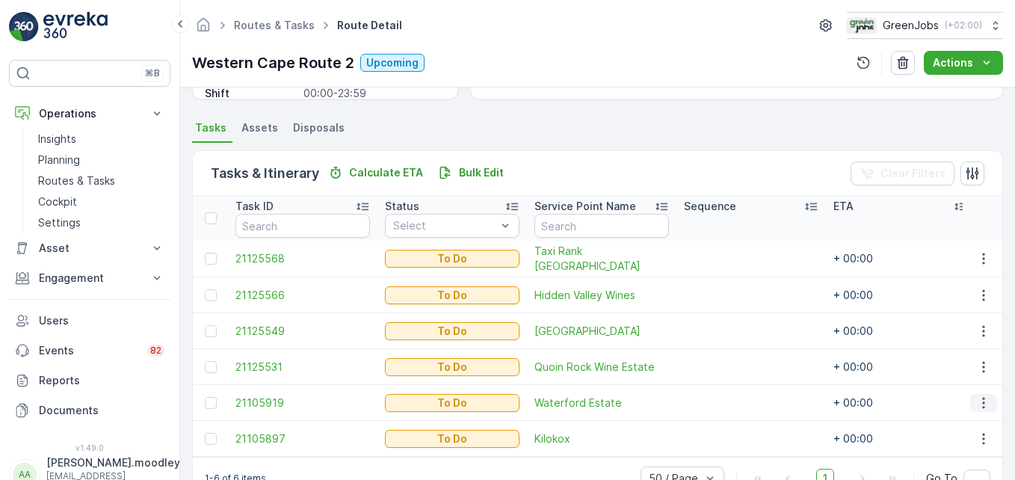
click at [726, 407] on icon "button" at bounding box center [984, 403] width 15 height 15
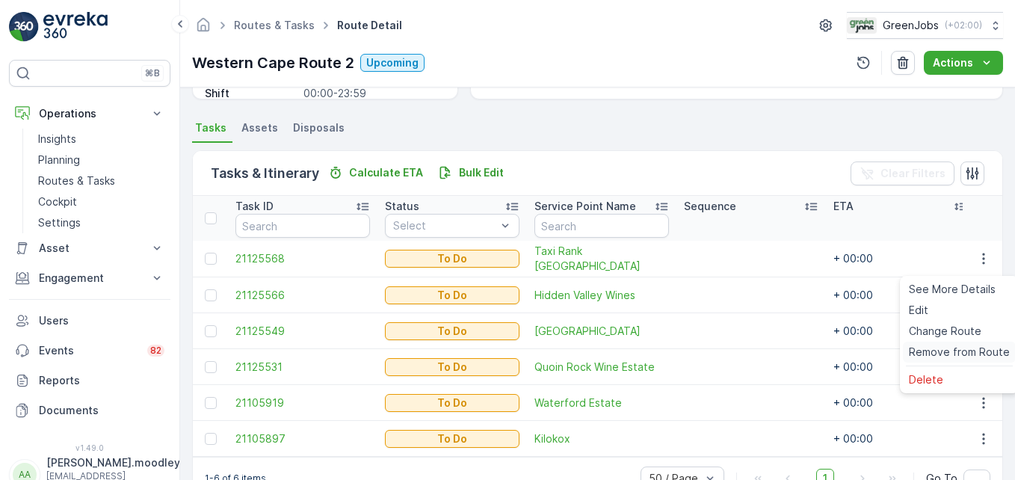
click at [726, 354] on span "Remove from Route" at bounding box center [959, 352] width 101 height 15
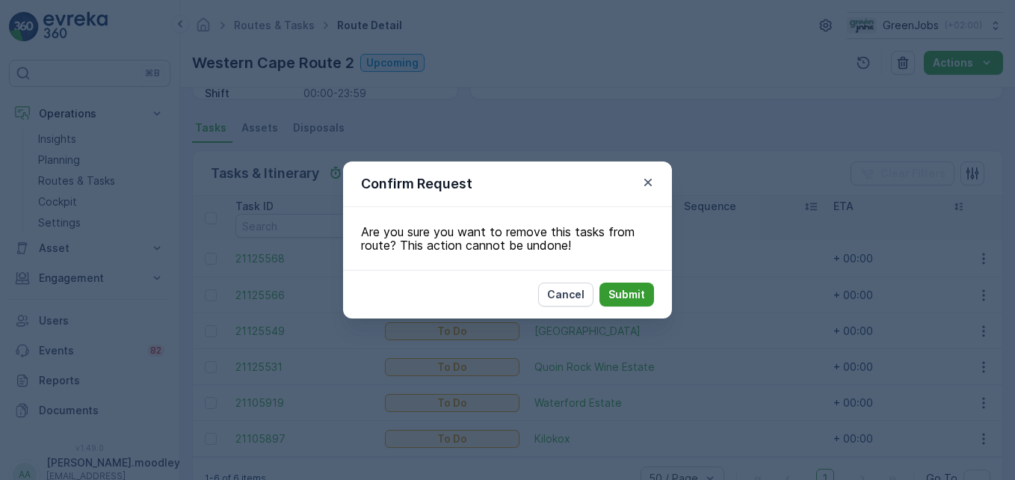
click at [636, 302] on button "Submit" at bounding box center [627, 295] width 55 height 24
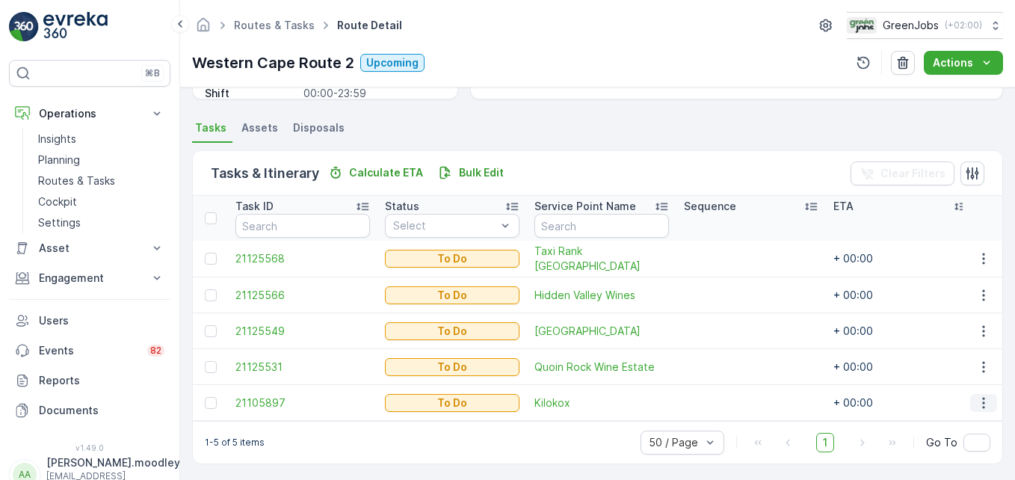
click at [726, 402] on button "button" at bounding box center [984, 403] width 27 height 18
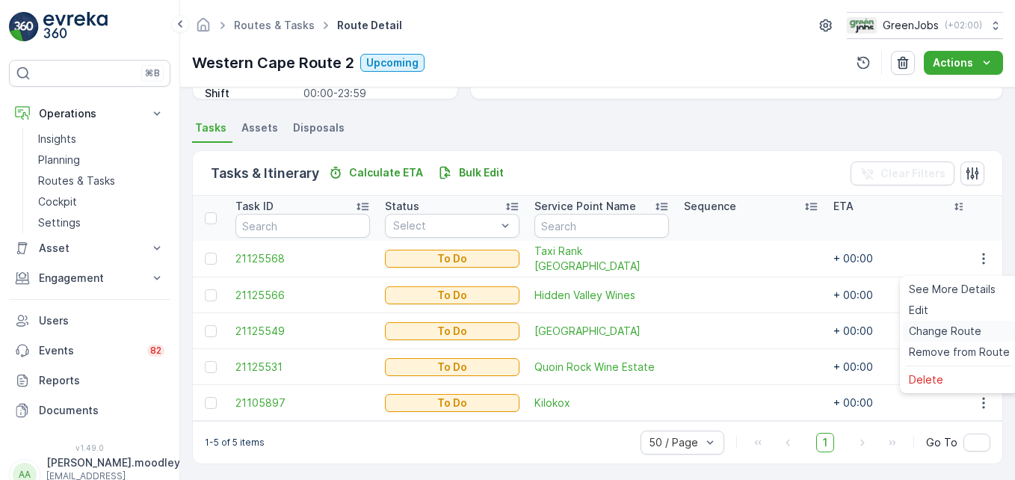
click at [726, 334] on span "Change Route" at bounding box center [945, 331] width 73 height 15
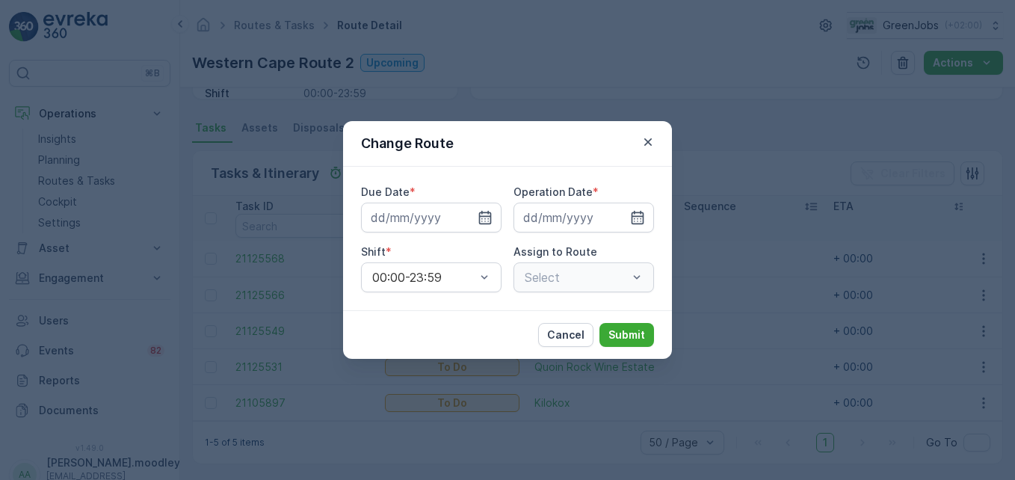
type input "[DATE]"
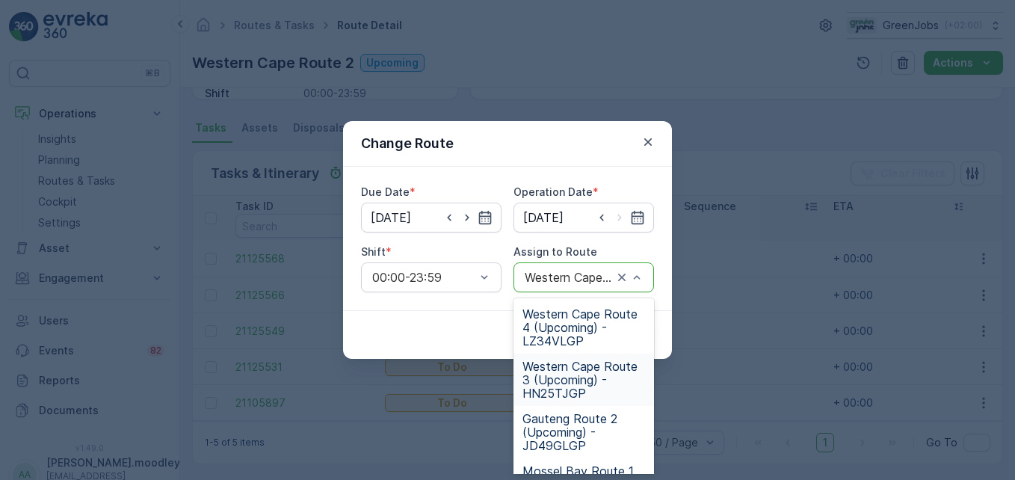
click at [576, 380] on span "Western Cape Route 3 (Upcoming) - HN25TJGP" at bounding box center [584, 380] width 123 height 40
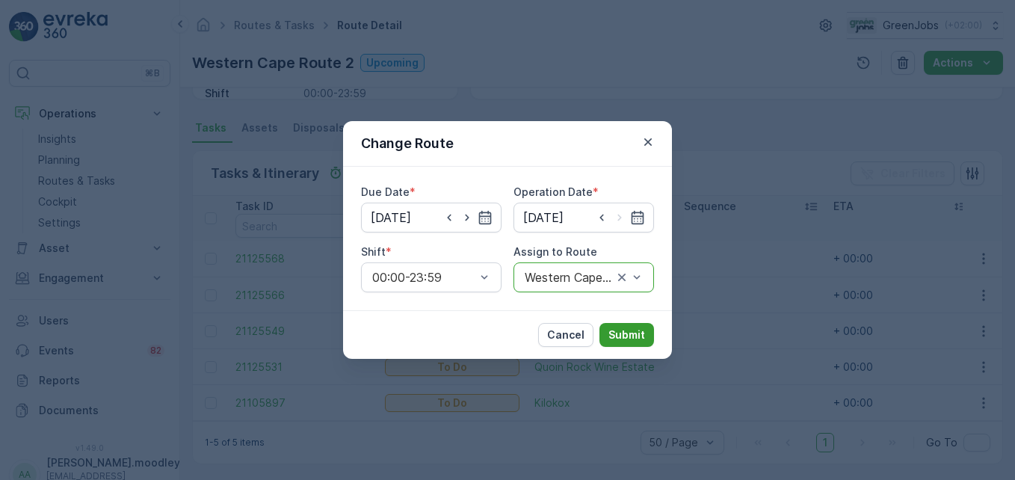
click at [622, 337] on p "Submit" at bounding box center [627, 335] width 37 height 15
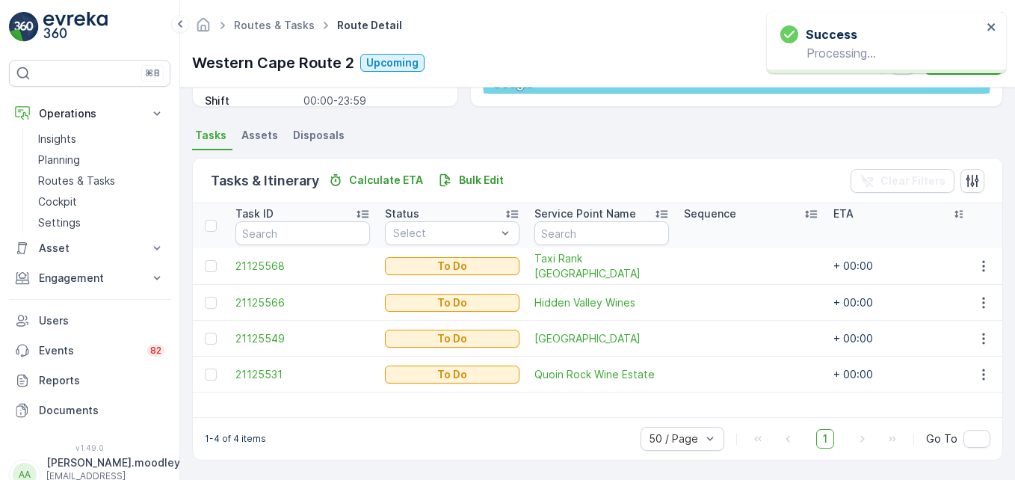
scroll to position [292, 0]
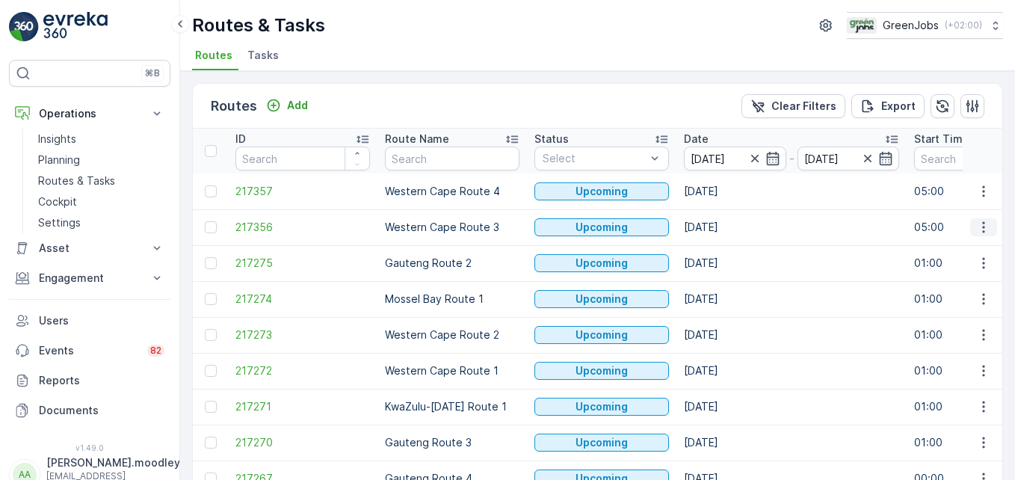
click at [726, 228] on icon "button" at bounding box center [984, 227] width 2 height 11
click at [726, 251] on span "See More Details" at bounding box center [949, 249] width 87 height 15
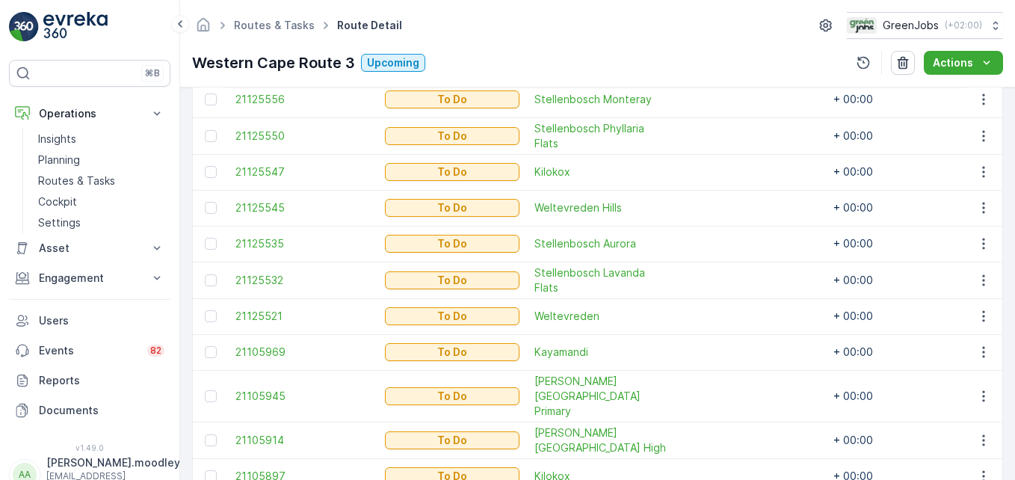
scroll to position [523, 0]
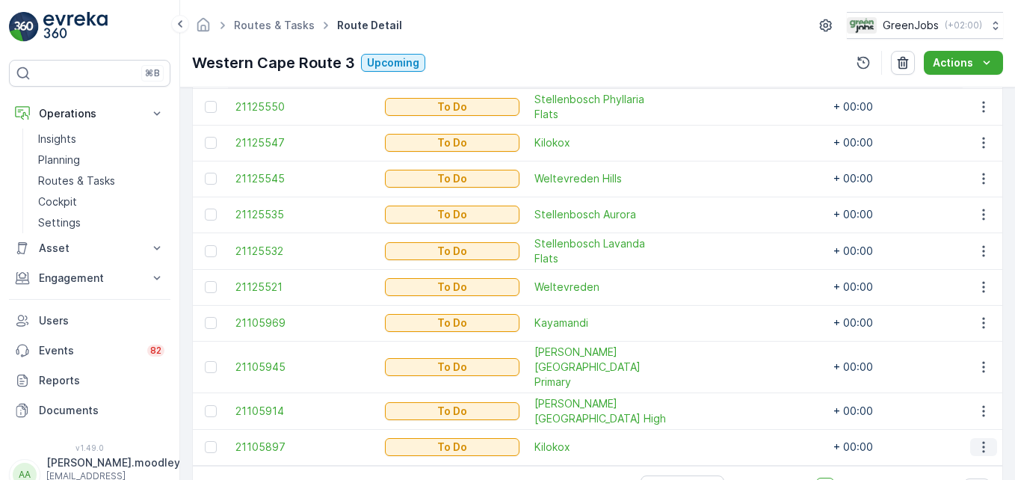
click at [726, 440] on icon "button" at bounding box center [984, 447] width 15 height 15
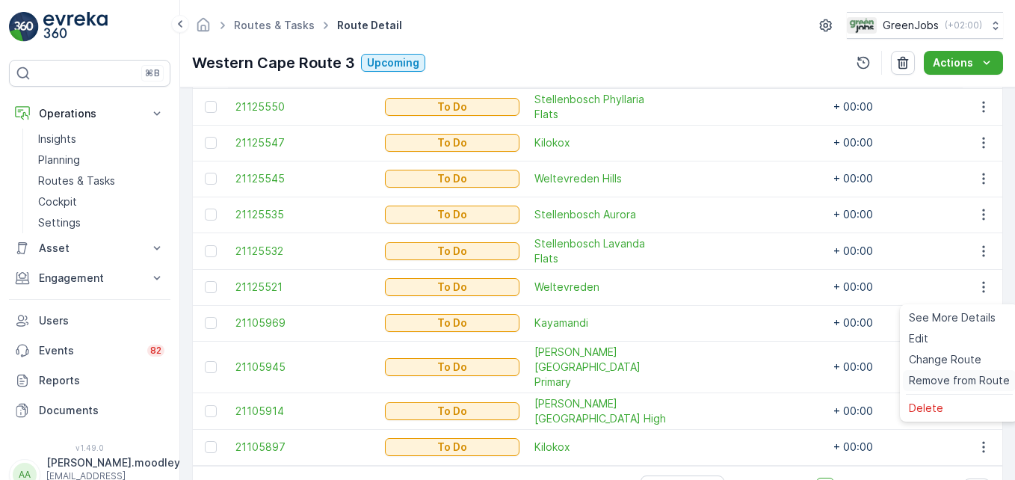
click at [726, 377] on span "Remove from Route" at bounding box center [959, 380] width 101 height 15
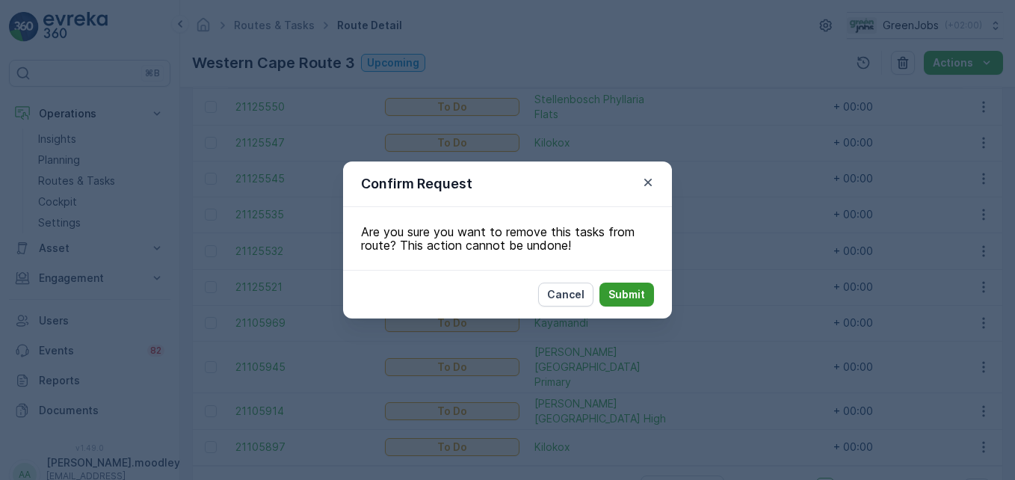
click at [628, 295] on p "Submit" at bounding box center [627, 294] width 37 height 15
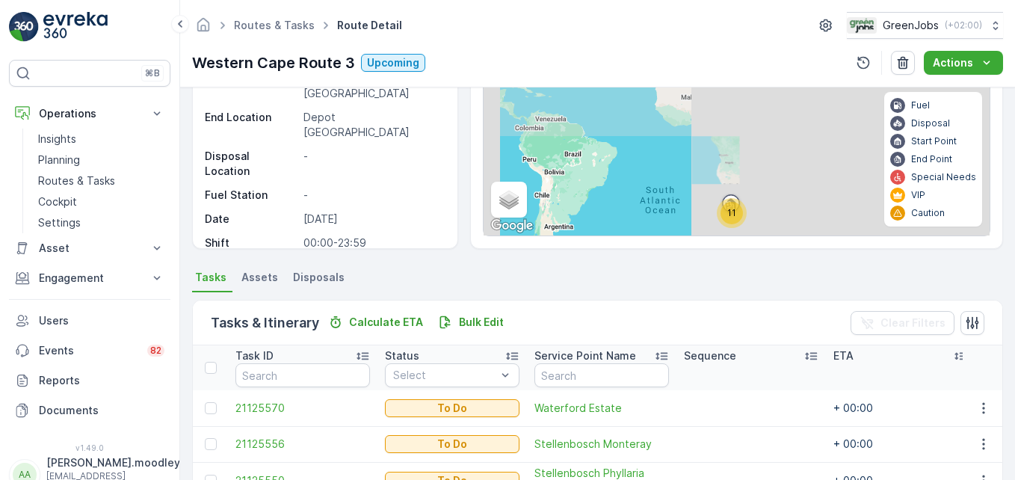
scroll to position [449, 0]
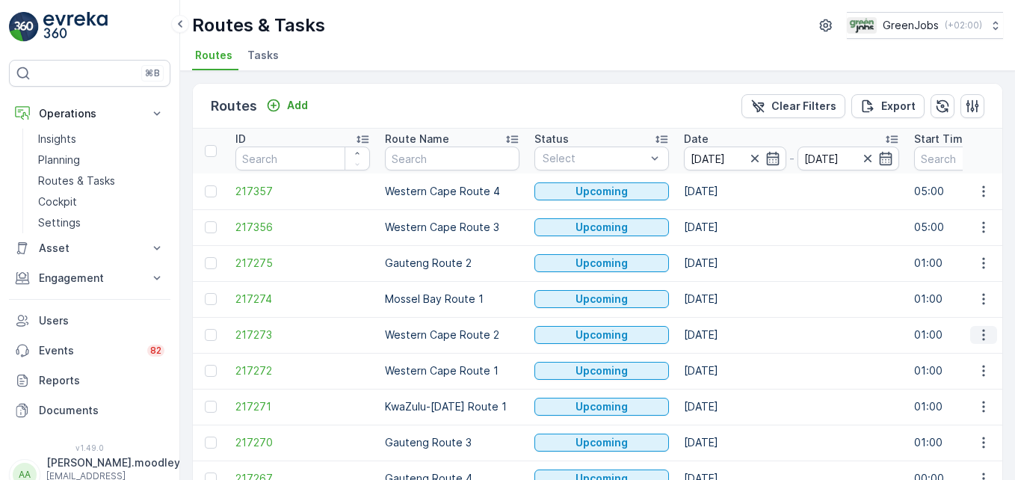
click at [726, 330] on icon "button" at bounding box center [984, 335] width 15 height 15
click at [726, 359] on span "See More Details" at bounding box center [949, 357] width 87 height 15
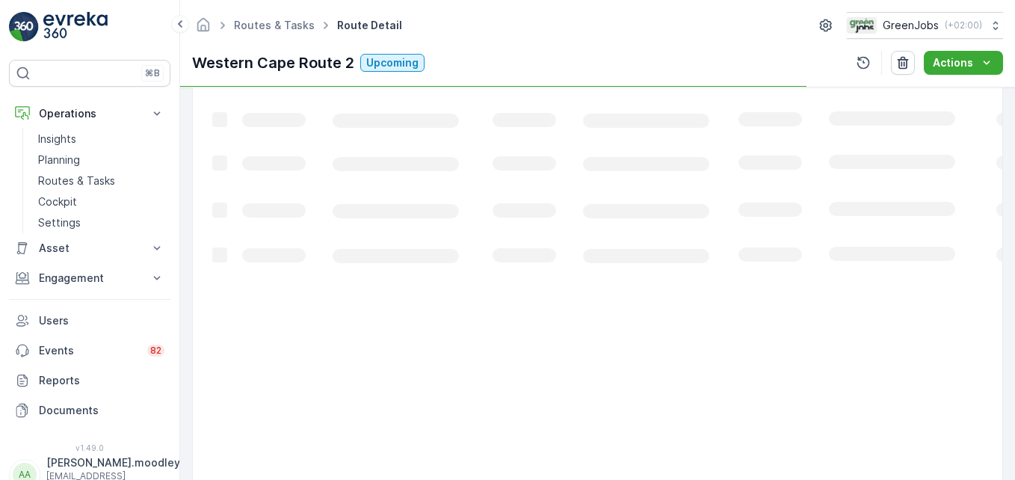
scroll to position [292, 0]
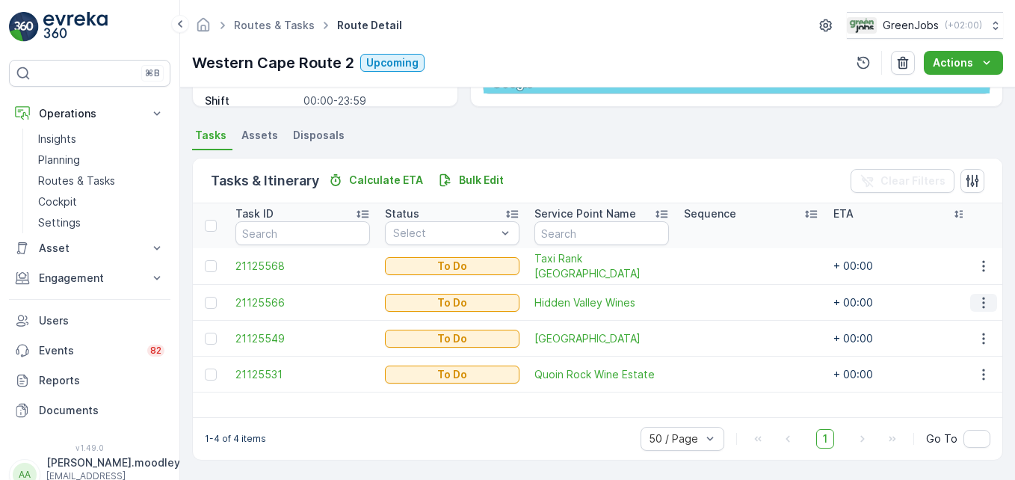
click at [726, 307] on icon "button" at bounding box center [984, 302] width 15 height 15
click at [726, 365] on span "Change Route" at bounding box center [945, 366] width 73 height 15
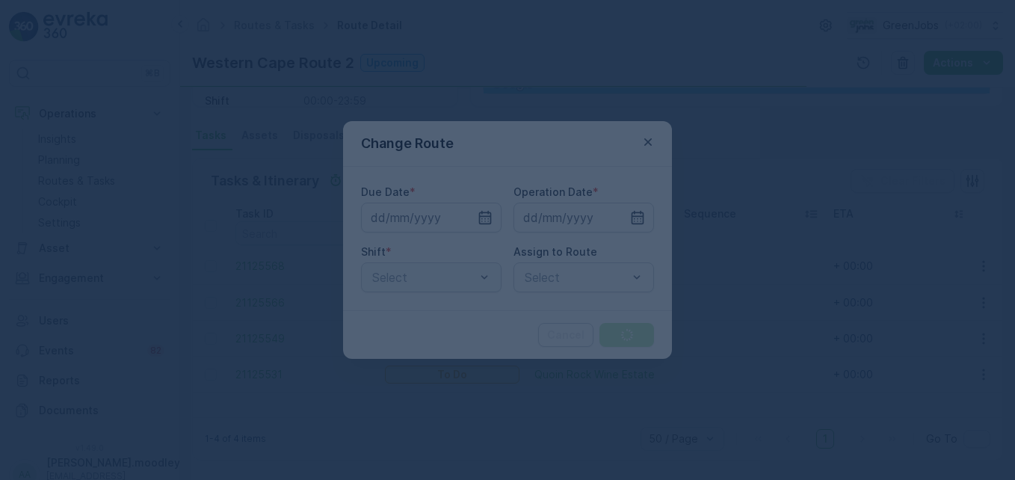
type input "[DATE]"
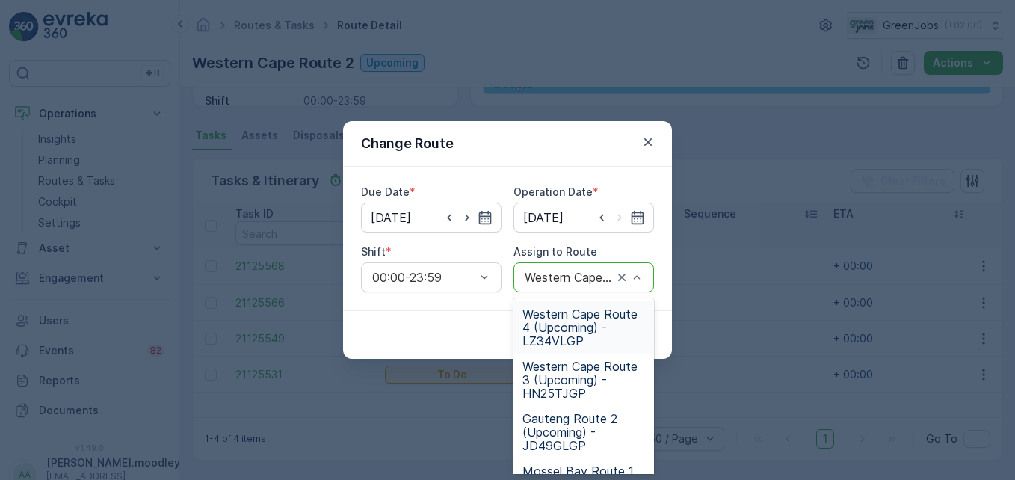
click at [565, 319] on span "Western Cape Route 4 (Upcoming) - LZ34VLGP" at bounding box center [584, 327] width 123 height 40
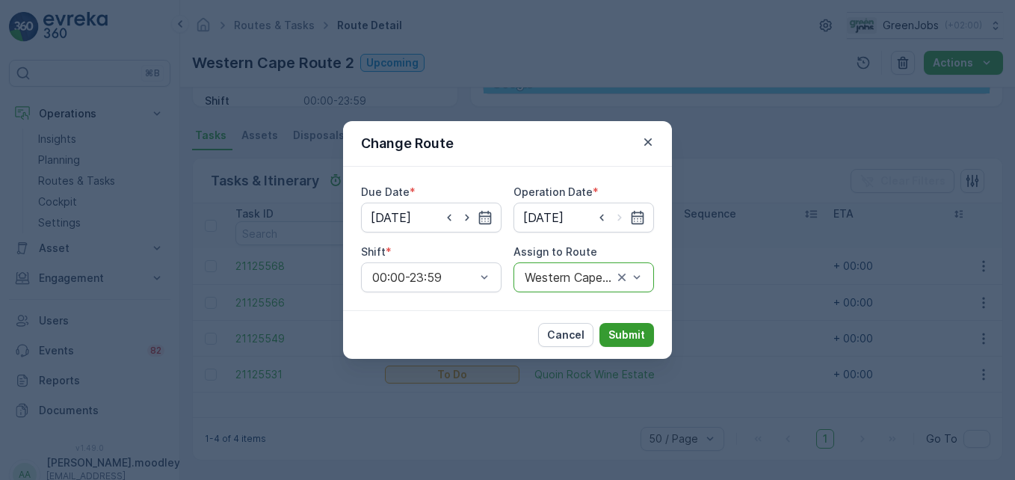
click at [621, 333] on p "Submit" at bounding box center [627, 335] width 37 height 15
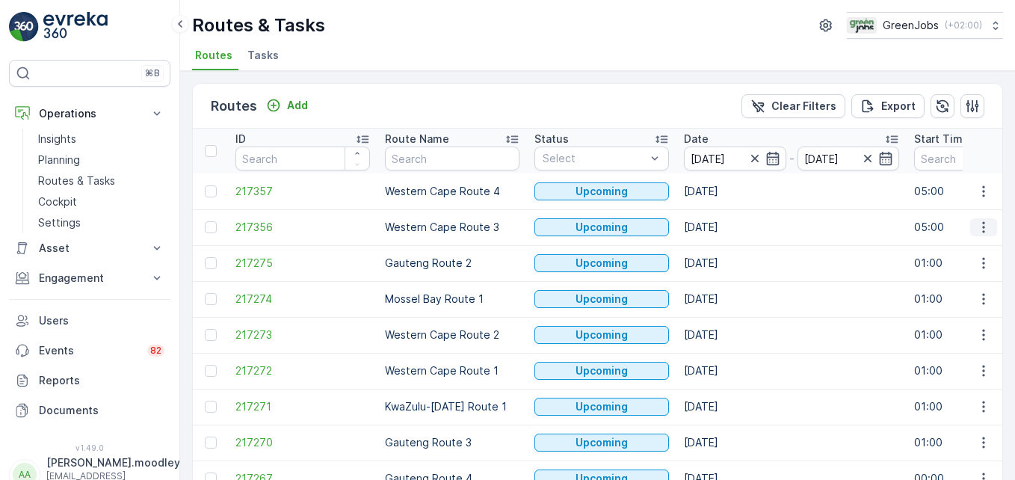
click at [726, 236] on button "button" at bounding box center [984, 227] width 27 height 18
click at [726, 253] on span "See More Details" at bounding box center [949, 249] width 87 height 15
click at [726, 338] on icon "button" at bounding box center [984, 335] width 15 height 15
click at [726, 357] on span "See More Details" at bounding box center [949, 357] width 87 height 15
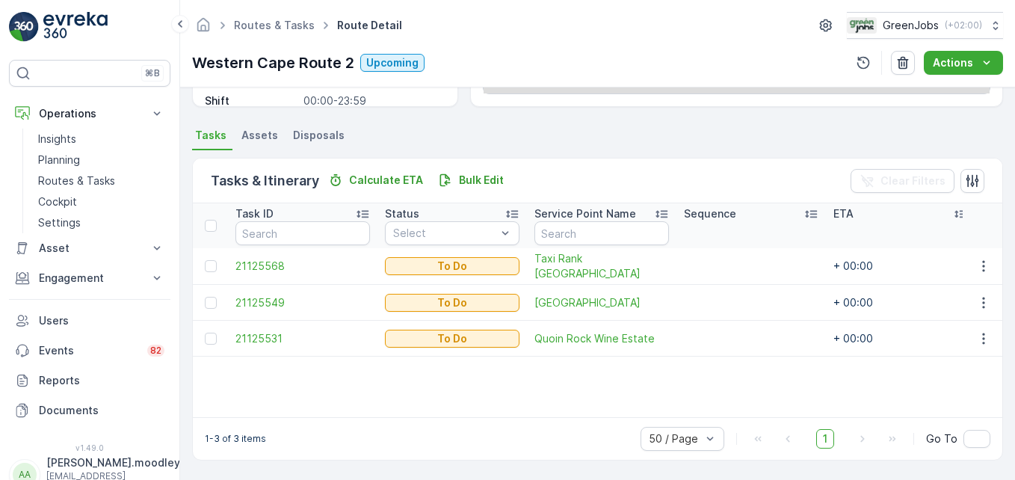
scroll to position [292, 0]
click at [726, 301] on icon "button" at bounding box center [984, 302] width 15 height 15
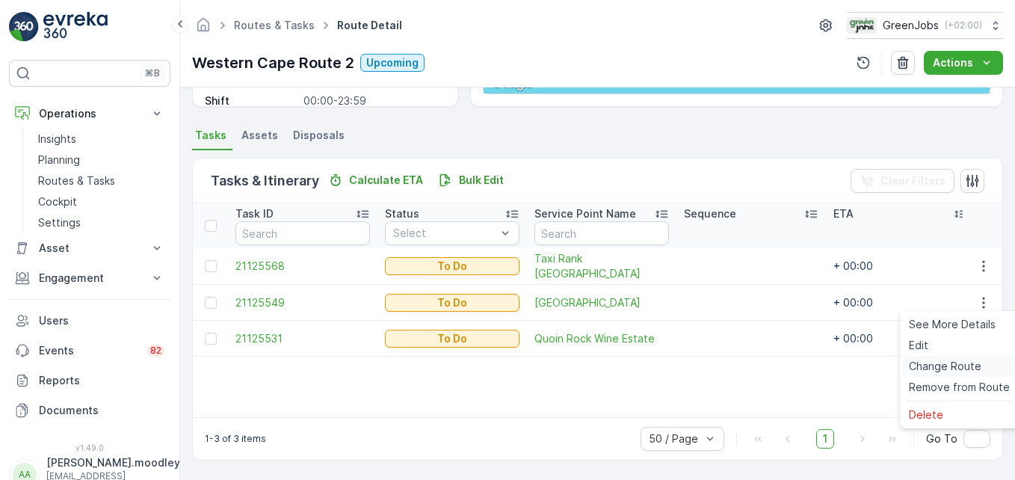
click at [726, 365] on span "Change Route" at bounding box center [945, 366] width 73 height 15
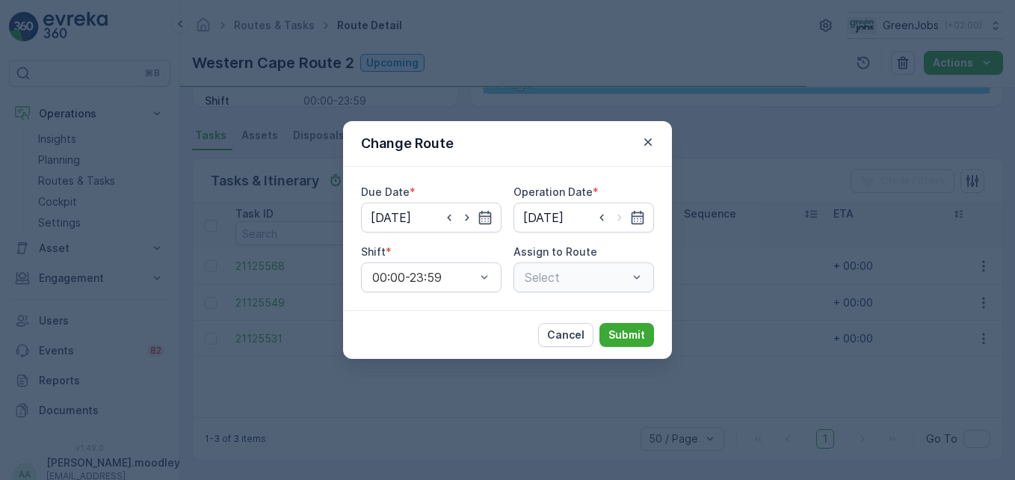
type input "[DATE]"
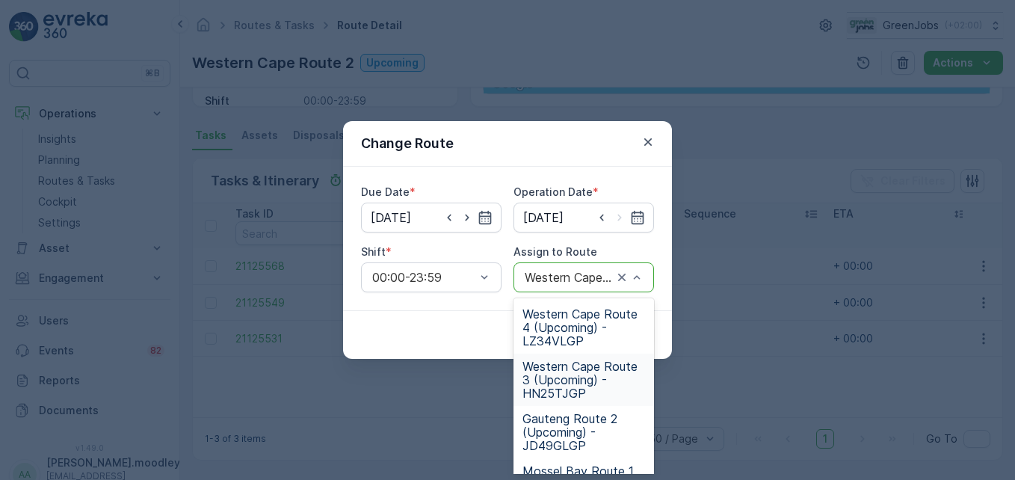
click at [565, 390] on span "Western Cape Route 3 (Upcoming) - HN25TJGP" at bounding box center [584, 380] width 123 height 40
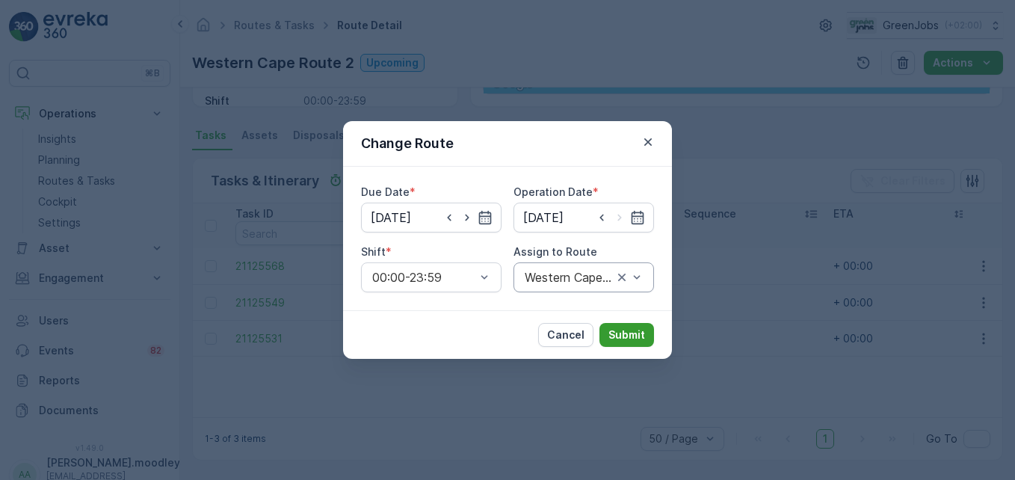
click at [618, 342] on p "Submit" at bounding box center [627, 335] width 37 height 15
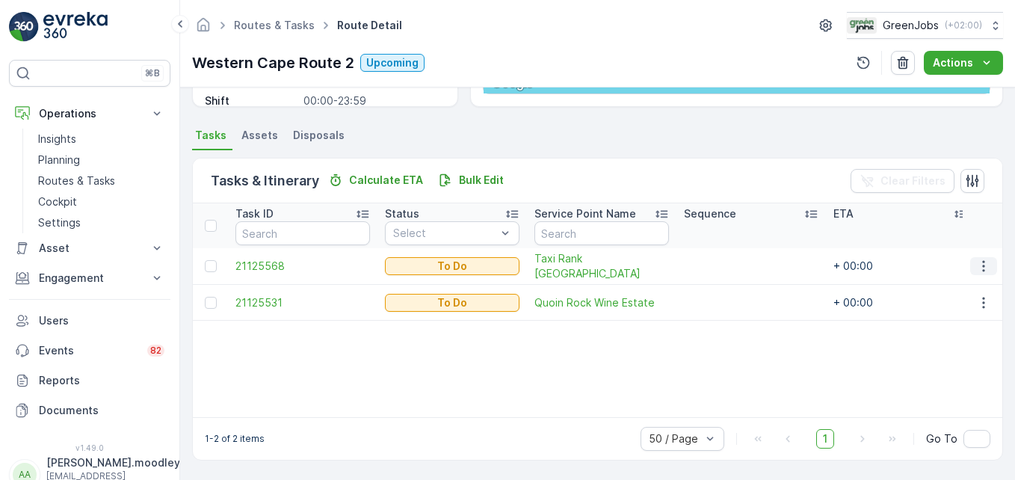
click at [726, 262] on icon "button" at bounding box center [984, 266] width 15 height 15
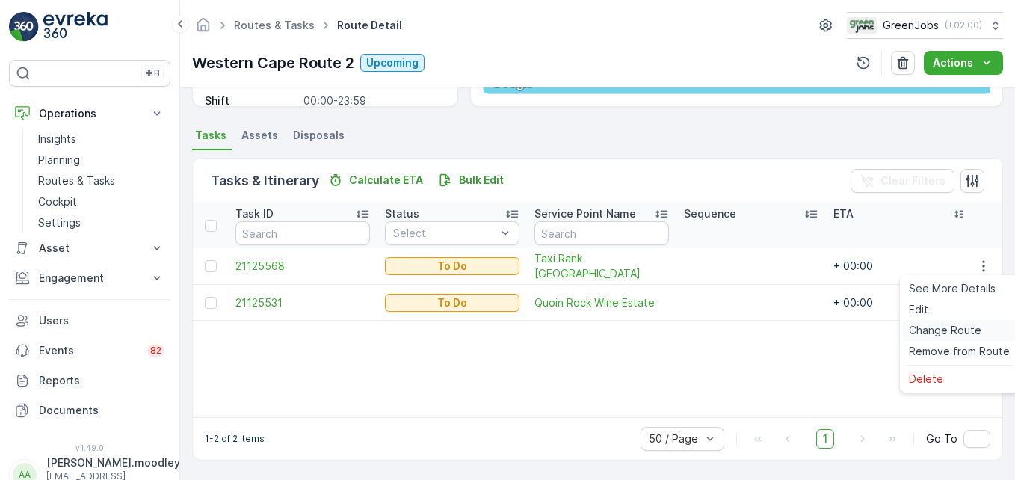
click at [726, 337] on span "Change Route" at bounding box center [945, 330] width 73 height 15
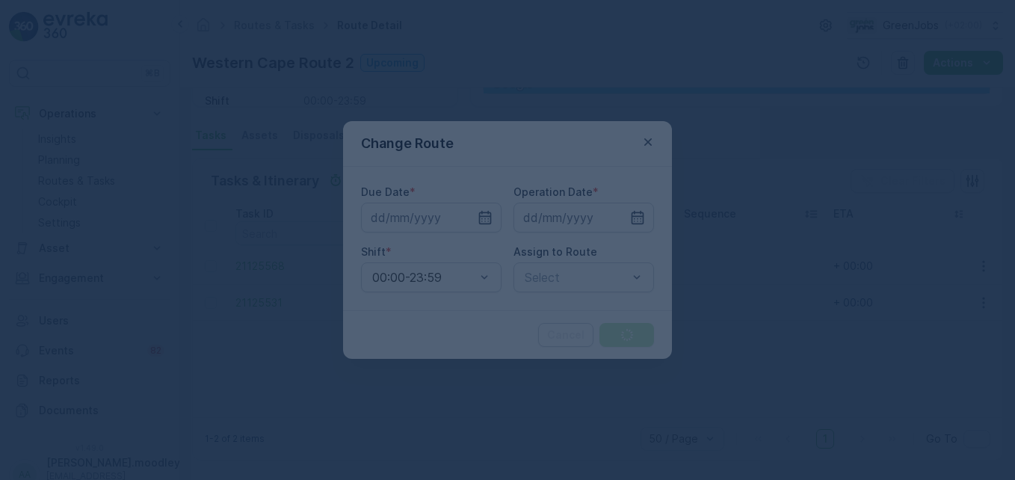
type input "[DATE]"
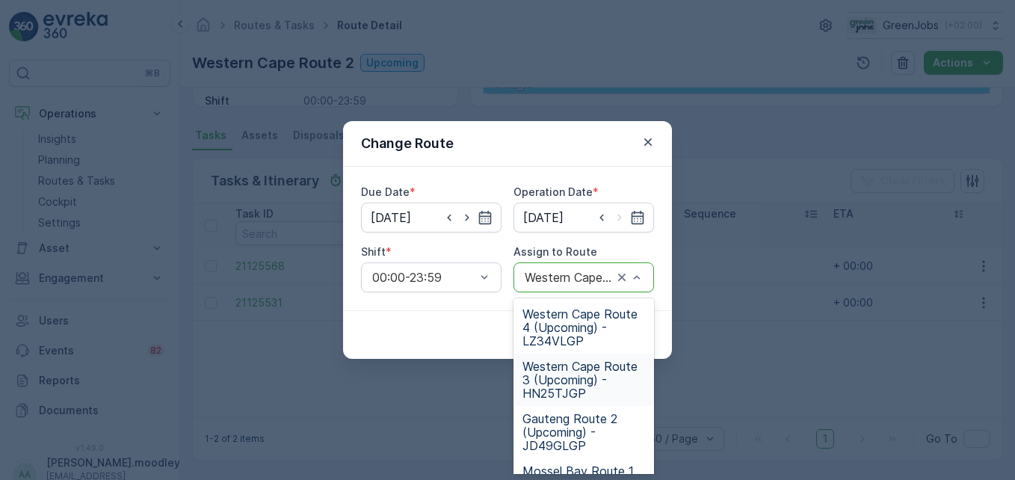
click at [576, 390] on span "Western Cape Route 3 (Upcoming) - HN25TJGP" at bounding box center [584, 380] width 123 height 40
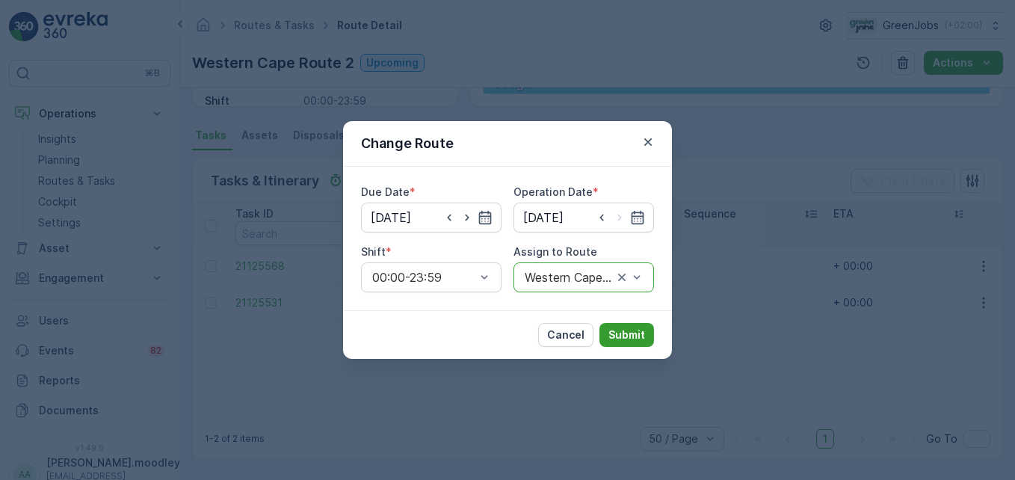
click at [627, 342] on p "Submit" at bounding box center [627, 335] width 37 height 15
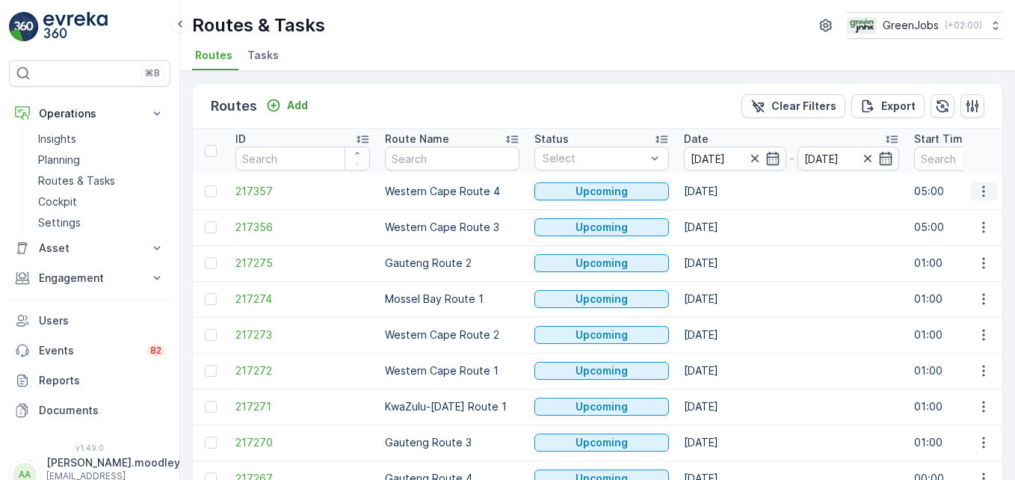
click at [726, 189] on icon "button" at bounding box center [984, 191] width 15 height 15
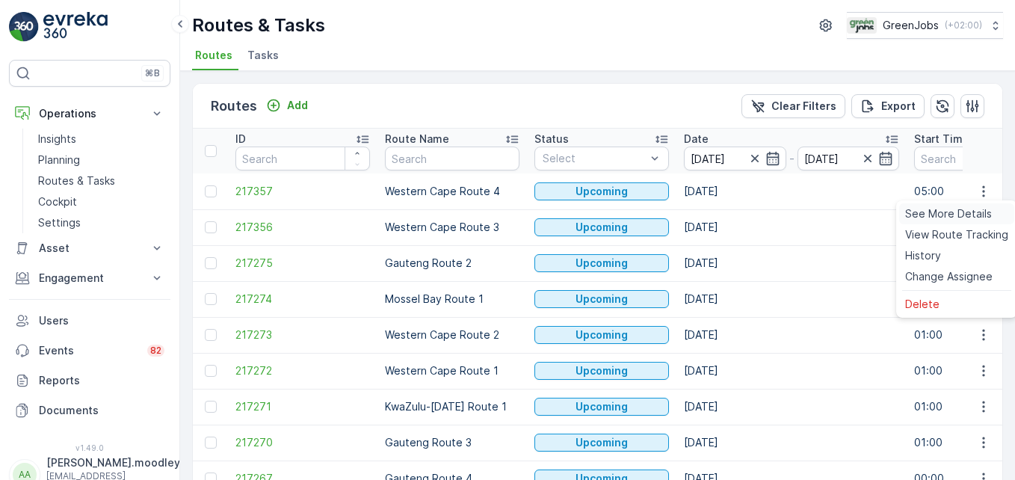
click at [726, 216] on span "See More Details" at bounding box center [949, 213] width 87 height 15
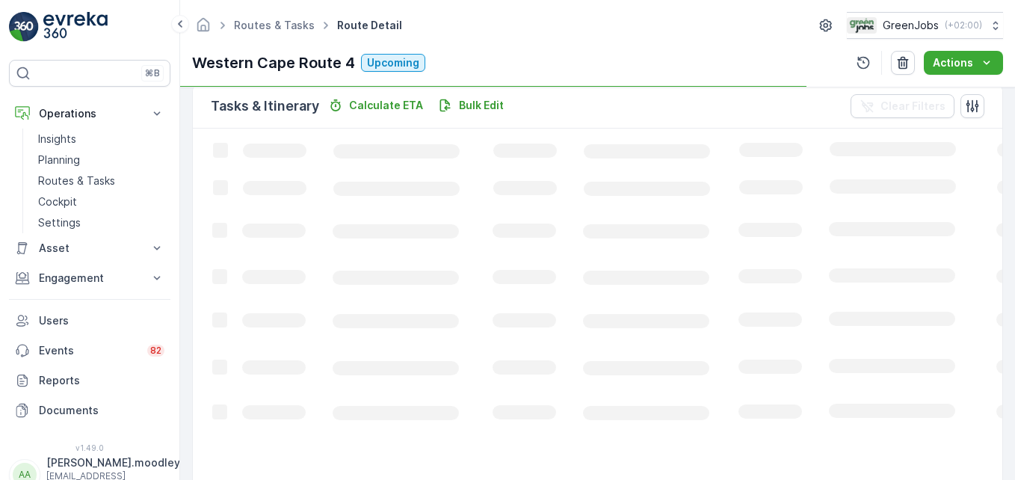
scroll to position [292, 0]
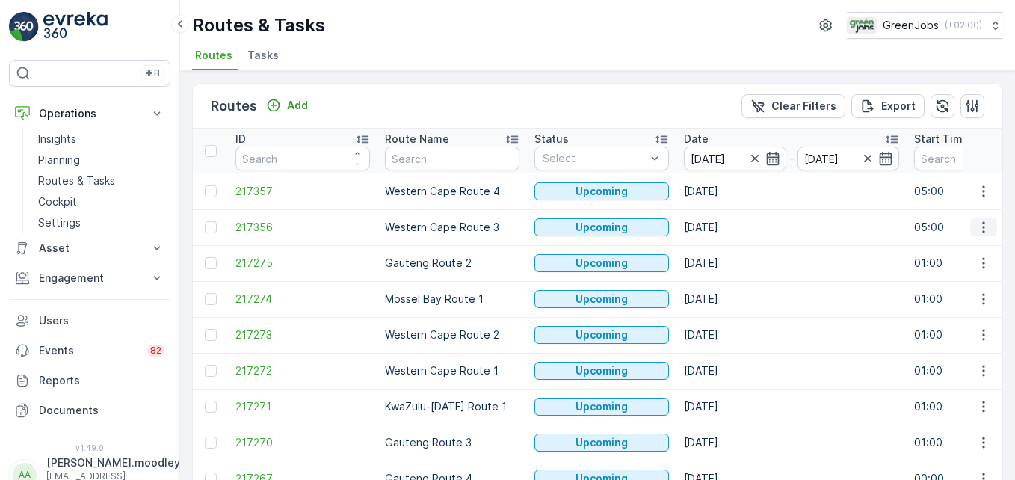
click at [726, 230] on icon "button" at bounding box center [984, 227] width 15 height 15
click at [726, 253] on span "See More Details" at bounding box center [949, 249] width 87 height 15
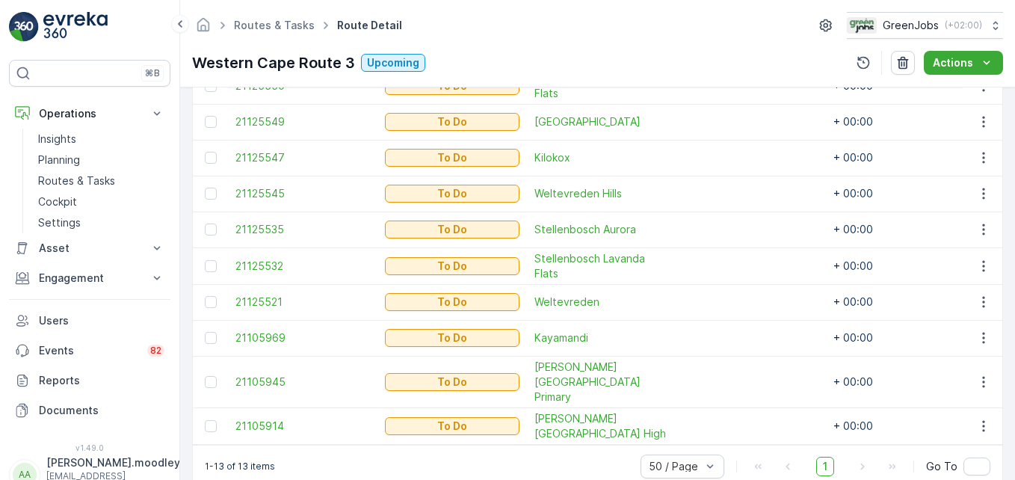
scroll to position [599, 0]
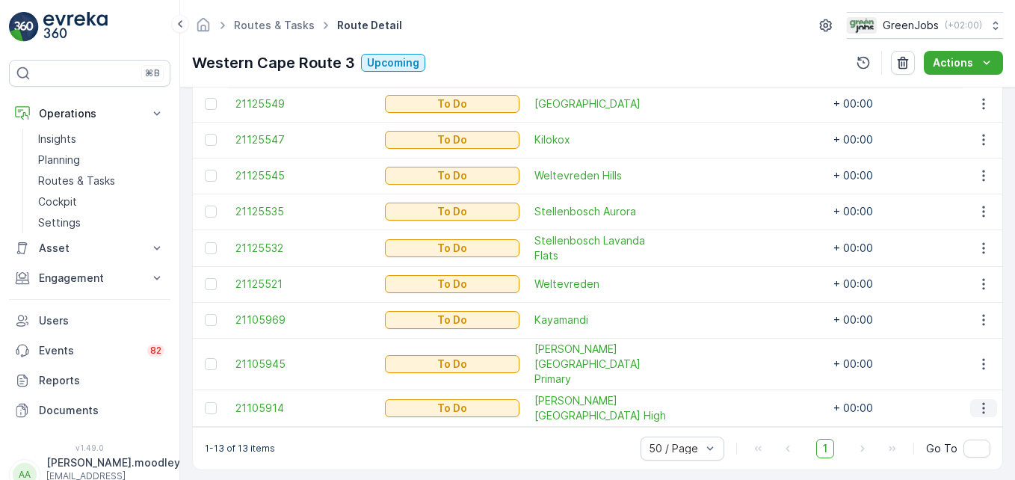
click at [726, 399] on button "button" at bounding box center [984, 408] width 27 height 18
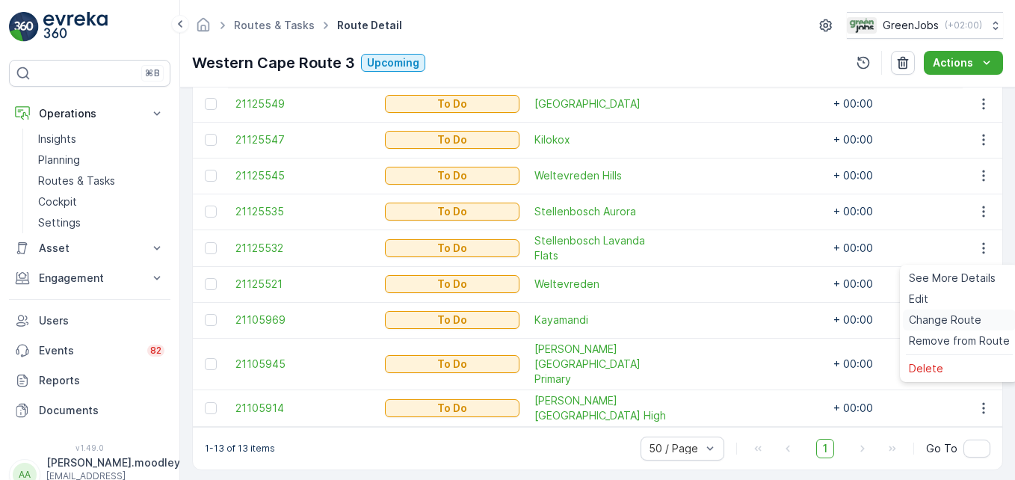
click at [726, 320] on span "Change Route" at bounding box center [945, 320] width 73 height 15
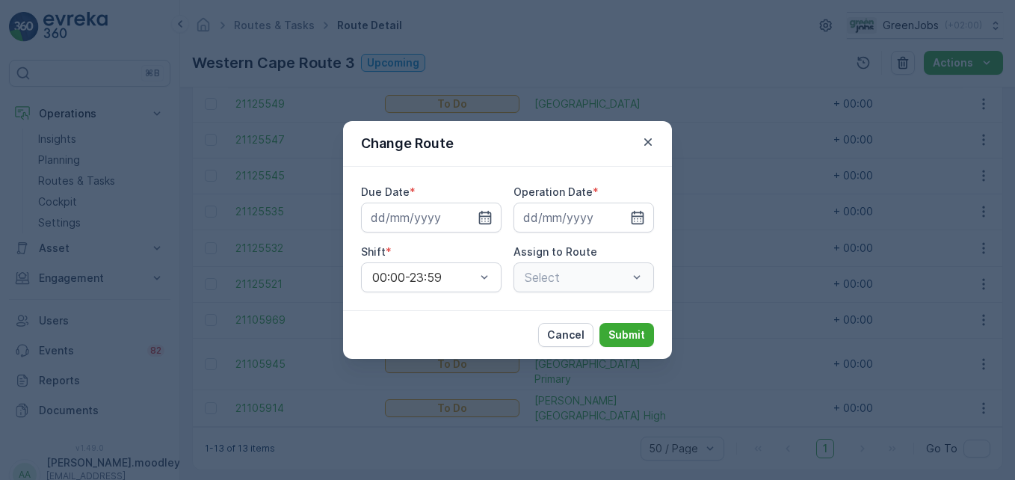
type input "[DATE]"
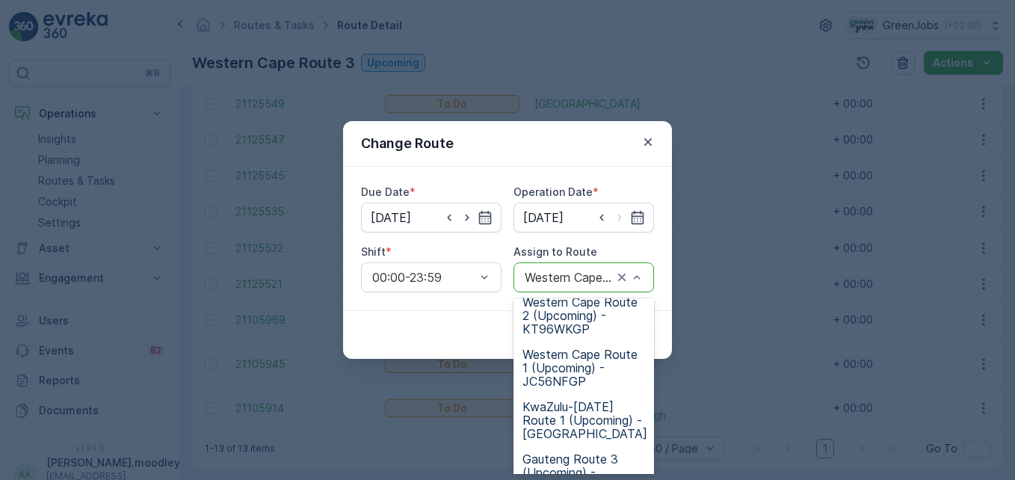
scroll to position [224, 0]
click at [564, 372] on span "Western Cape Route 1 (Upcoming) - JC56NFGP" at bounding box center [584, 365] width 123 height 40
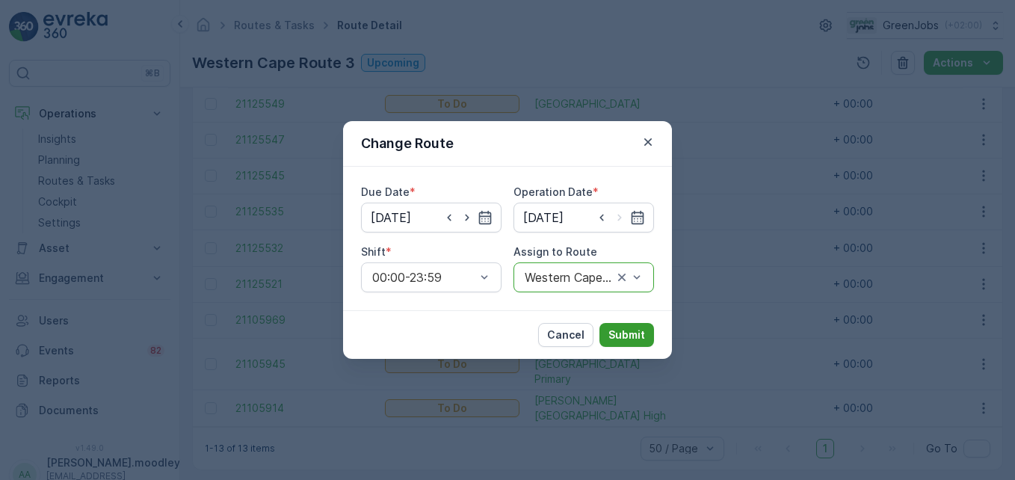
click at [629, 339] on p "Submit" at bounding box center [627, 335] width 37 height 15
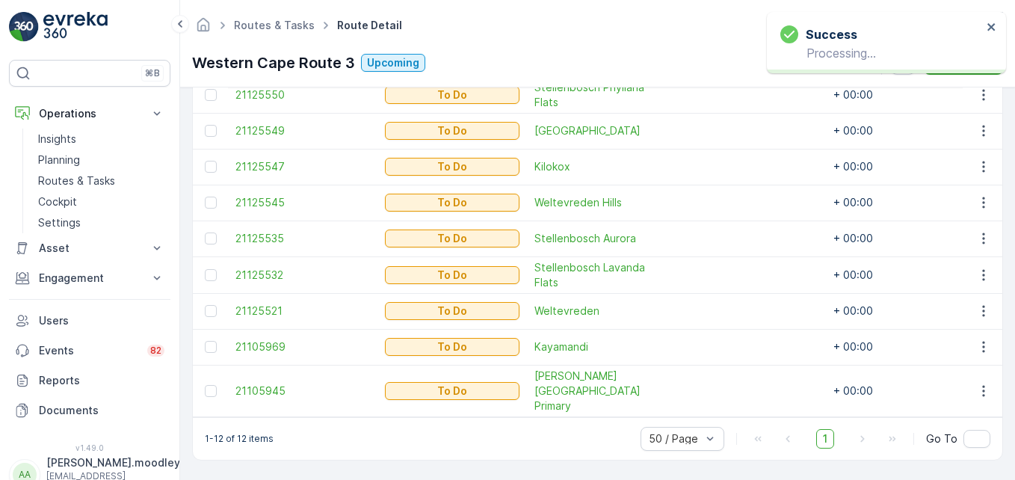
scroll to position [563, 0]
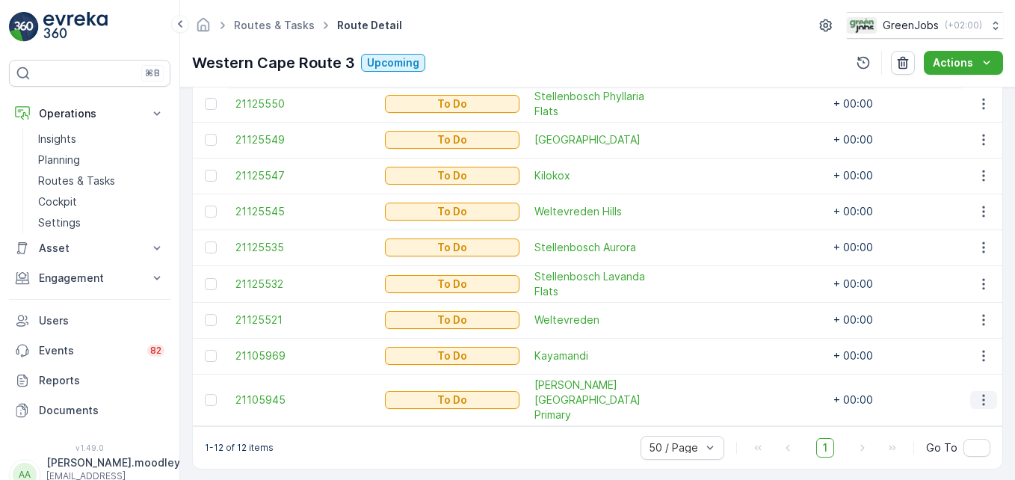
click at [726, 393] on icon "button" at bounding box center [984, 400] width 15 height 15
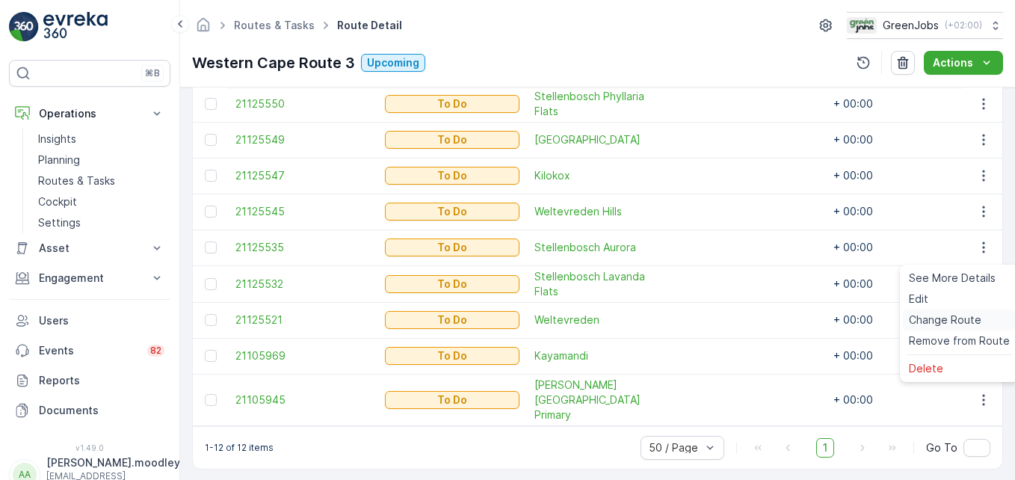
click at [726, 322] on span "Change Route" at bounding box center [945, 320] width 73 height 15
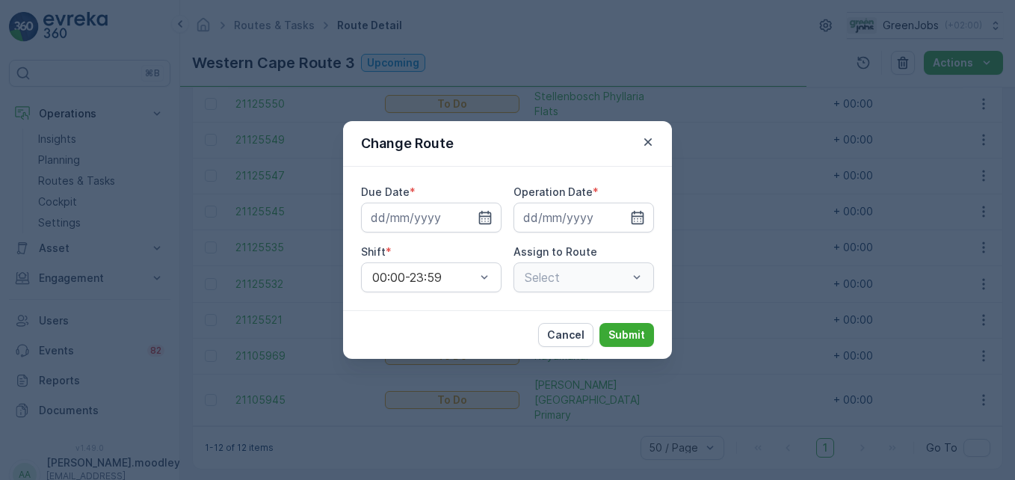
type input "[DATE]"
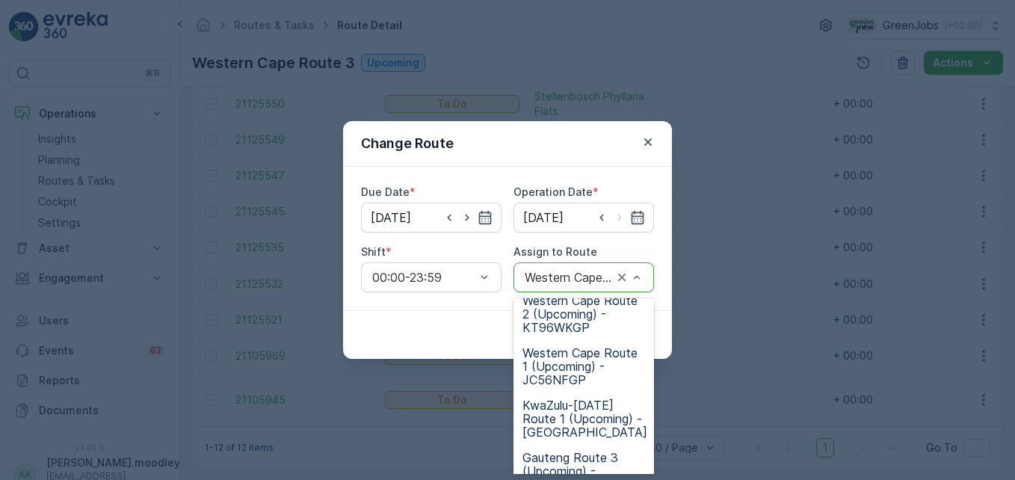
scroll to position [224, 0]
click at [556, 372] on span "Western Cape Route 1 (Upcoming) - JC56NFGP" at bounding box center [584, 365] width 123 height 40
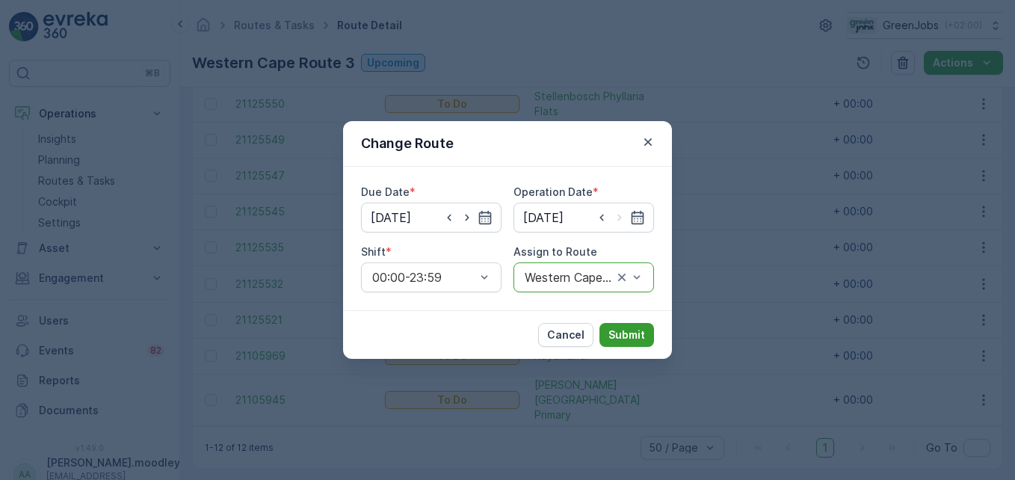
click at [636, 337] on p "Submit" at bounding box center [627, 335] width 37 height 15
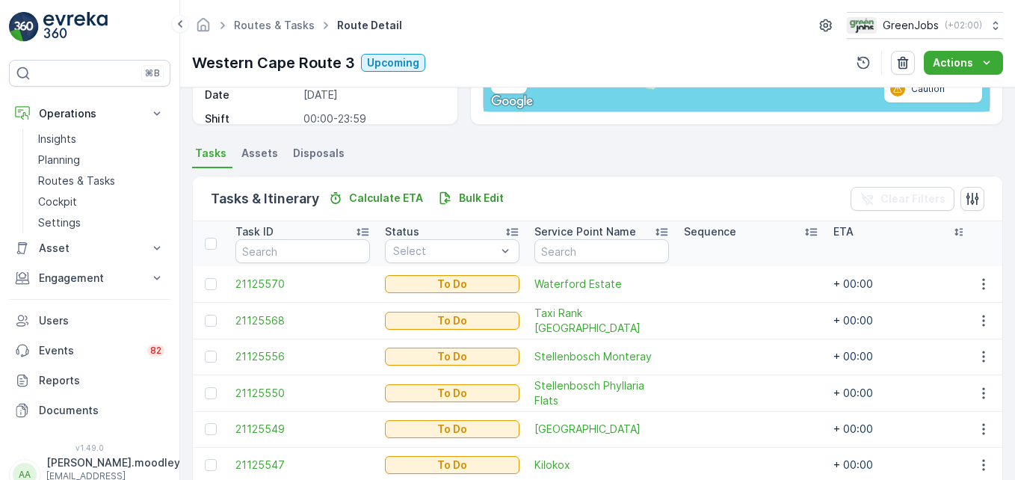
scroll to position [228, 0]
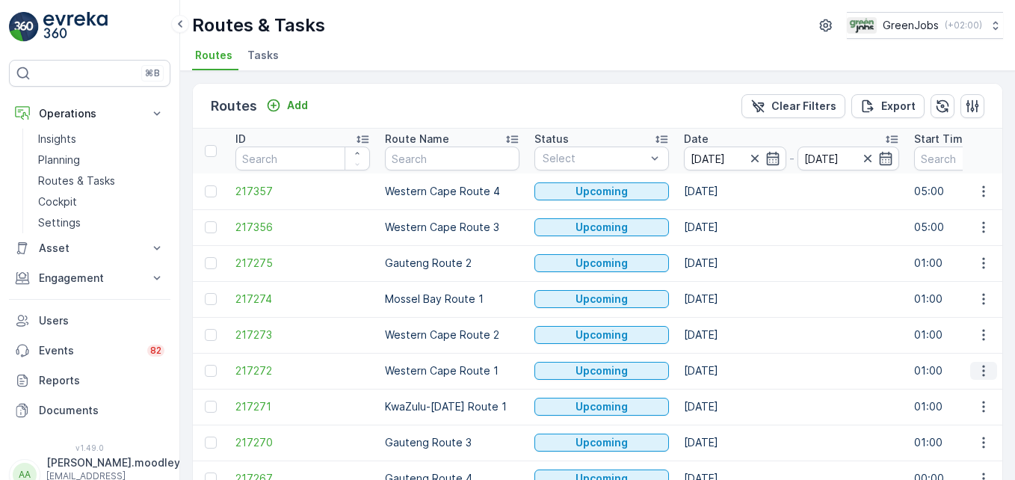
click at [726, 375] on icon "button" at bounding box center [984, 370] width 15 height 15
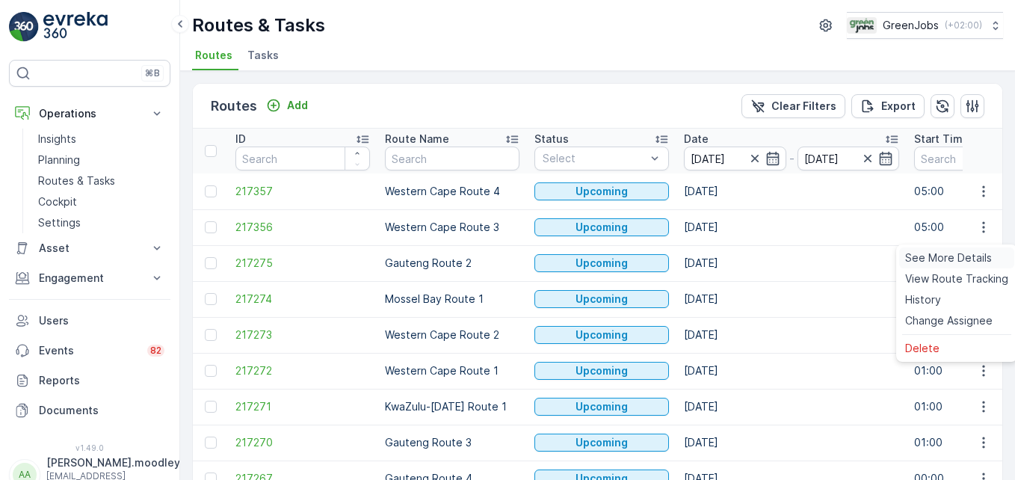
click at [726, 258] on span "See More Details" at bounding box center [949, 258] width 87 height 15
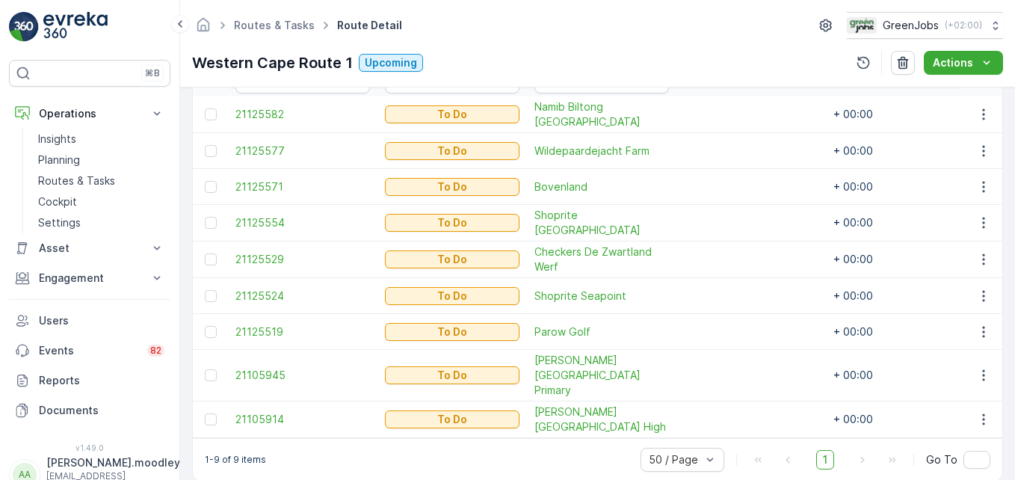
scroll to position [455, 0]
